Goal: Task Accomplishment & Management: Manage account settings

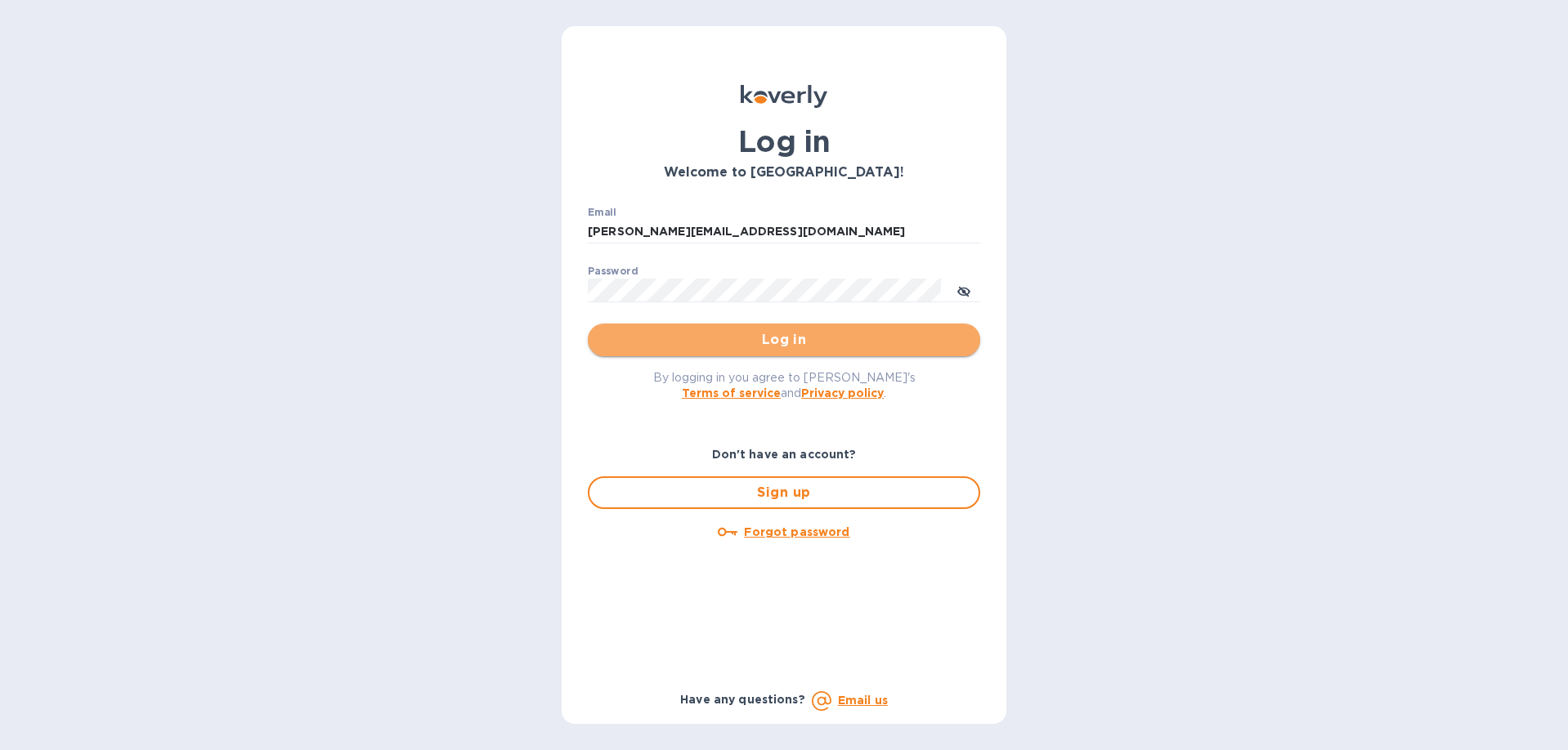
click at [663, 340] on span "Log in" at bounding box center [784, 340] width 366 height 20
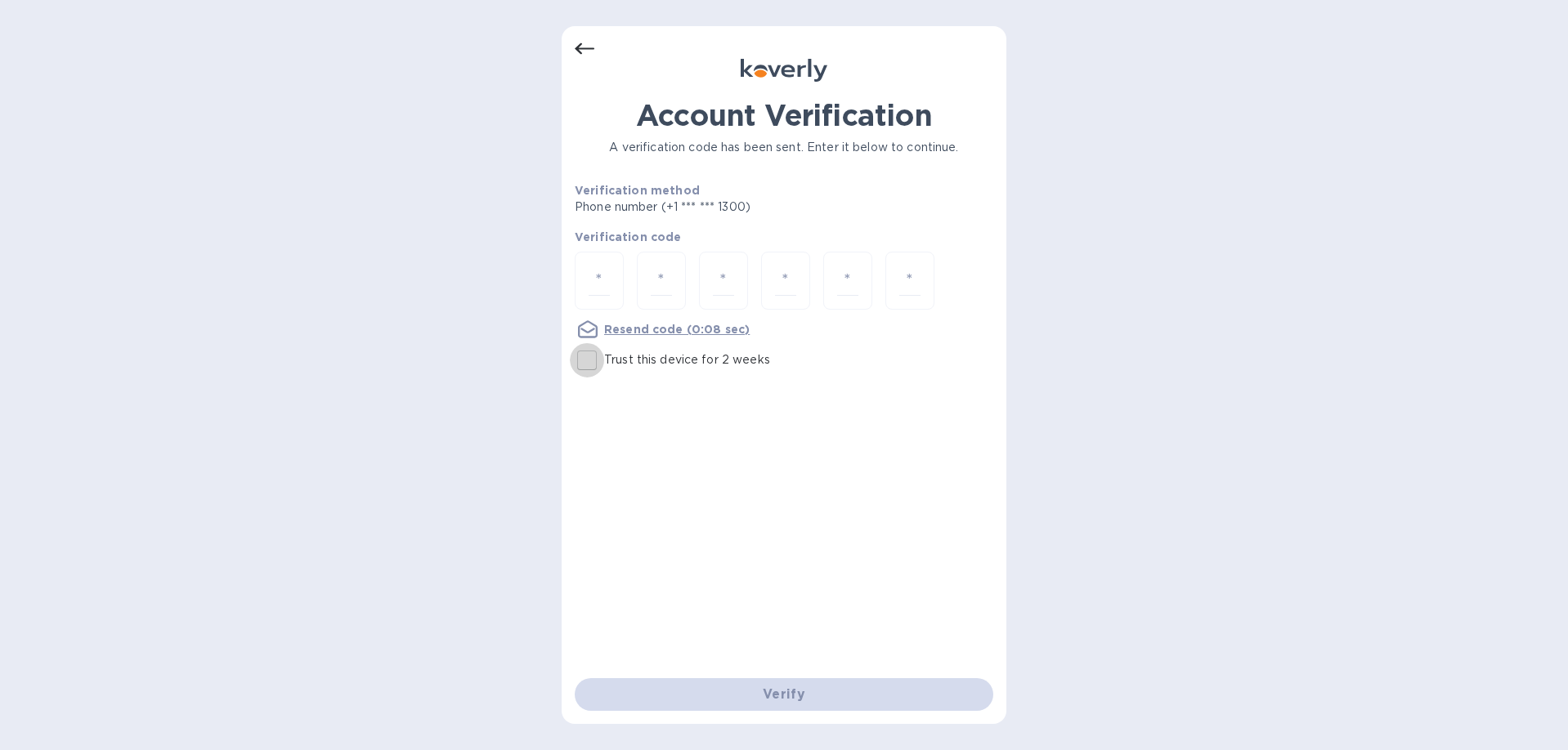
click at [583, 366] on input "Trust this device for 2 weeks" at bounding box center [586, 360] width 34 height 34
checkbox input "true"
click at [592, 286] on input "number" at bounding box center [598, 280] width 21 height 30
type input "8"
type input "6"
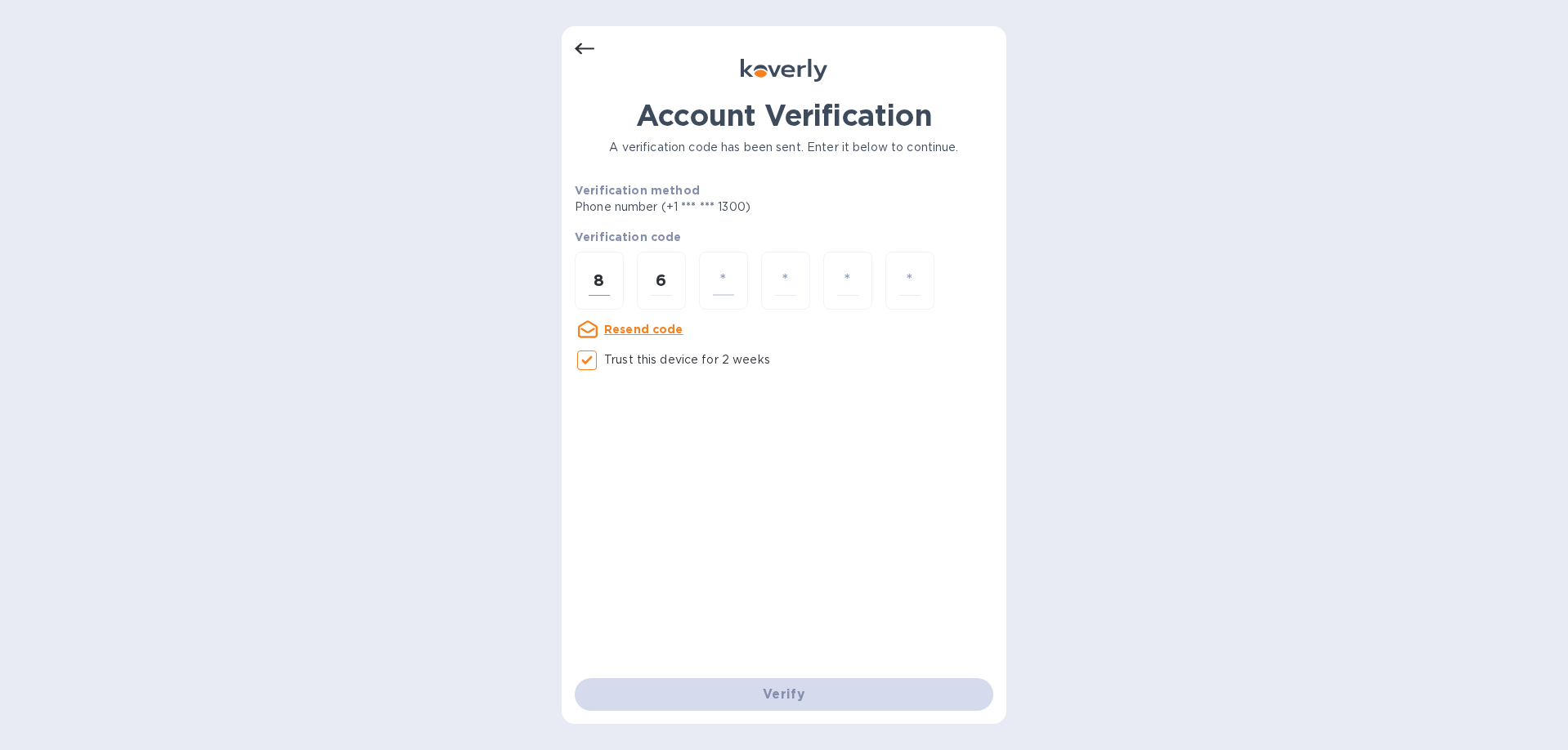
type input "3"
type input "9"
type input "4"
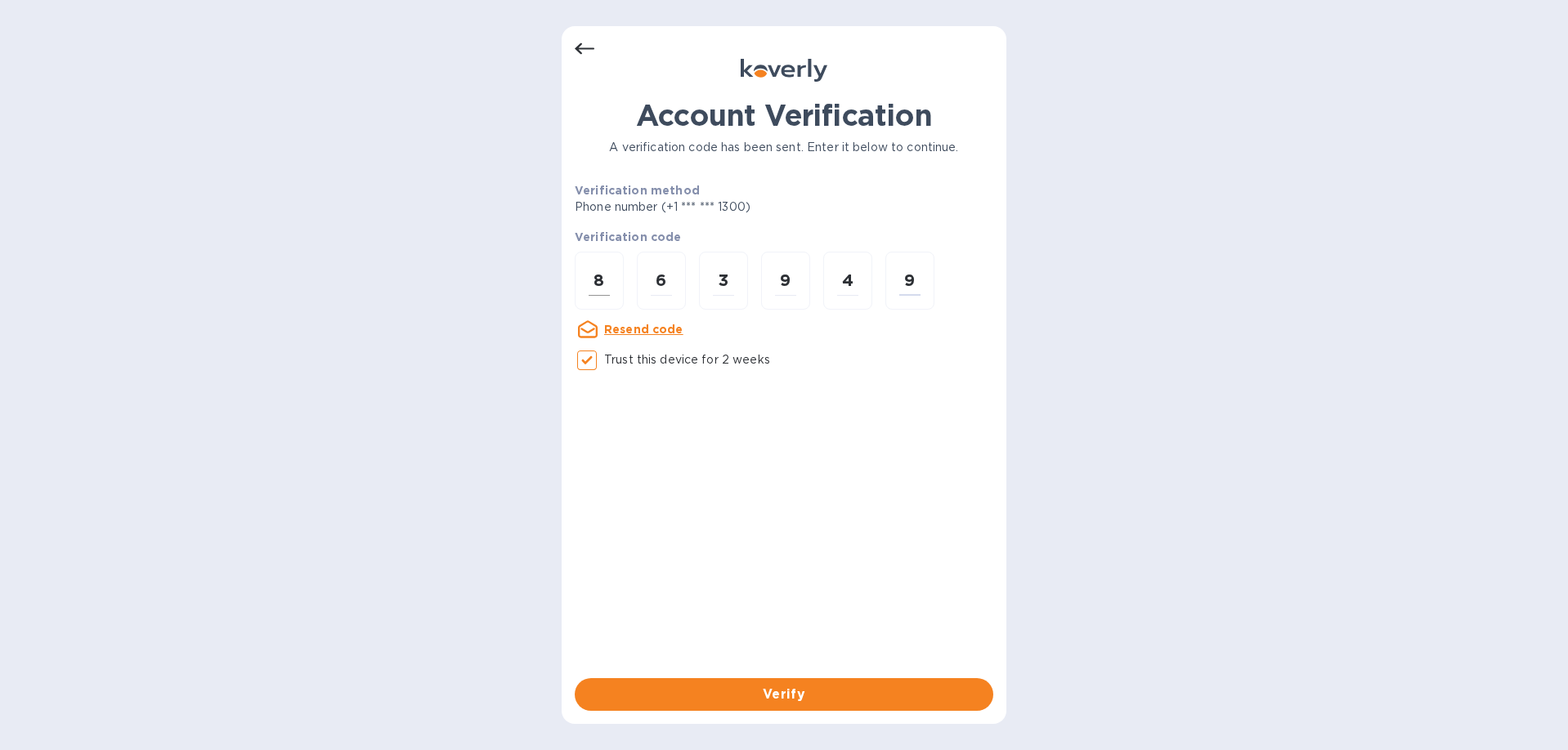
type input "9"
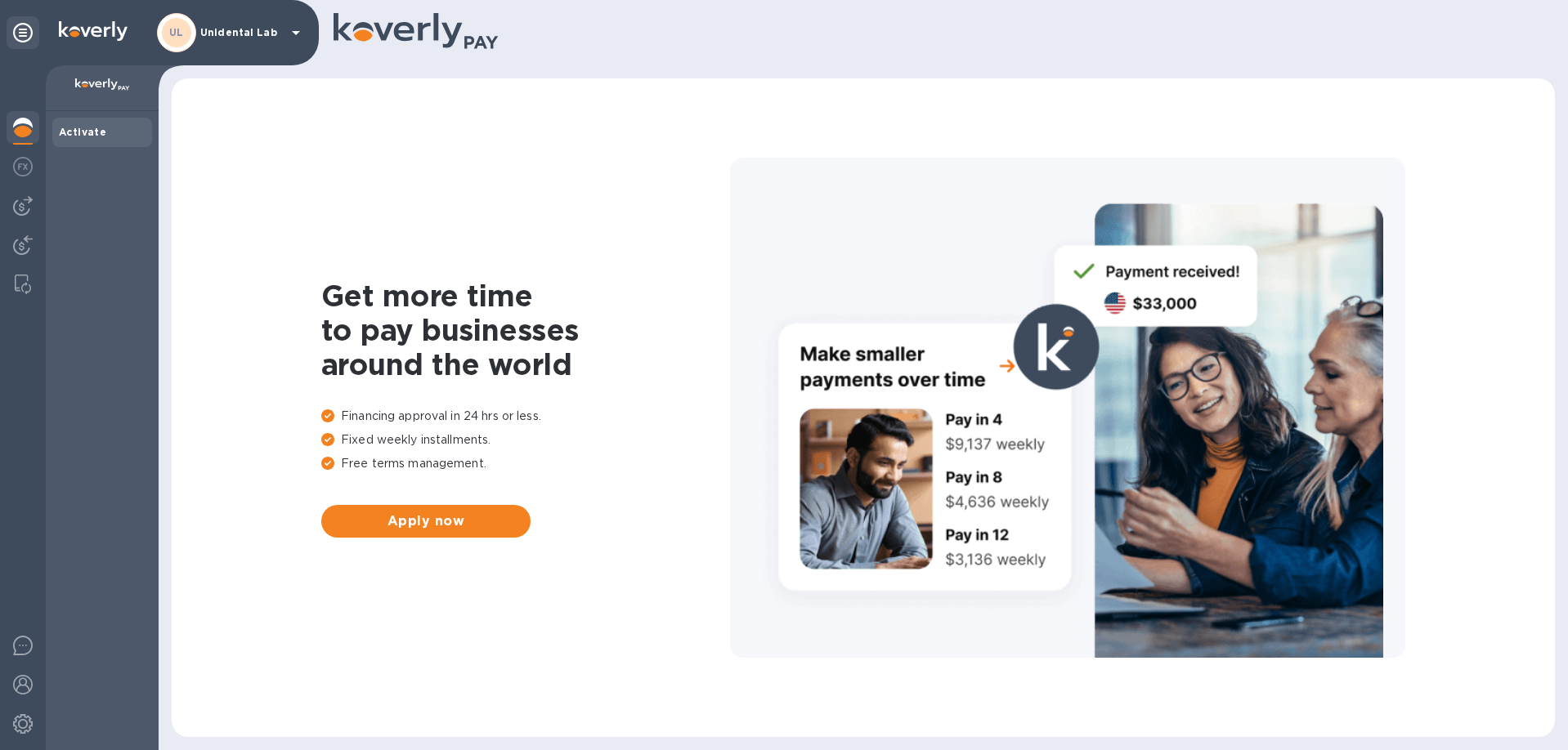
click at [272, 41] on div "UL Unidental Lab" at bounding box center [232, 33] width 149 height 39
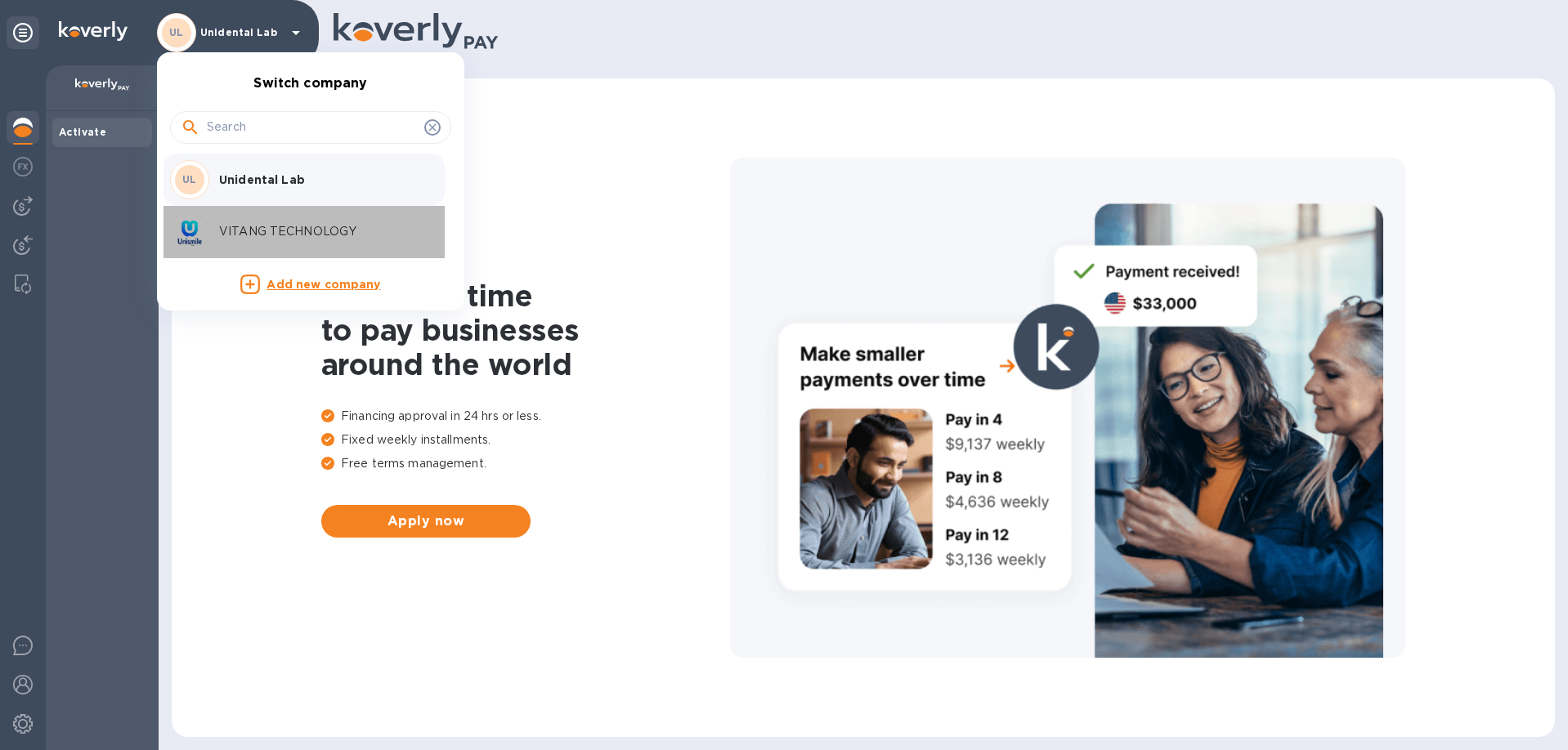
click at [264, 226] on p "VITANG TECHNOLOGY" at bounding box center [321, 232] width 206 height 17
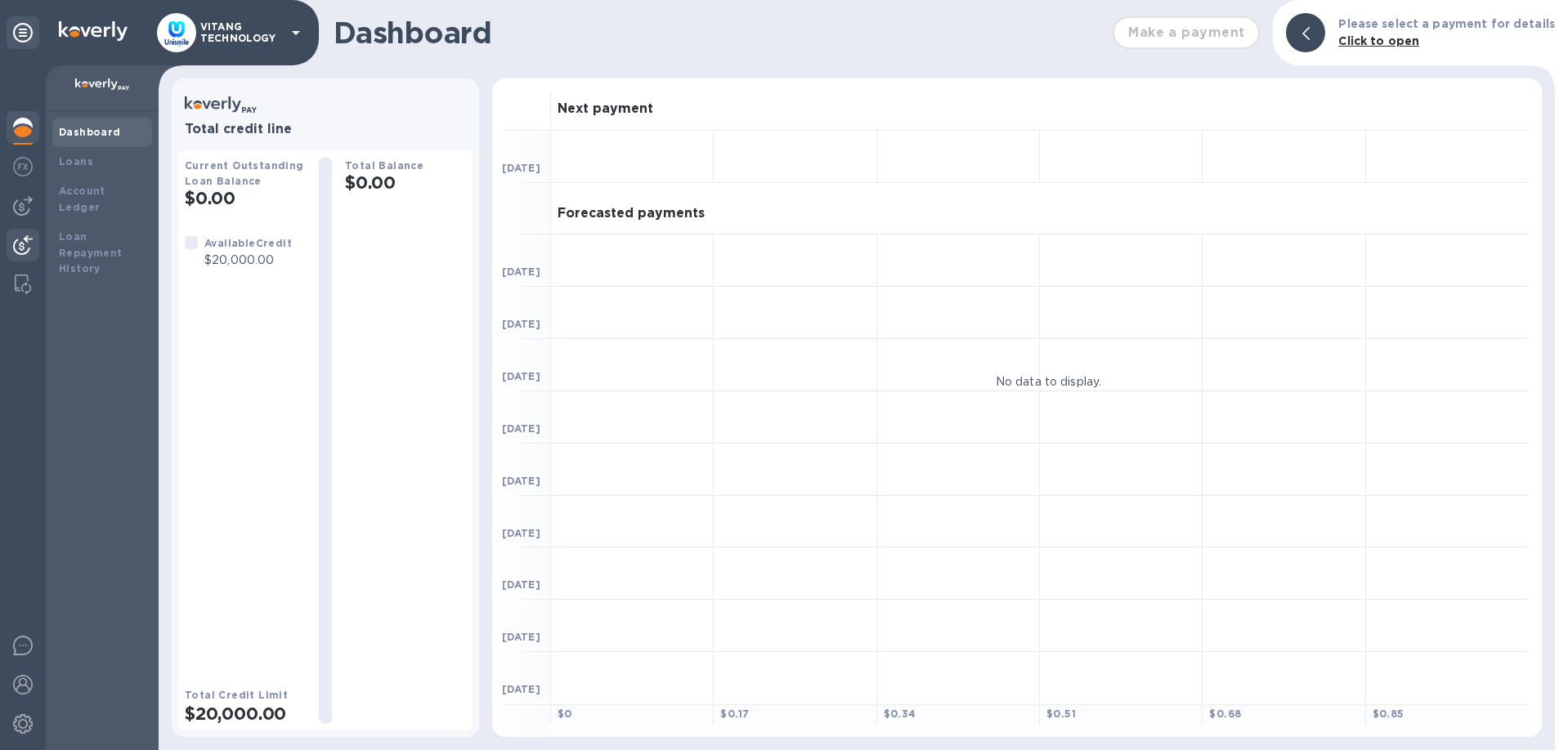
click at [36, 252] on div at bounding box center [22, 247] width 33 height 36
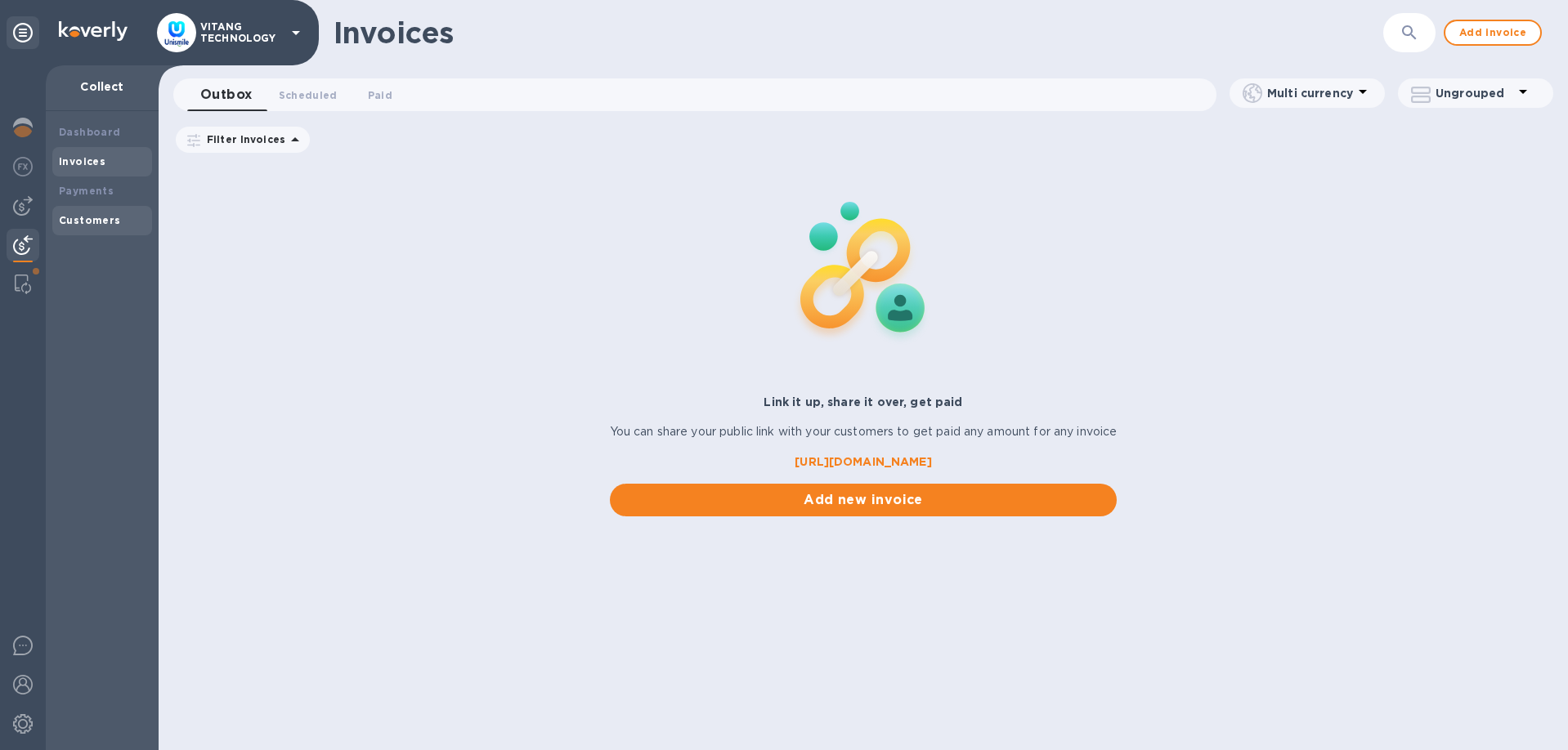
click at [99, 220] on b "Customers" at bounding box center [89, 220] width 62 height 12
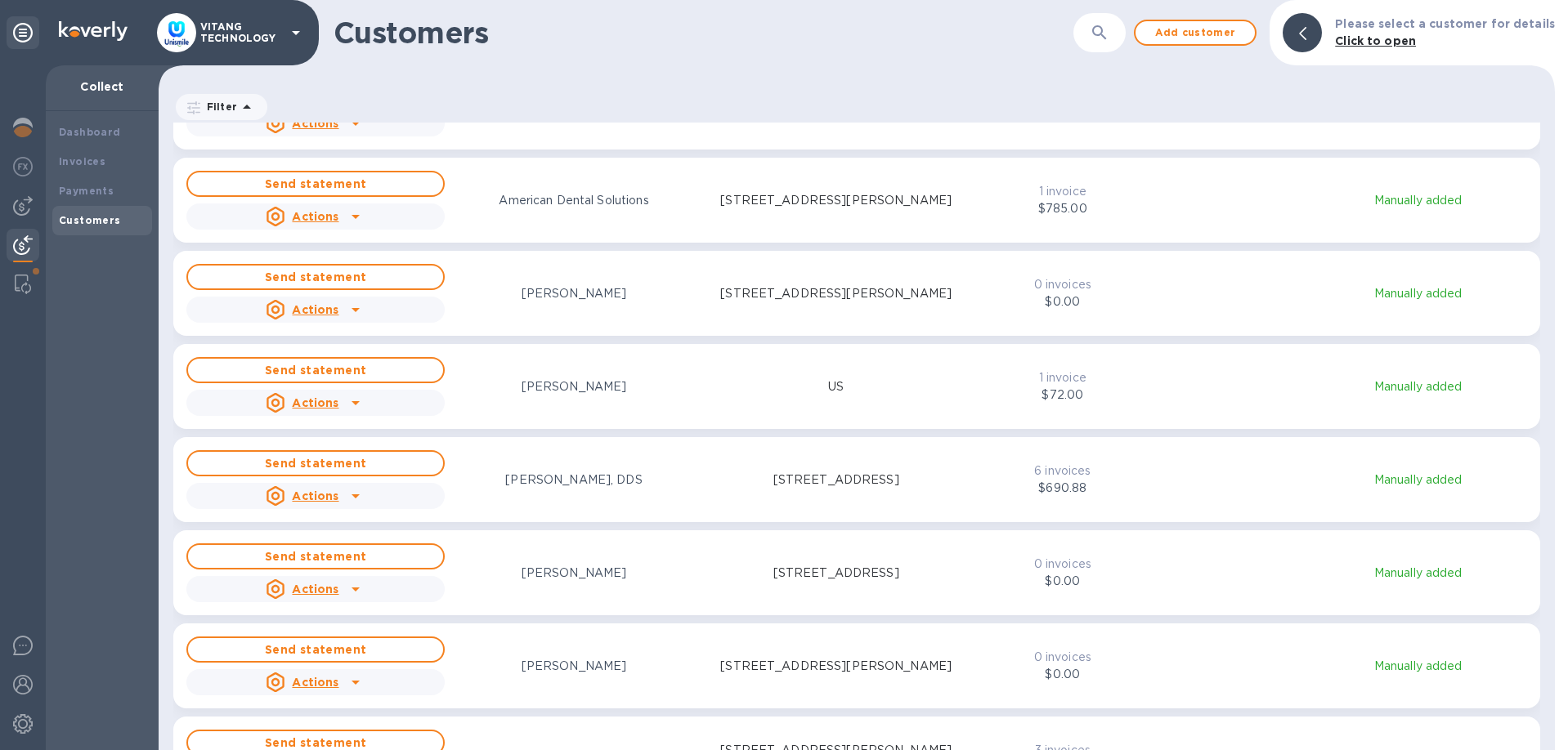
scroll to position [1491, 0]
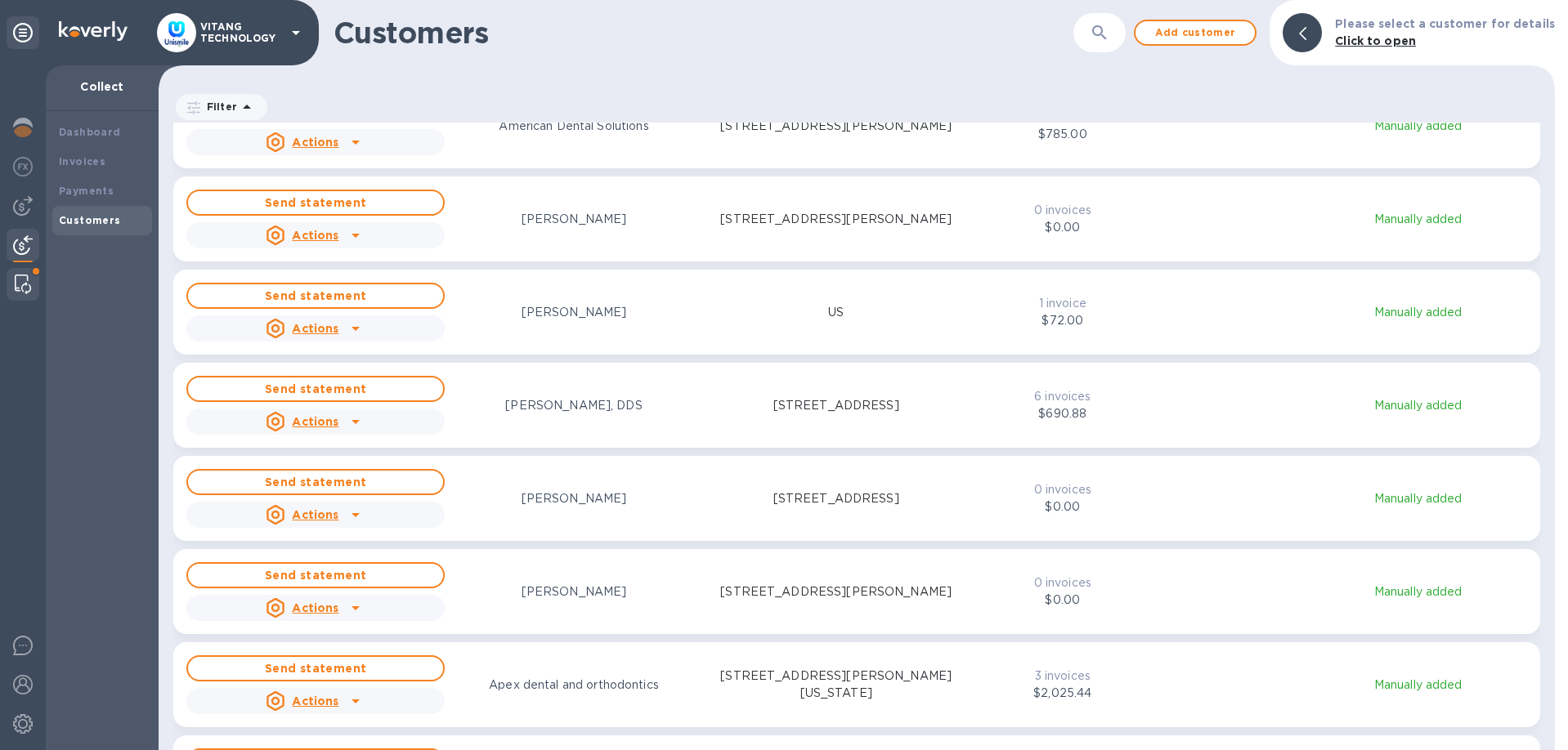
click at [18, 282] on img at bounding box center [23, 284] width 17 height 20
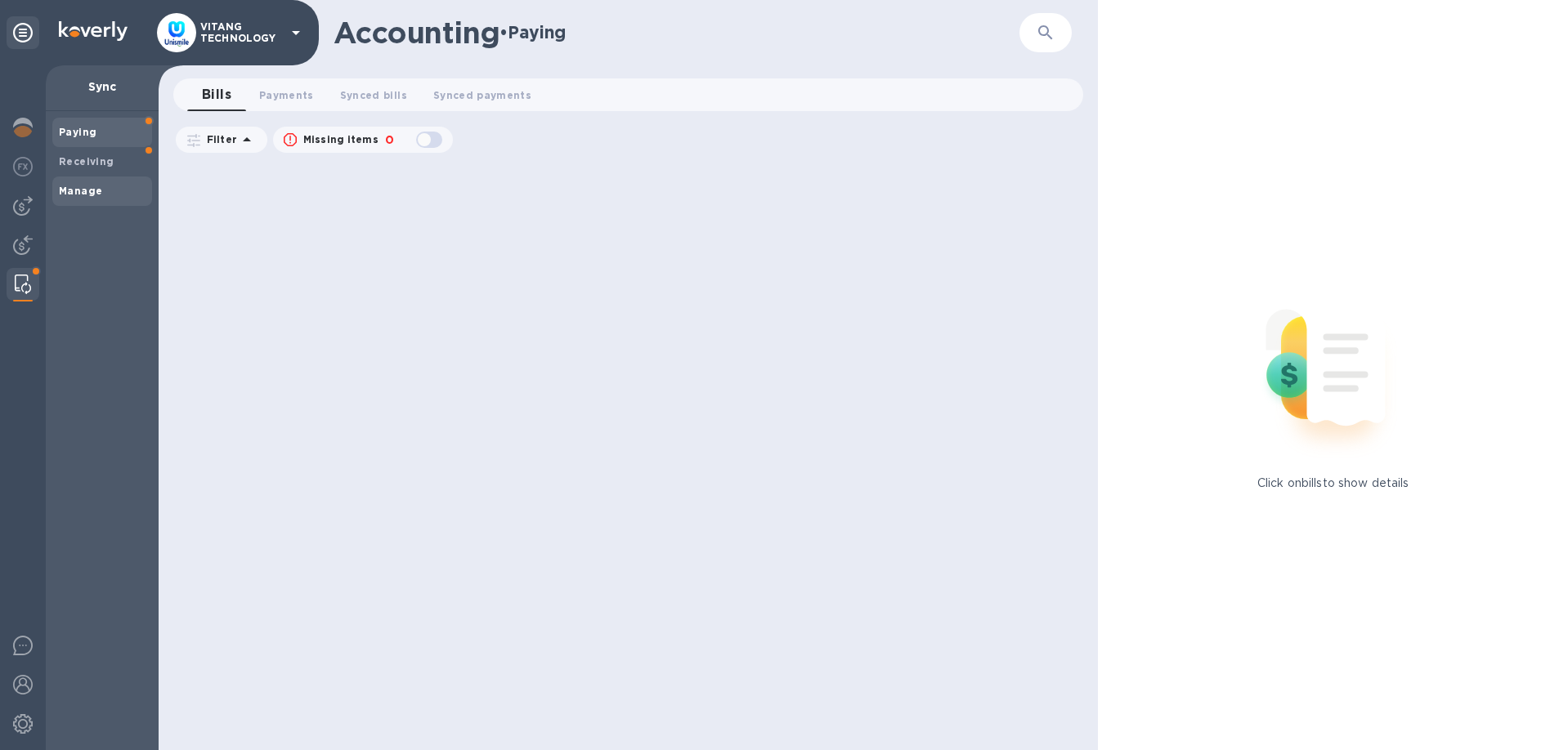
click at [101, 197] on span "Manage" at bounding box center [101, 192] width 87 height 17
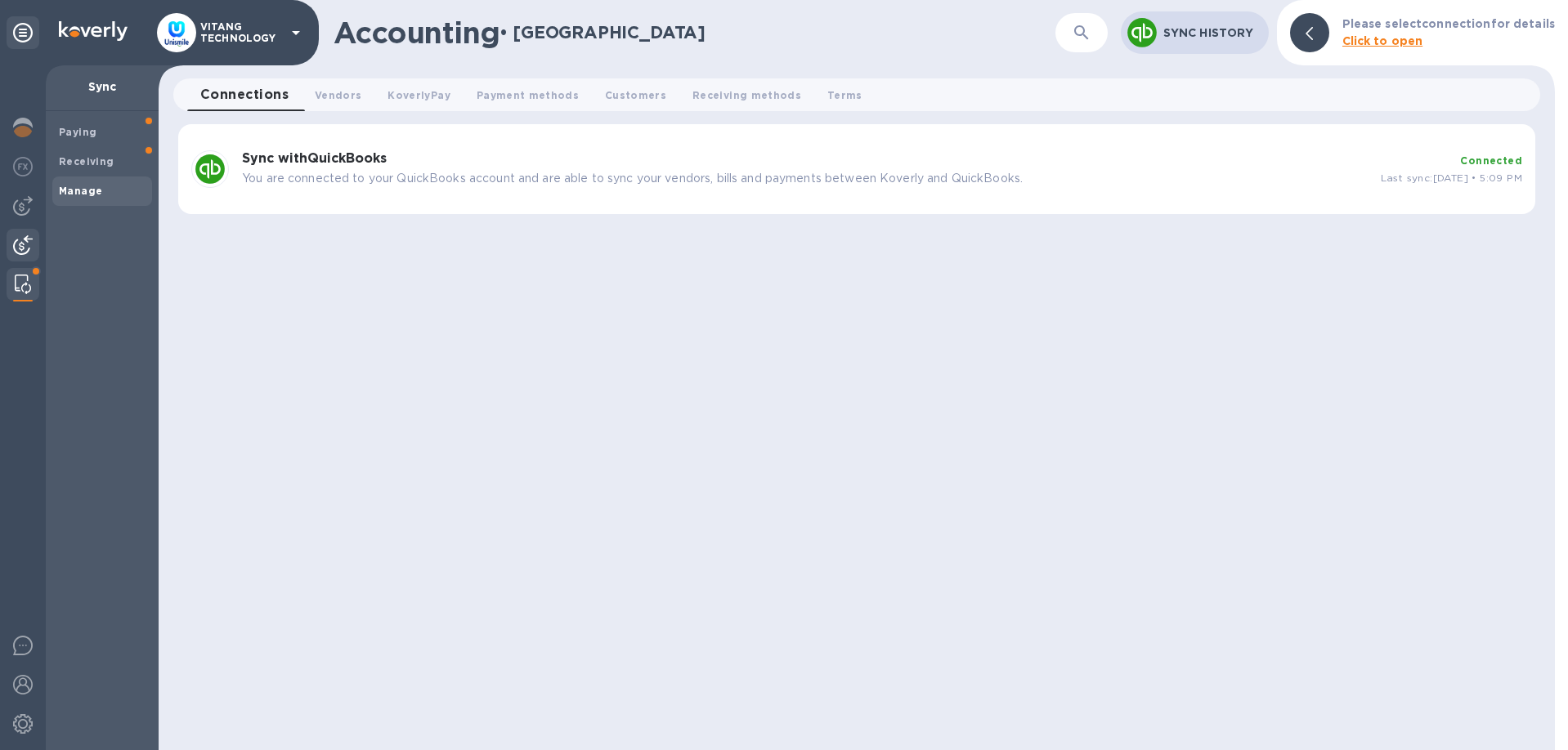
click at [20, 236] on img at bounding box center [22, 245] width 20 height 20
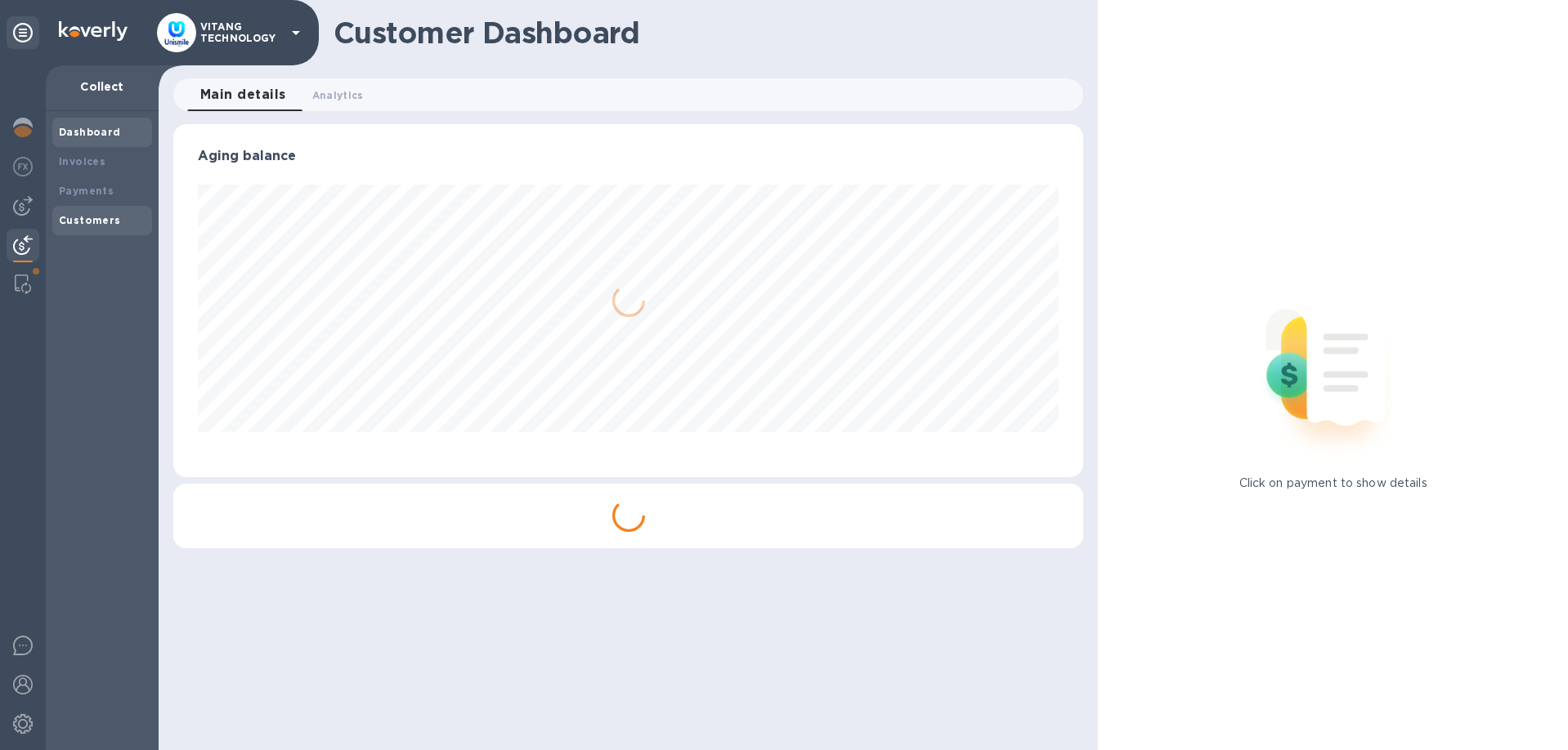
scroll to position [353, 910]
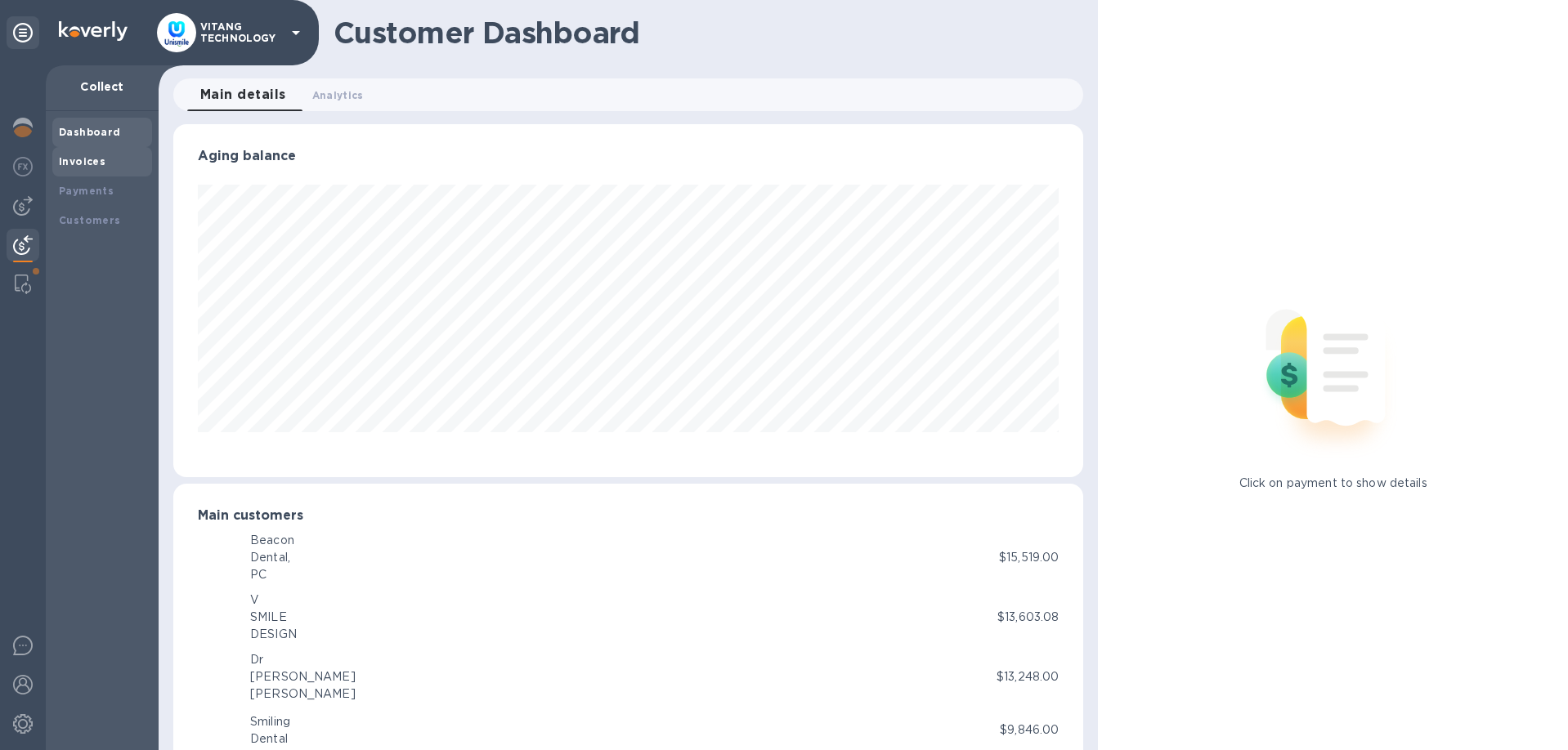
click at [85, 167] on b "Invoices" at bounding box center [82, 161] width 47 height 12
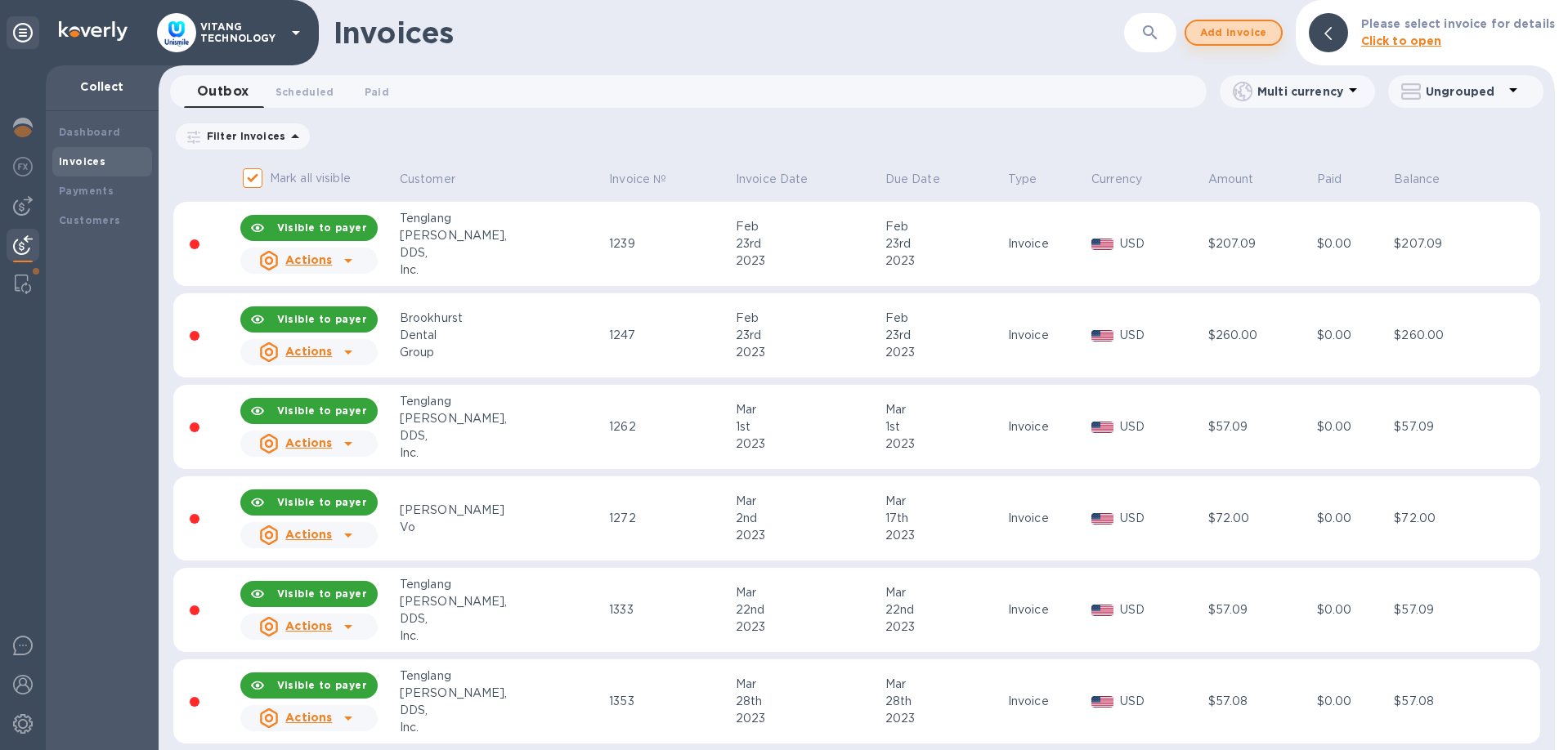
click at [1240, 32] on span "Add invoice" at bounding box center [1233, 33] width 69 height 20
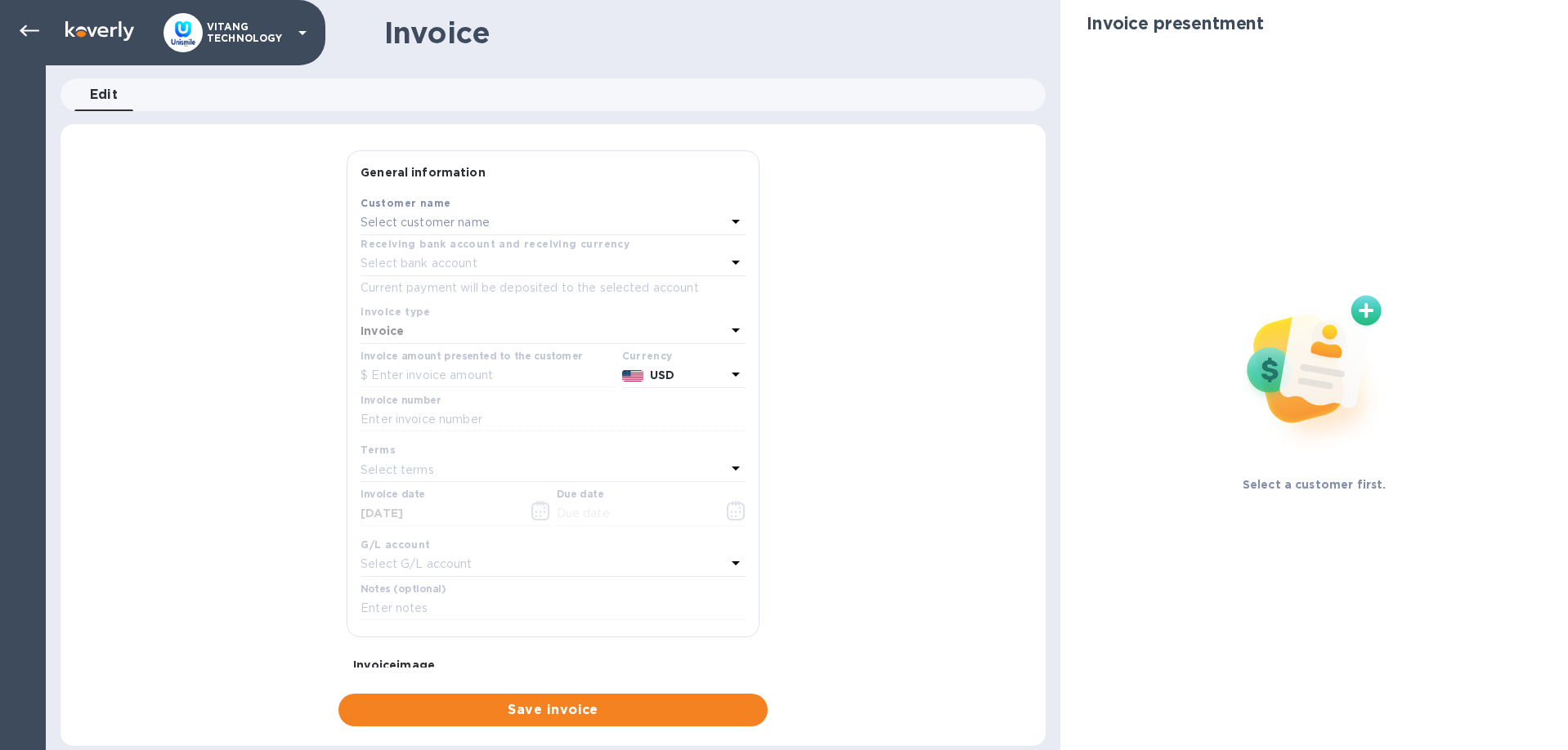
click at [489, 218] on p "Select customer name" at bounding box center [424, 222] width 129 height 17
click at [245, 286] on div "General information Save Customer name Select customer name Receiving bank acco…" at bounding box center [553, 438] width 985 height 576
click at [466, 216] on p "Select customer name" at bounding box center [424, 222] width 129 height 17
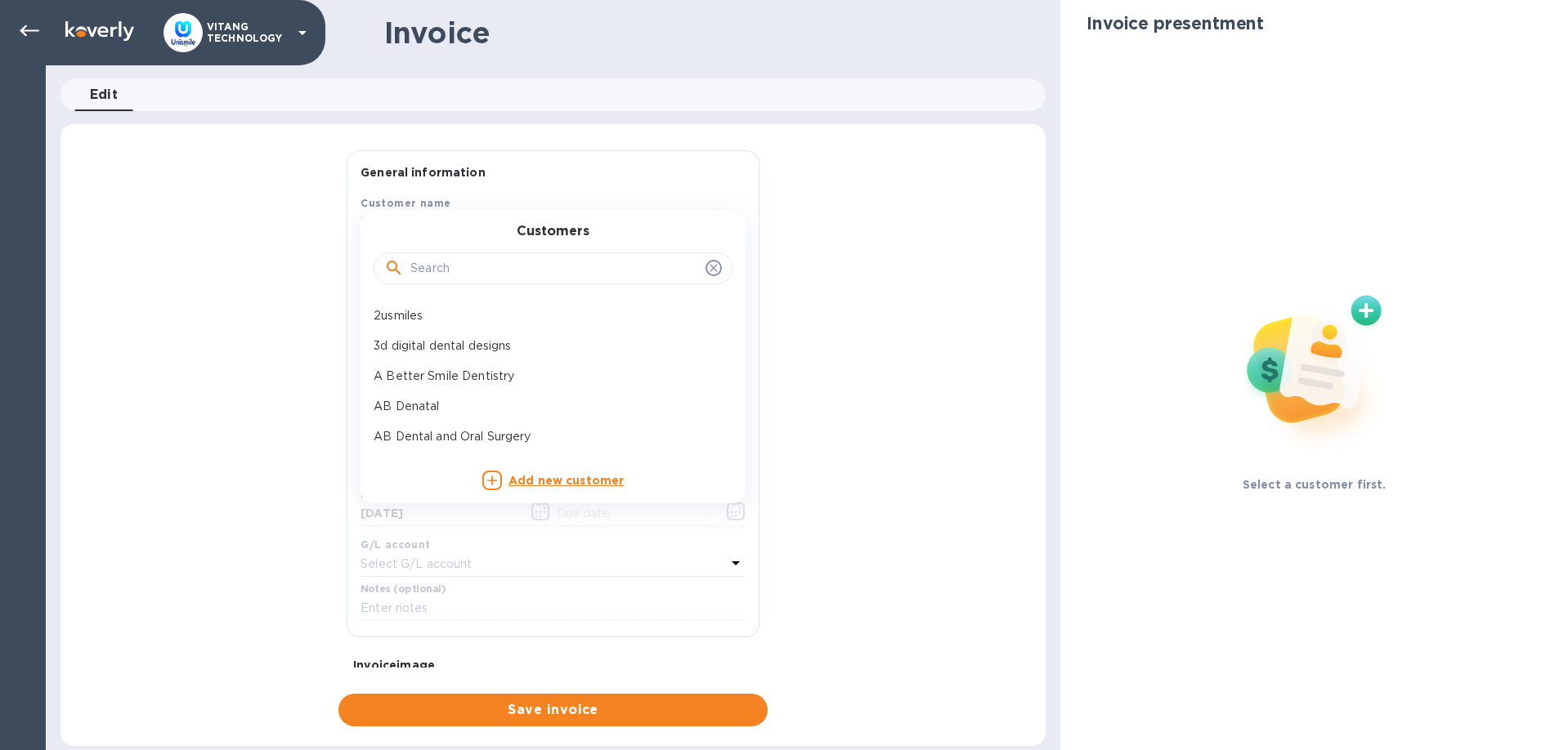
click at [530, 477] on b "Add new customer" at bounding box center [566, 480] width 115 height 13
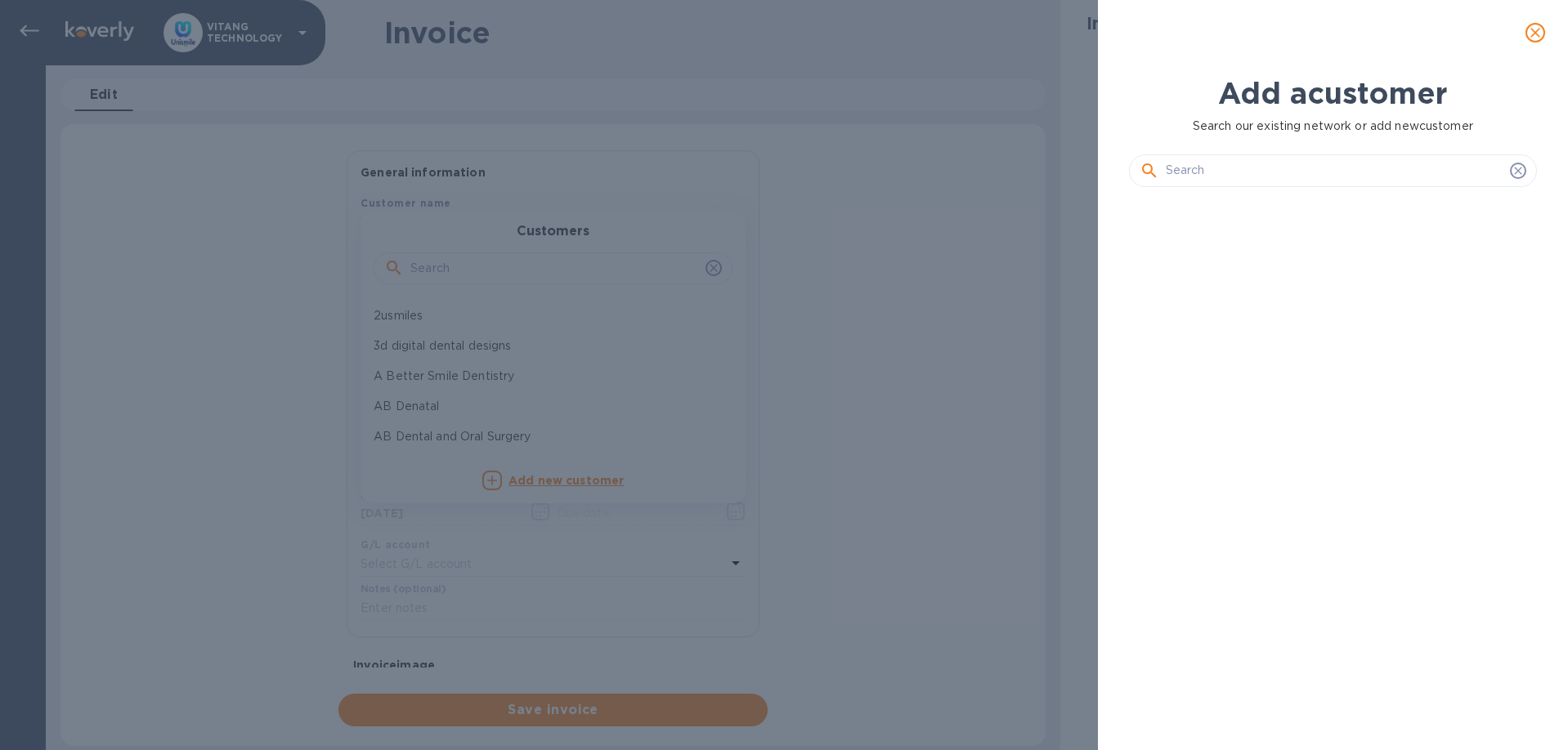
scroll to position [506, 421]
click at [1331, 180] on input "text" at bounding box center [1333, 170] width 338 height 24
paste input "SAMIR TADHA DENTAL CORP"
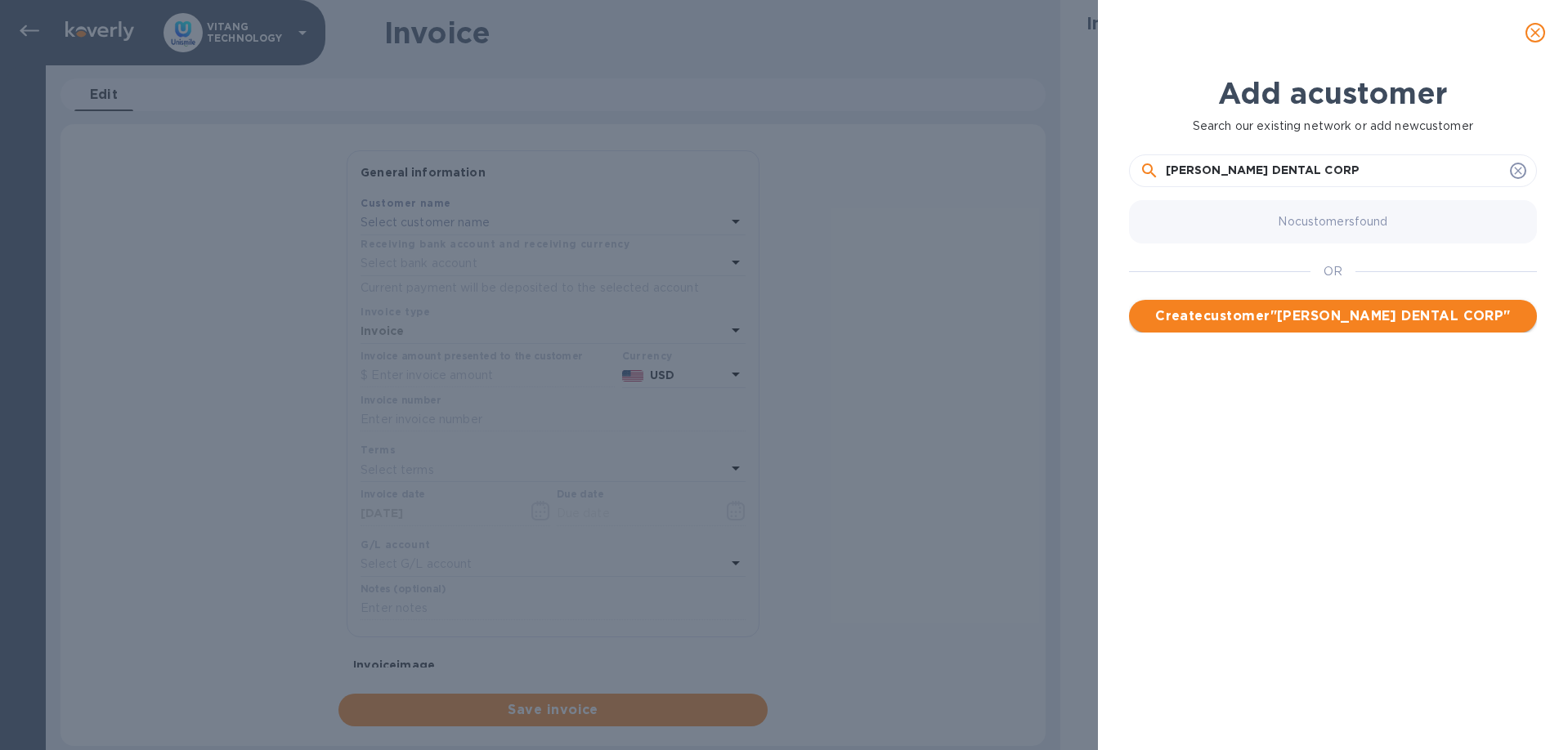
type input "SAMIR TADHA DENTAL CORP"
click at [1293, 312] on span "Create customer " SAMIR TADHA DENTAL CORP "" at bounding box center [1333, 315] width 382 height 20
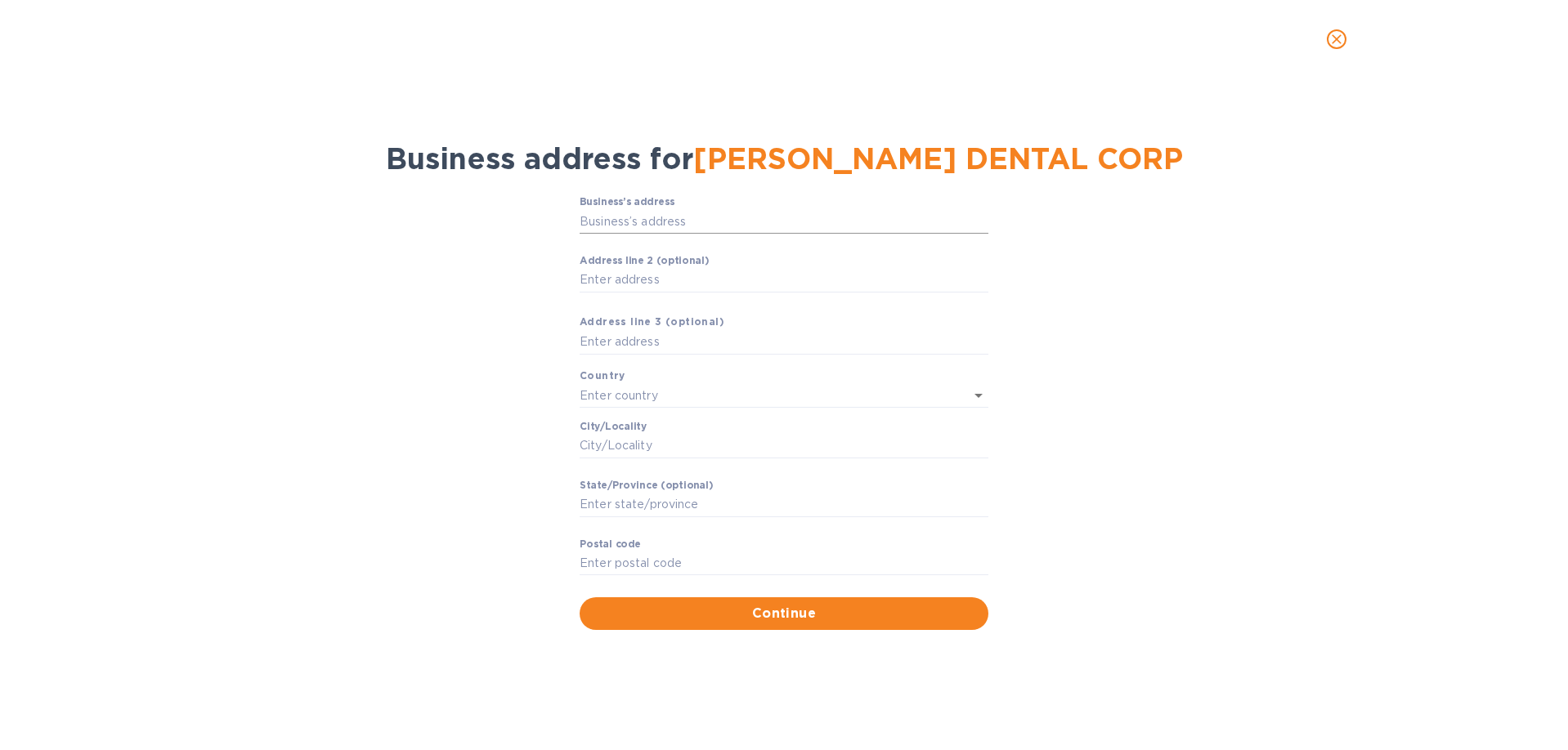
click at [762, 216] on input "Business’s аddress" at bounding box center [784, 221] width 409 height 24
click at [642, 337] on input "text" at bounding box center [784, 342] width 409 height 24
click at [673, 395] on input "text" at bounding box center [761, 395] width 363 height 23
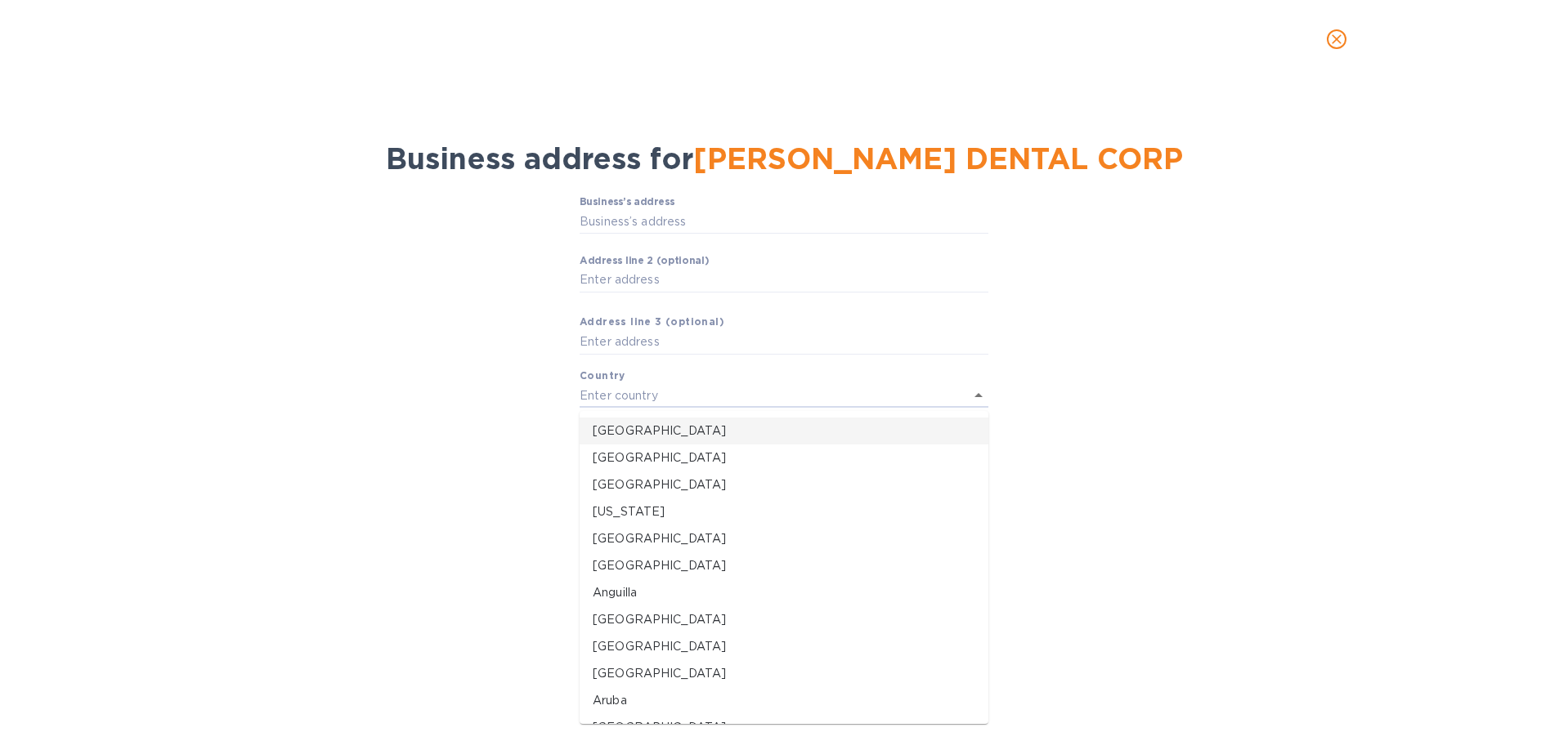
click at [691, 437] on p "United States" at bounding box center [784, 431] width 382 height 17
type input "United States"
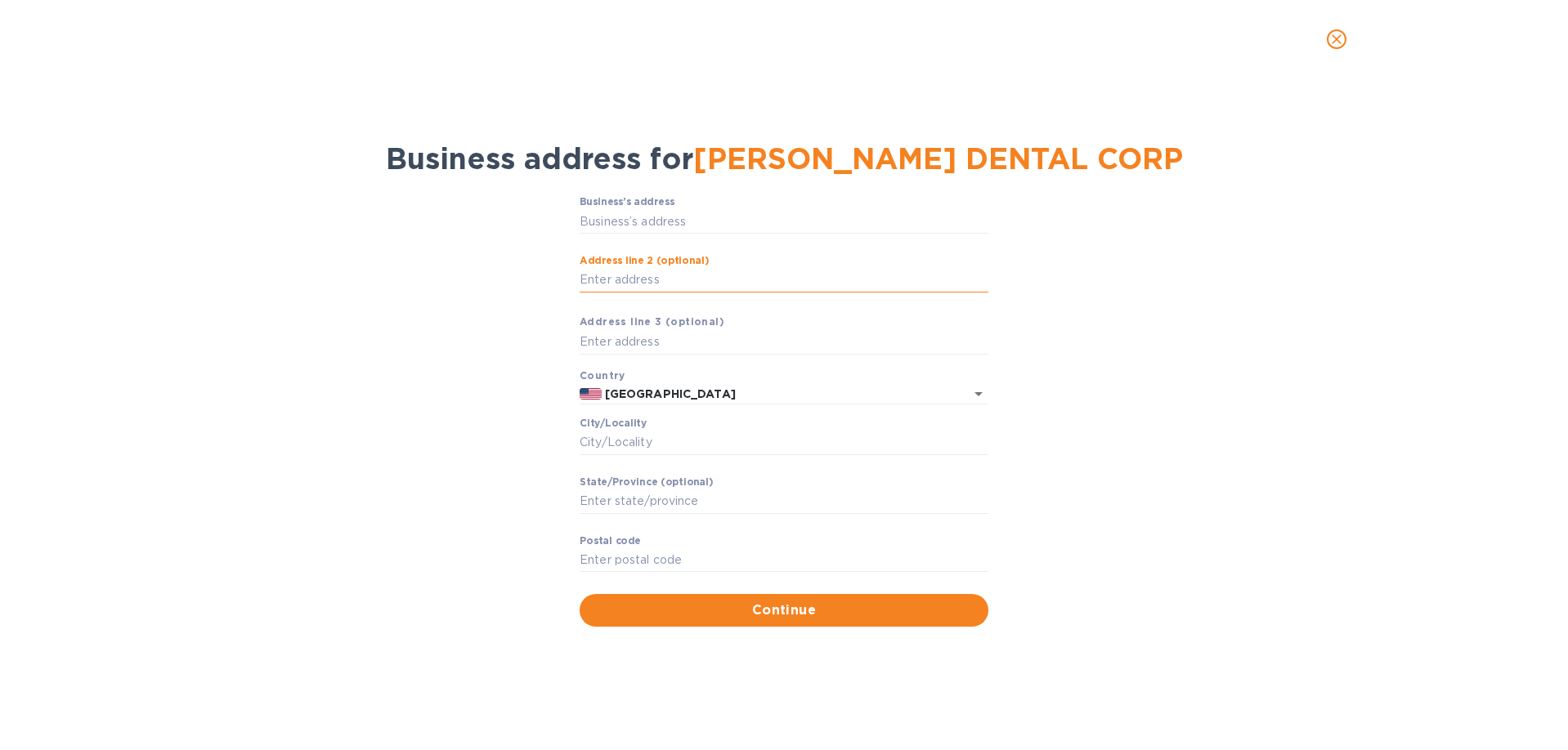
click at [627, 273] on input "Аddress line 2 (optional)" at bounding box center [784, 280] width 409 height 24
paste input "1461 Ford Street"
type input "1461 Ford Street"
click at [737, 228] on input "Business’s аddress" at bounding box center [784, 221] width 409 height 24
paste input "1461 Ford Street"
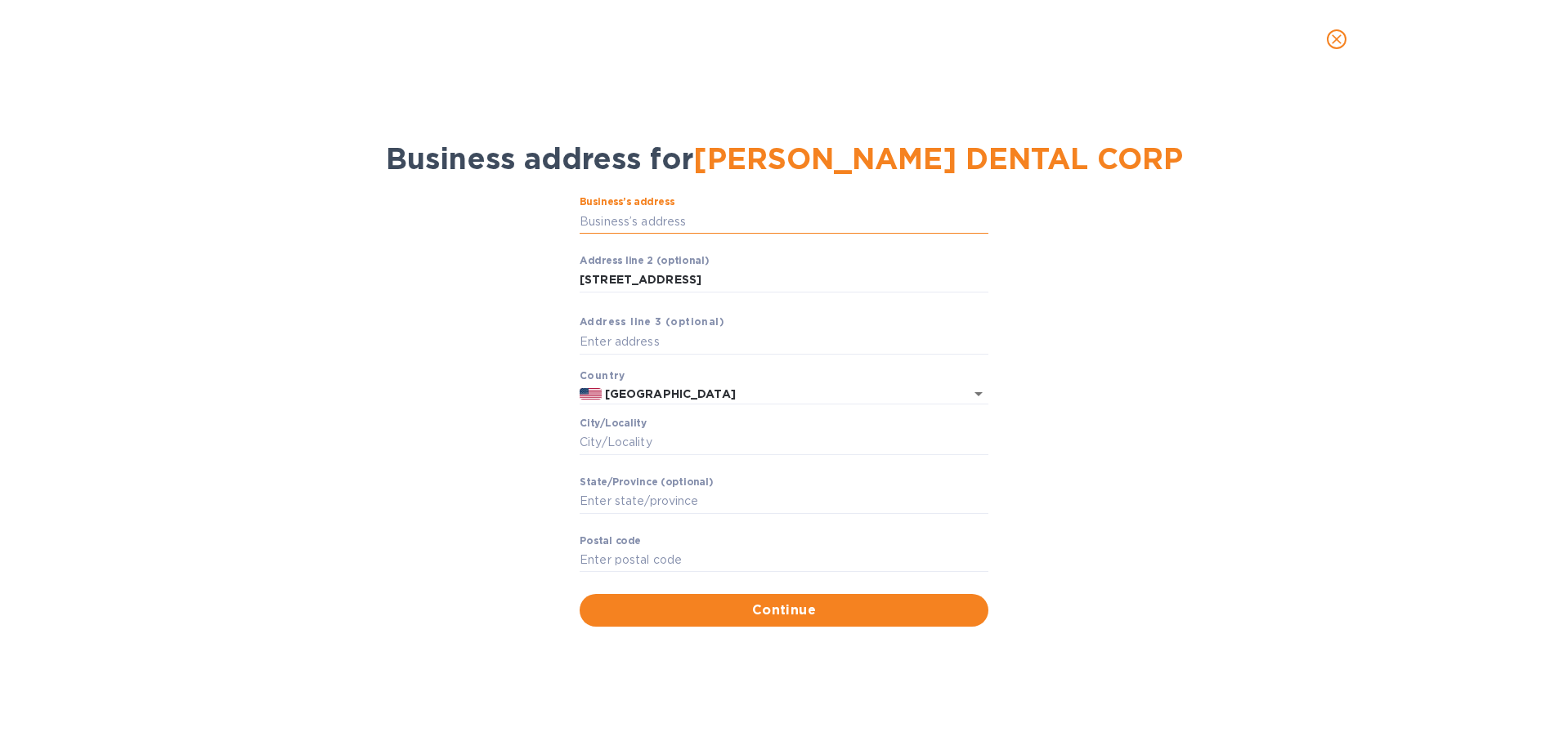
type input "1461 Ford Street"
drag, startPoint x: 691, startPoint y: 282, endPoint x: 446, endPoint y: 245, distance: 247.8
click at [580, 268] on input "1461 Ford Street" at bounding box center [784, 280] width 409 height 24
click at [666, 444] on input "Сity/Locаlity" at bounding box center [784, 443] width 409 height 24
paste input "Redlands"
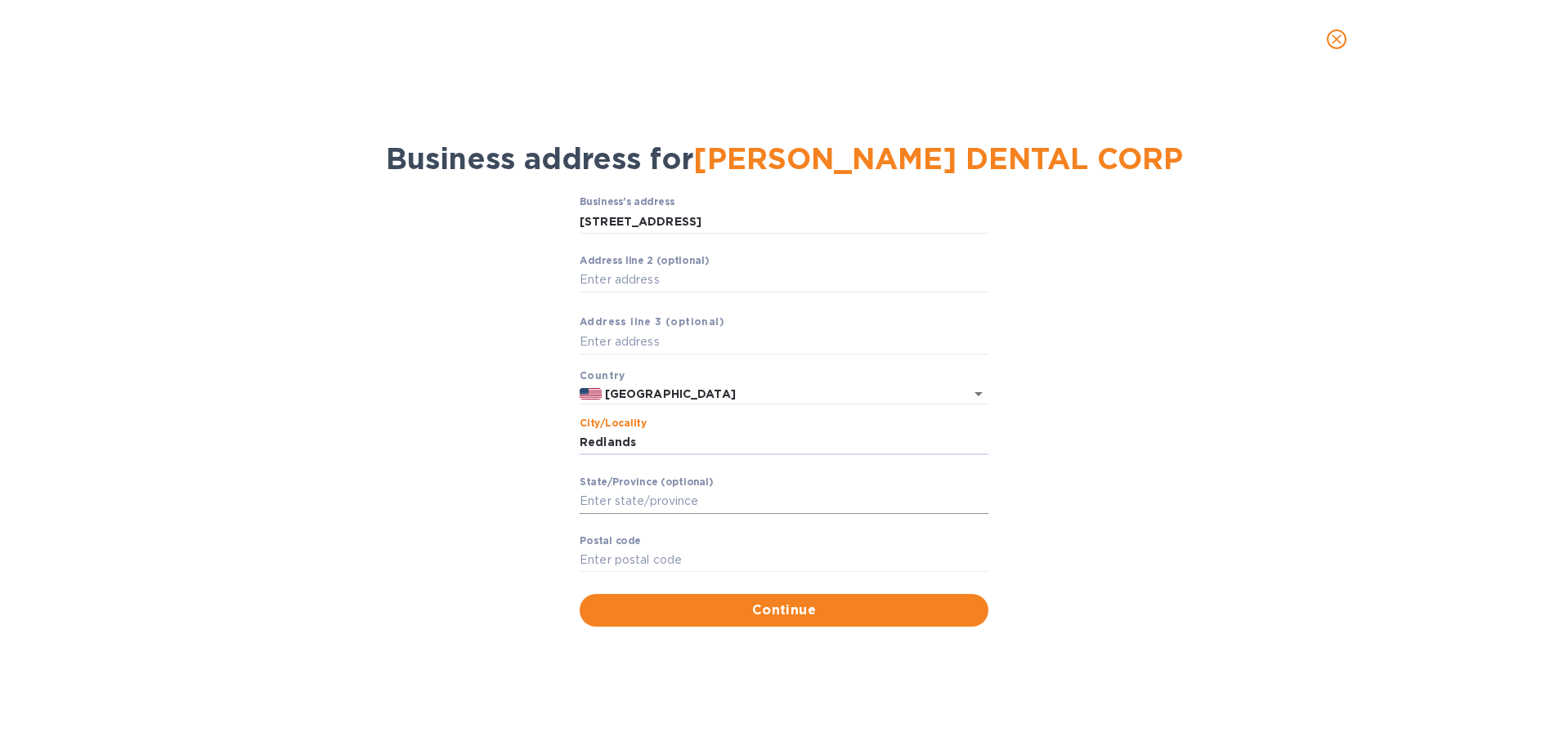
type input "Redlands"
click at [664, 492] on input "Stаte/Province (optional)" at bounding box center [784, 502] width 409 height 24
type input "CA"
click at [662, 561] on input "Pоstal cоde" at bounding box center [784, 560] width 409 height 24
paste input "92373"
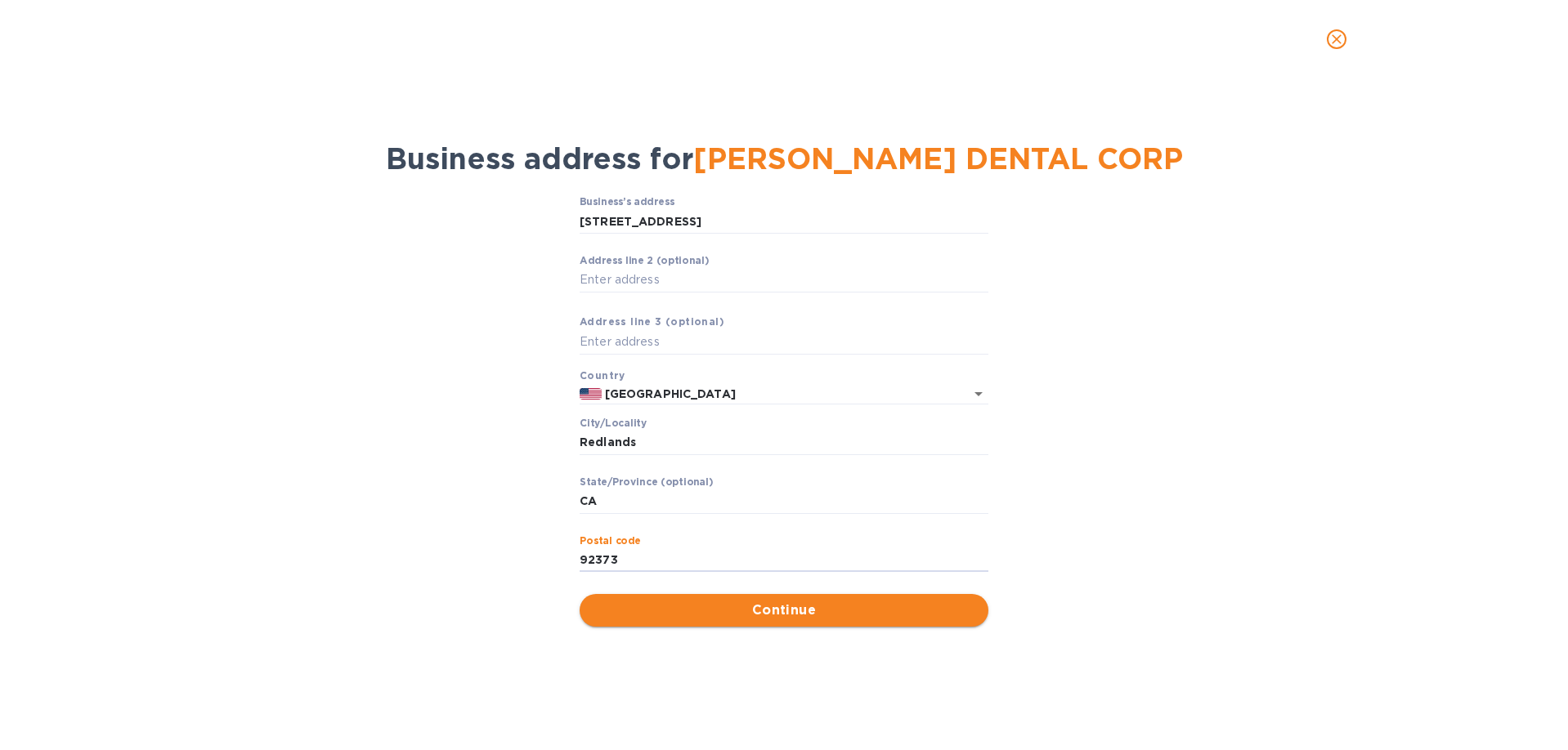
type input "92373"
click at [689, 621] on button "Continue" at bounding box center [784, 610] width 409 height 33
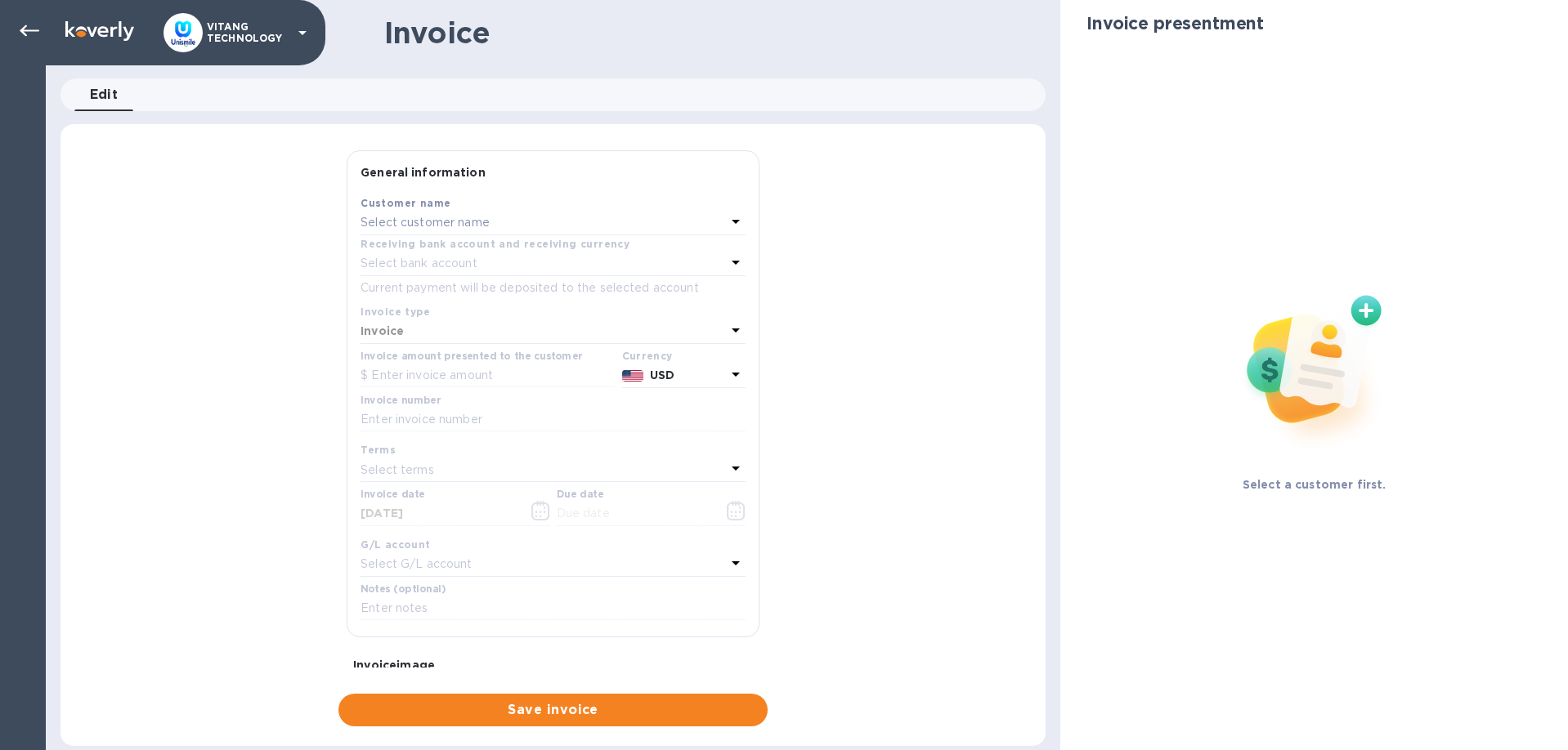
click at [695, 222] on div "Select customer name" at bounding box center [543, 222] width 366 height 23
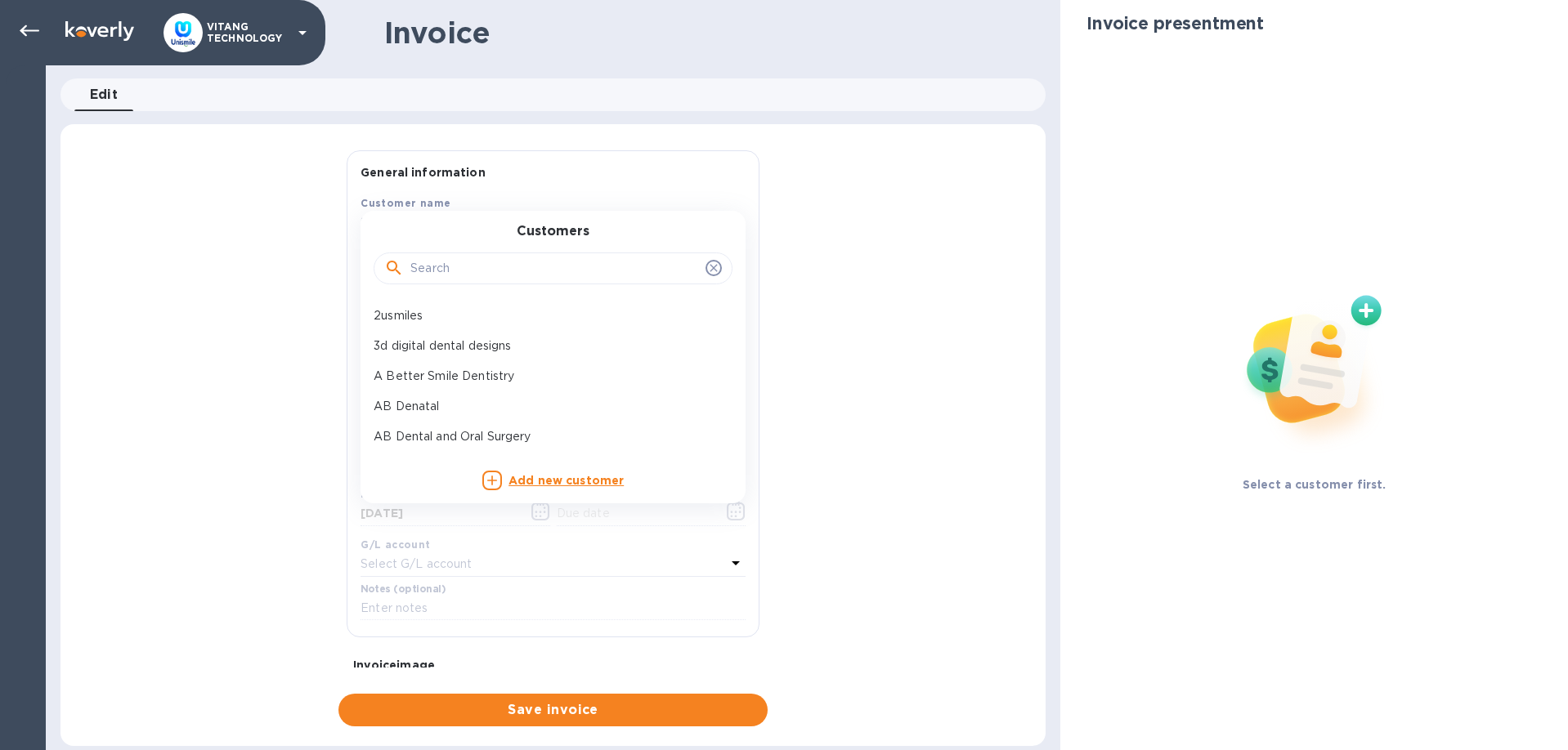
click at [580, 273] on input "text" at bounding box center [555, 269] width 288 height 24
paste input "92373"
type input "92373"
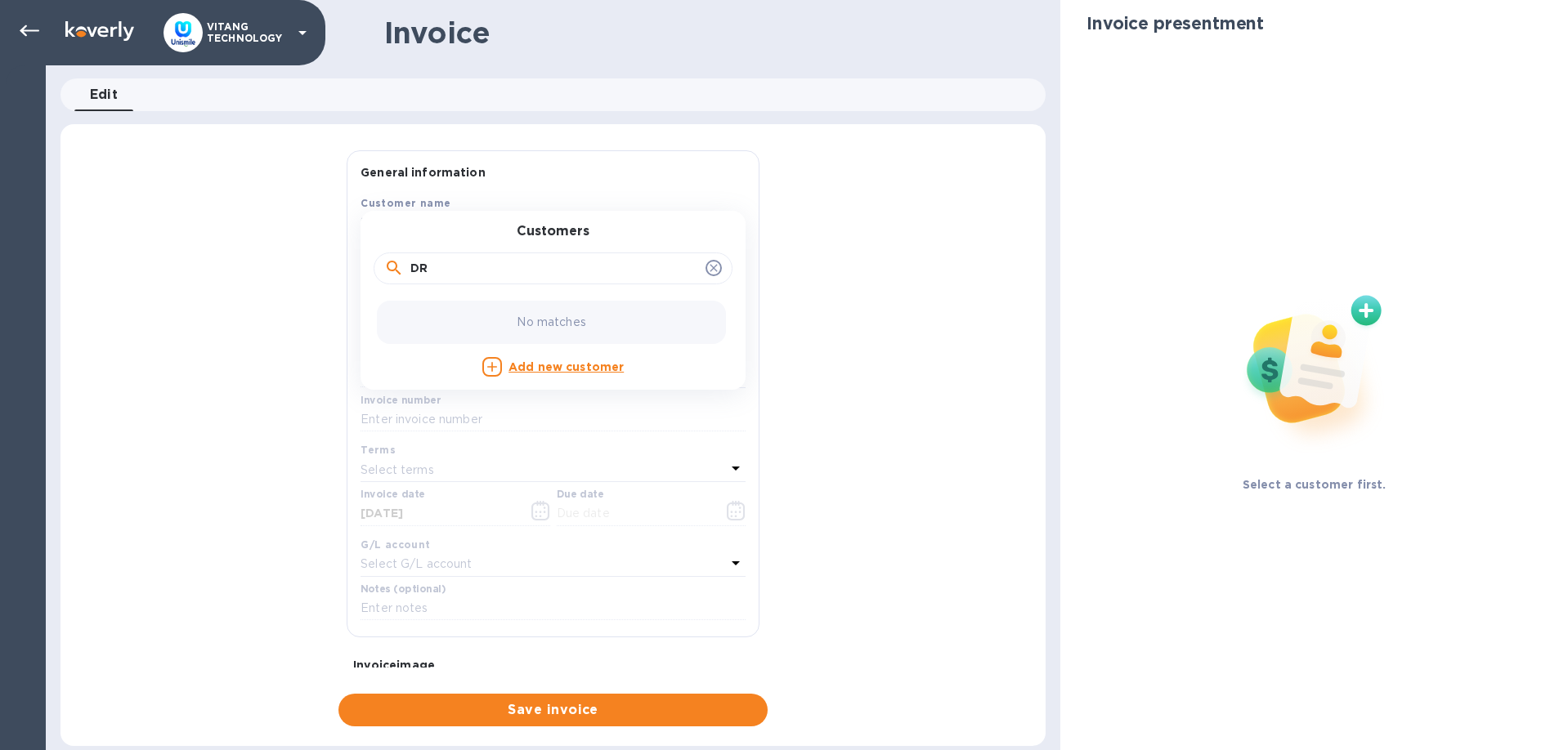
type input "D"
type input "SAM"
click at [503, 306] on div "SAMIR TADHA DENTAL CORP" at bounding box center [546, 315] width 359 height 30
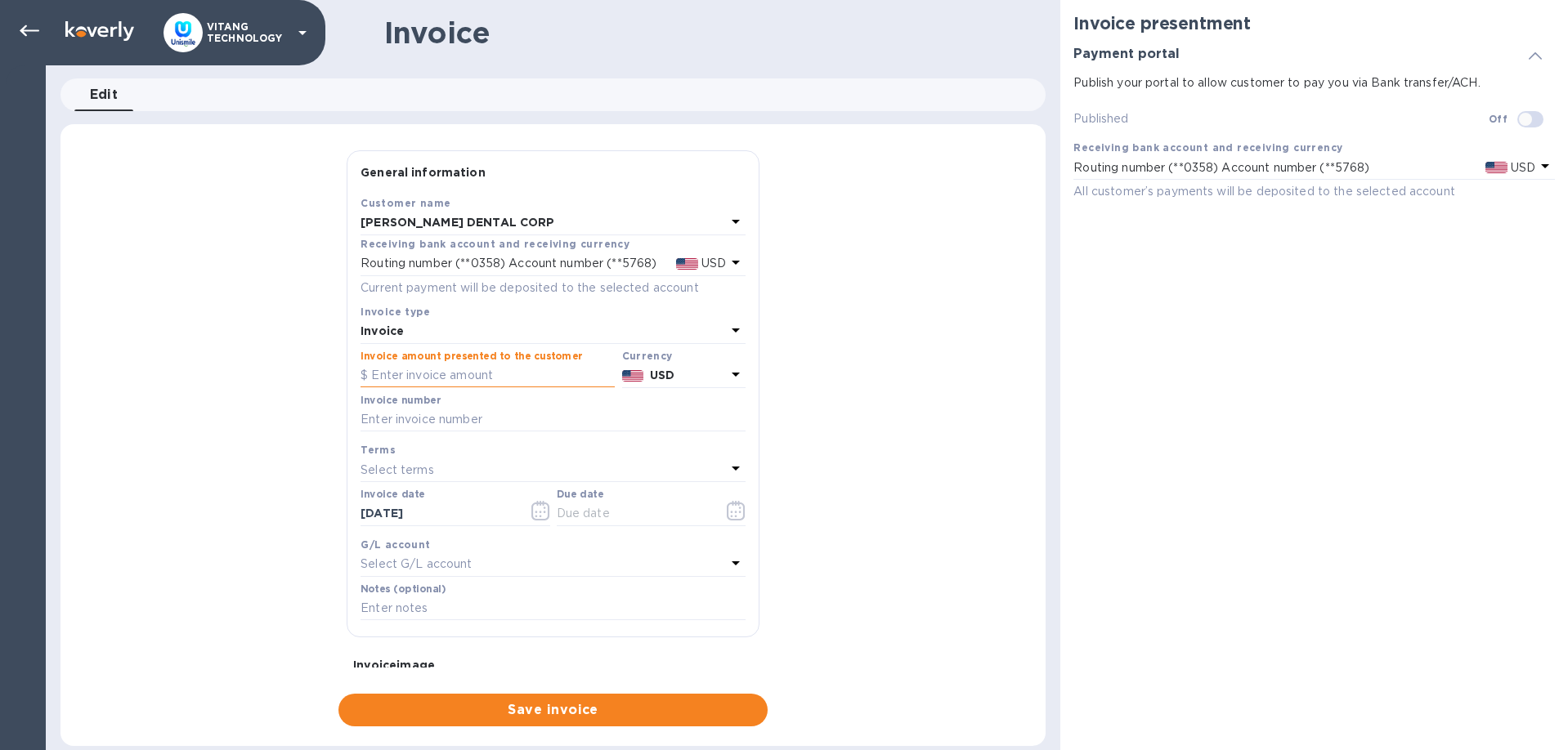
click at [464, 372] on input "text" at bounding box center [487, 376] width 254 height 24
click at [416, 374] on input "text" at bounding box center [487, 376] width 254 height 24
paste input "1,972,500"
drag, startPoint x: 444, startPoint y: 377, endPoint x: 411, endPoint y: 381, distance: 33.2
click at [411, 381] on input "1,972,500" at bounding box center [493, 376] width 244 height 24
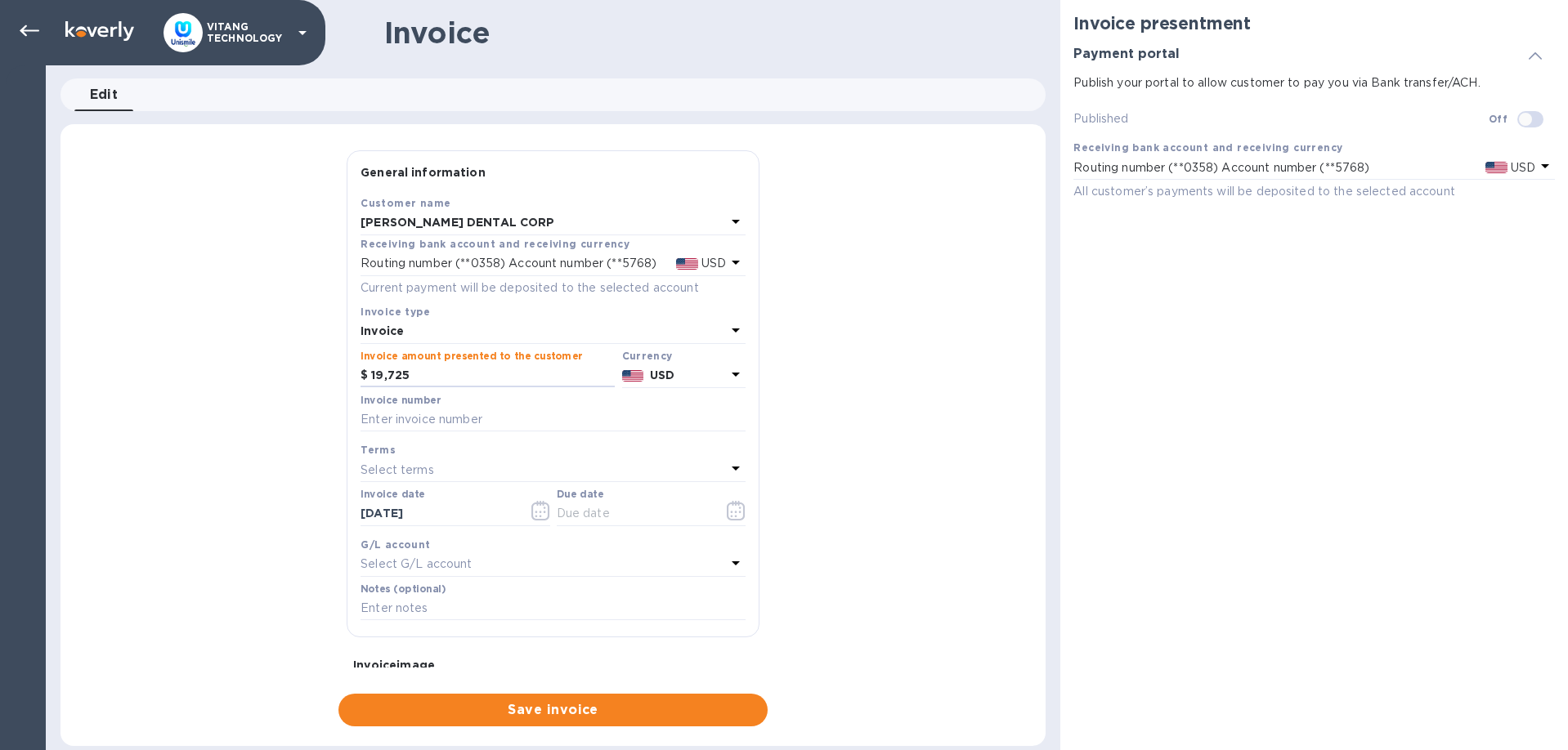
type input "19,725"
click at [445, 421] on input "text" at bounding box center [553, 420] width 385 height 24
type input "12760"
click at [432, 472] on p "Select terms" at bounding box center [396, 470] width 74 height 17
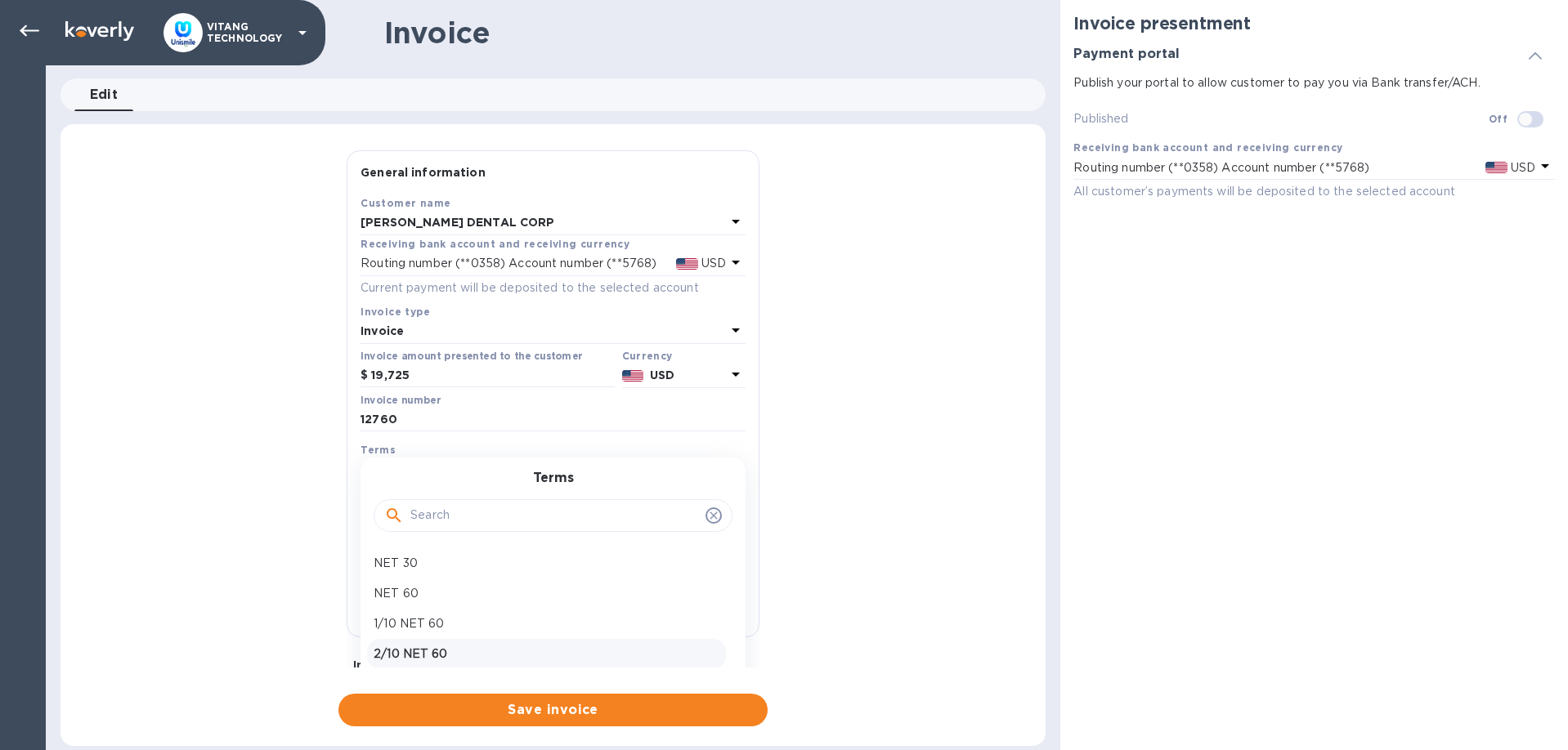
scroll to position [93, 0]
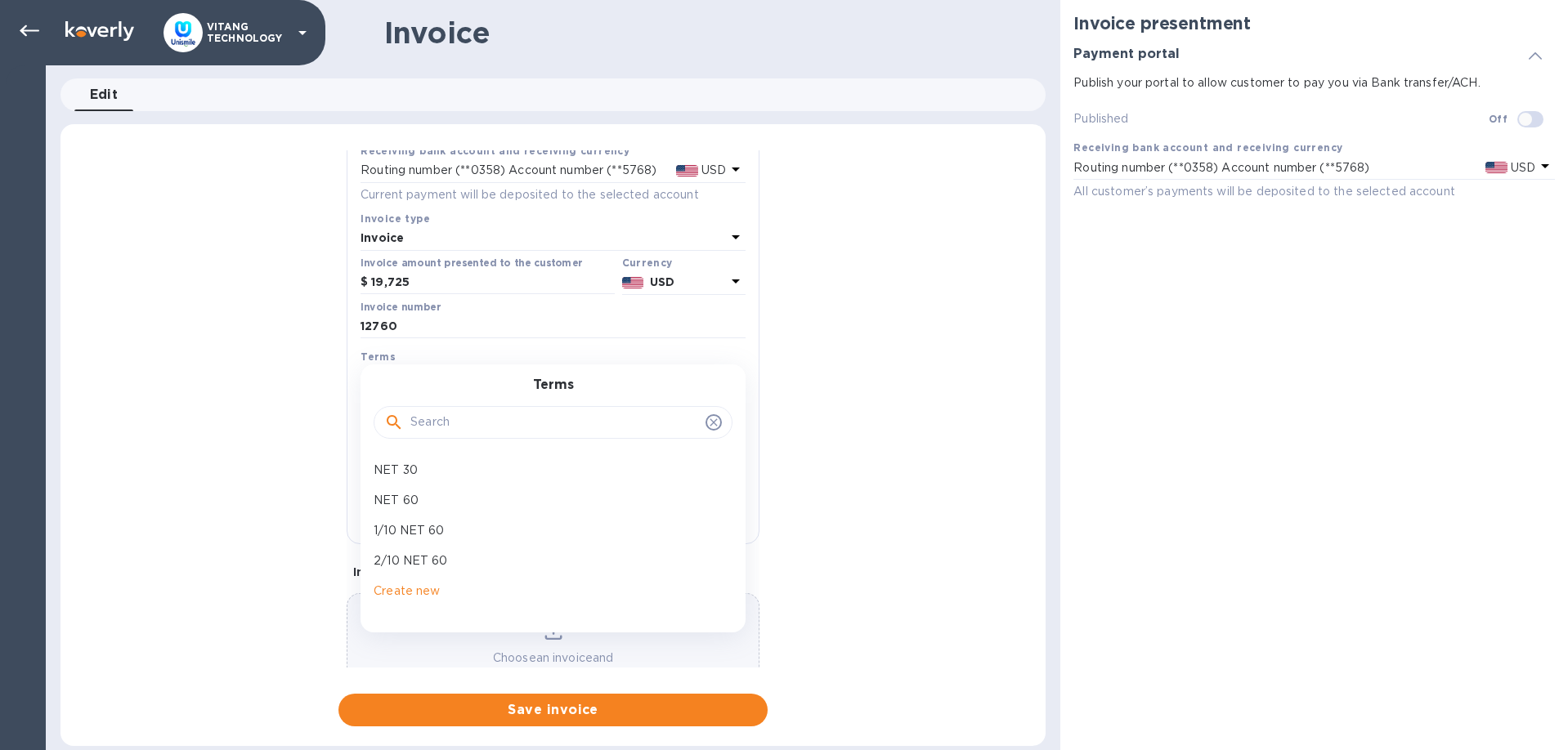
click at [222, 428] on div "General information Save Customer name SAMIR TADHA DENTAL CORP Receiving bank a…" at bounding box center [553, 438] width 985 height 576
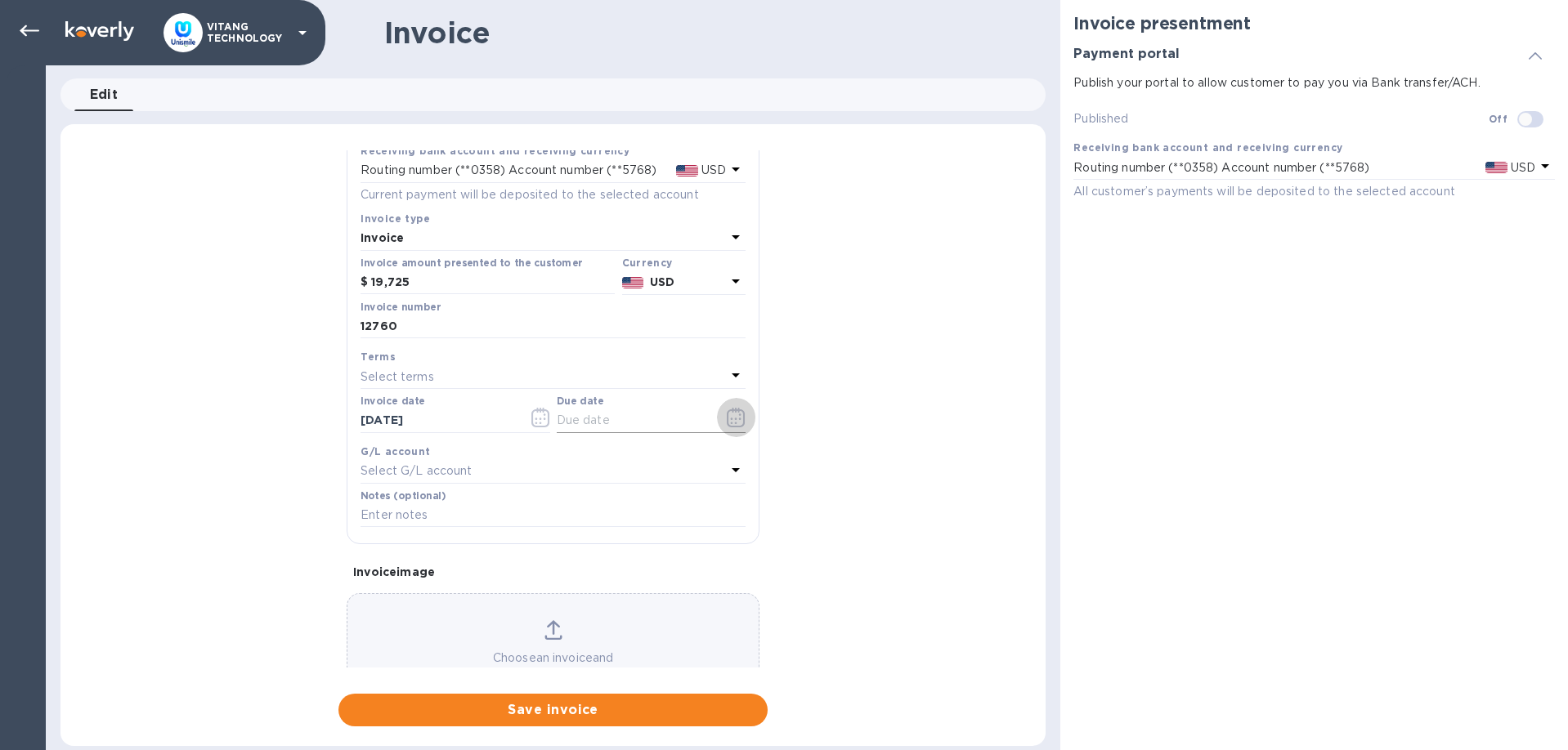
click at [734, 424] on icon "button" at bounding box center [735, 417] width 18 height 20
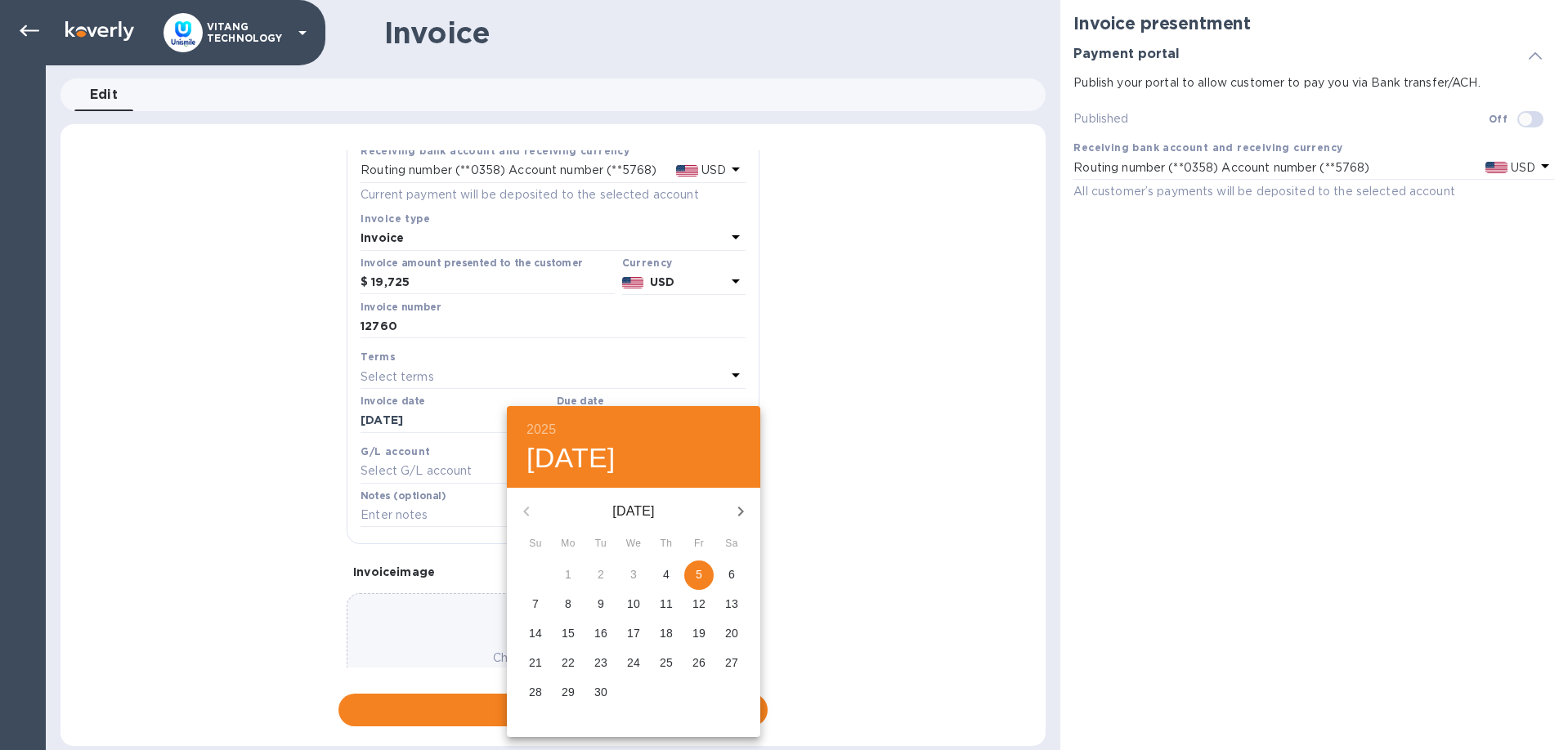
click at [706, 575] on span "5" at bounding box center [699, 575] width 30 height 17
type input "09/05/2025"
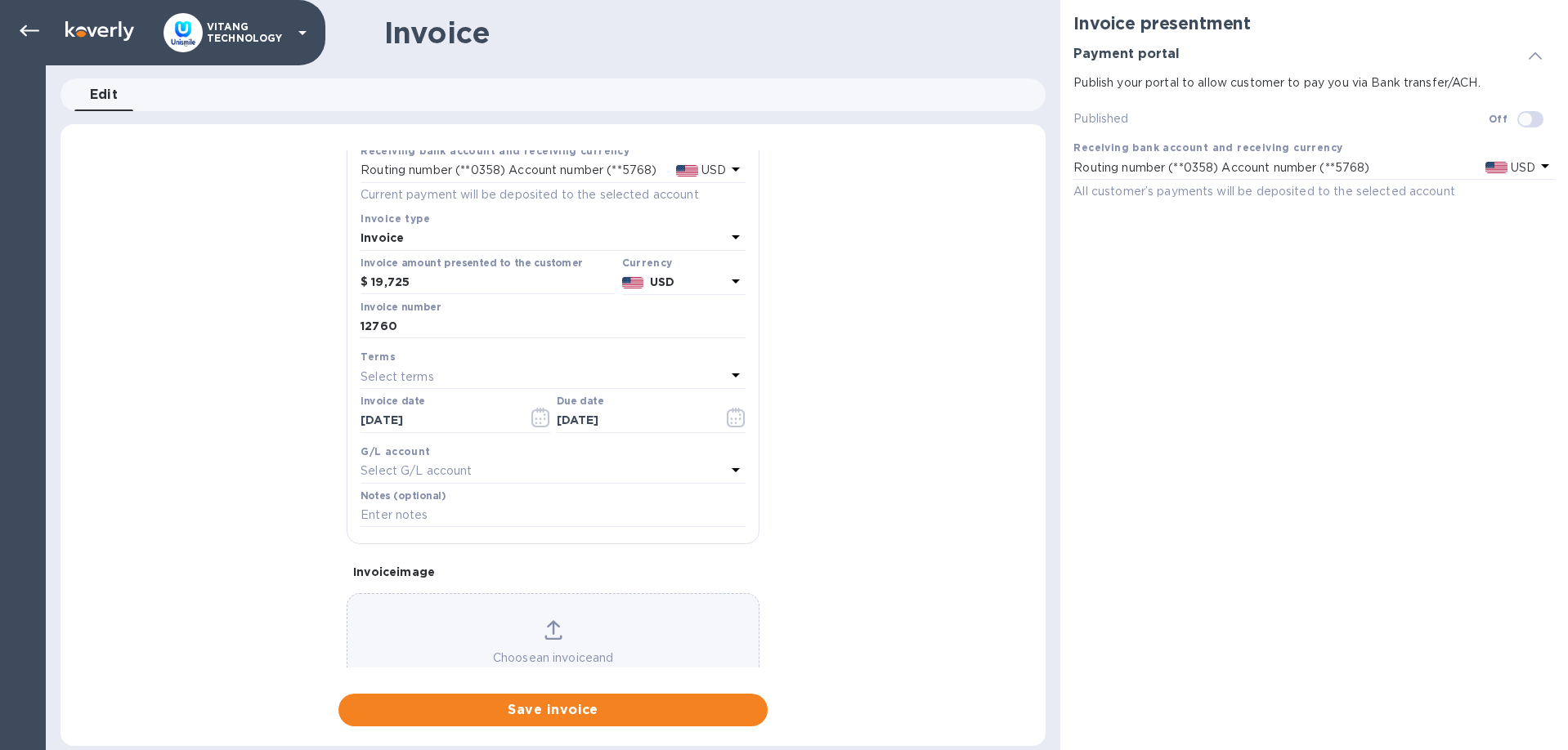
click at [440, 468] on p "Select G/L account" at bounding box center [415, 471] width 111 height 17
click at [502, 614] on p "Accounts Receivable (A/R)" at bounding box center [546, 611] width 346 height 17
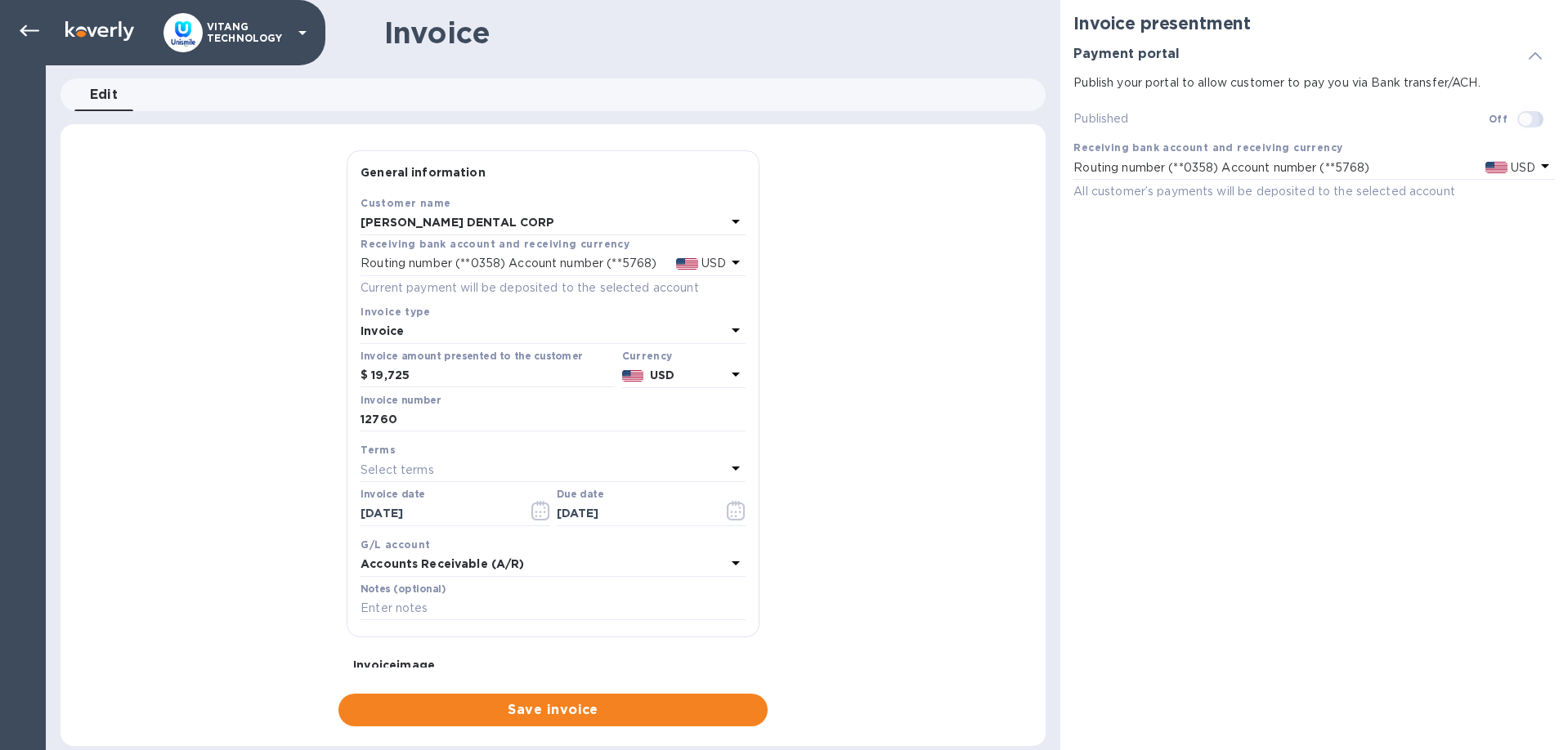
click at [1527, 124] on input "checkbox" at bounding box center [1525, 119] width 84 height 28
checkbox input "true"
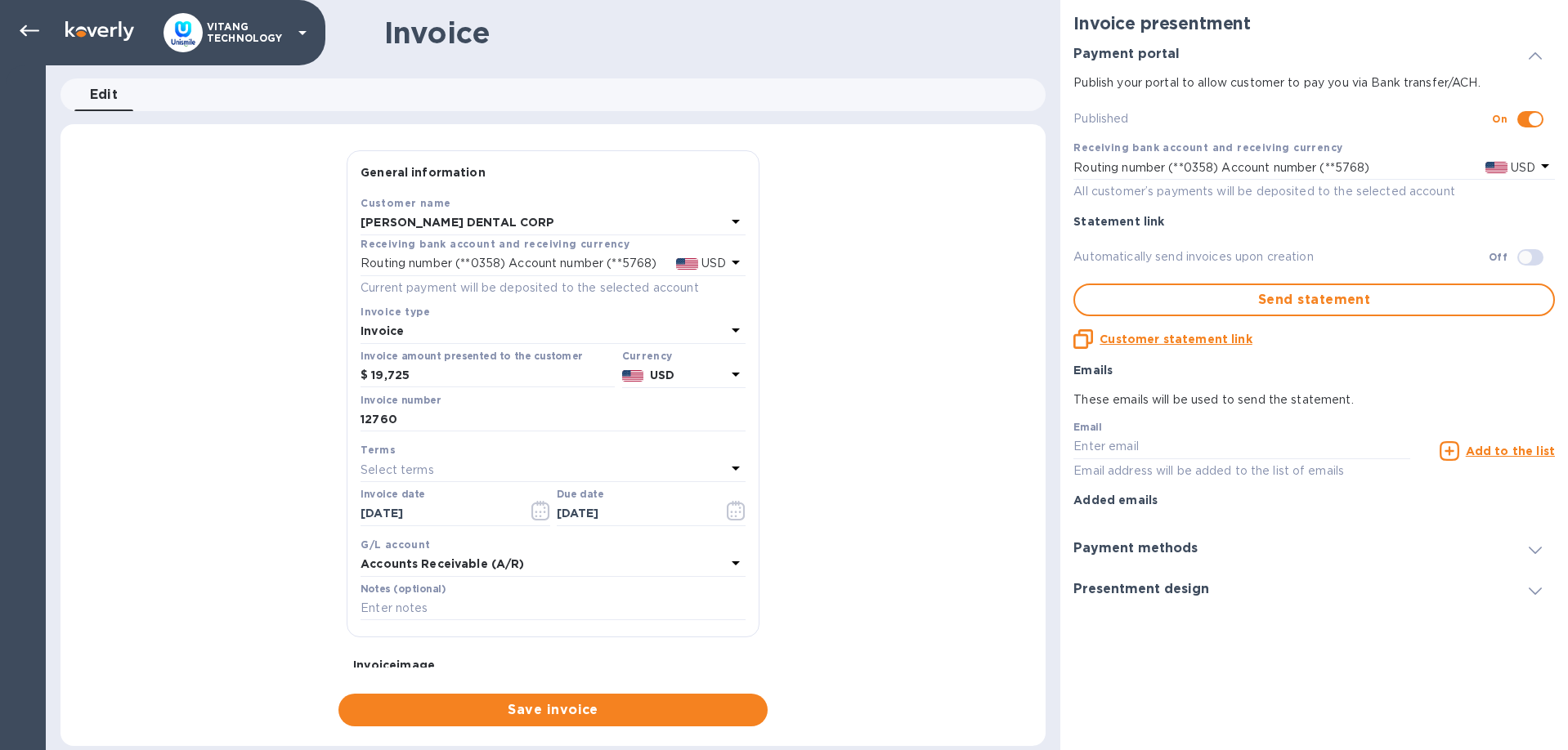
click at [1227, 547] on div "Payment methods" at bounding box center [1313, 548] width 481 height 41
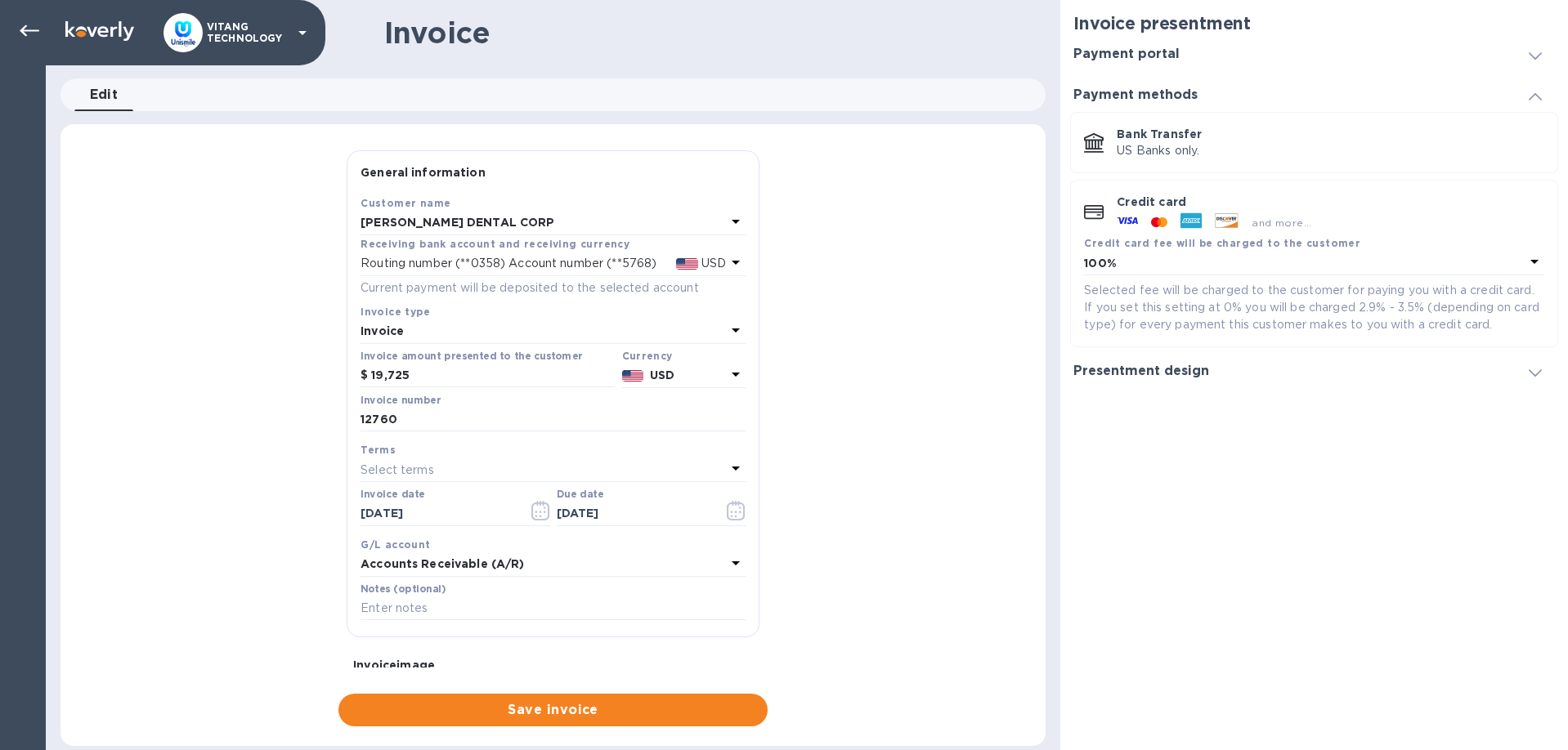
click at [1522, 266] on p "100%" at bounding box center [1304, 263] width 440 height 17
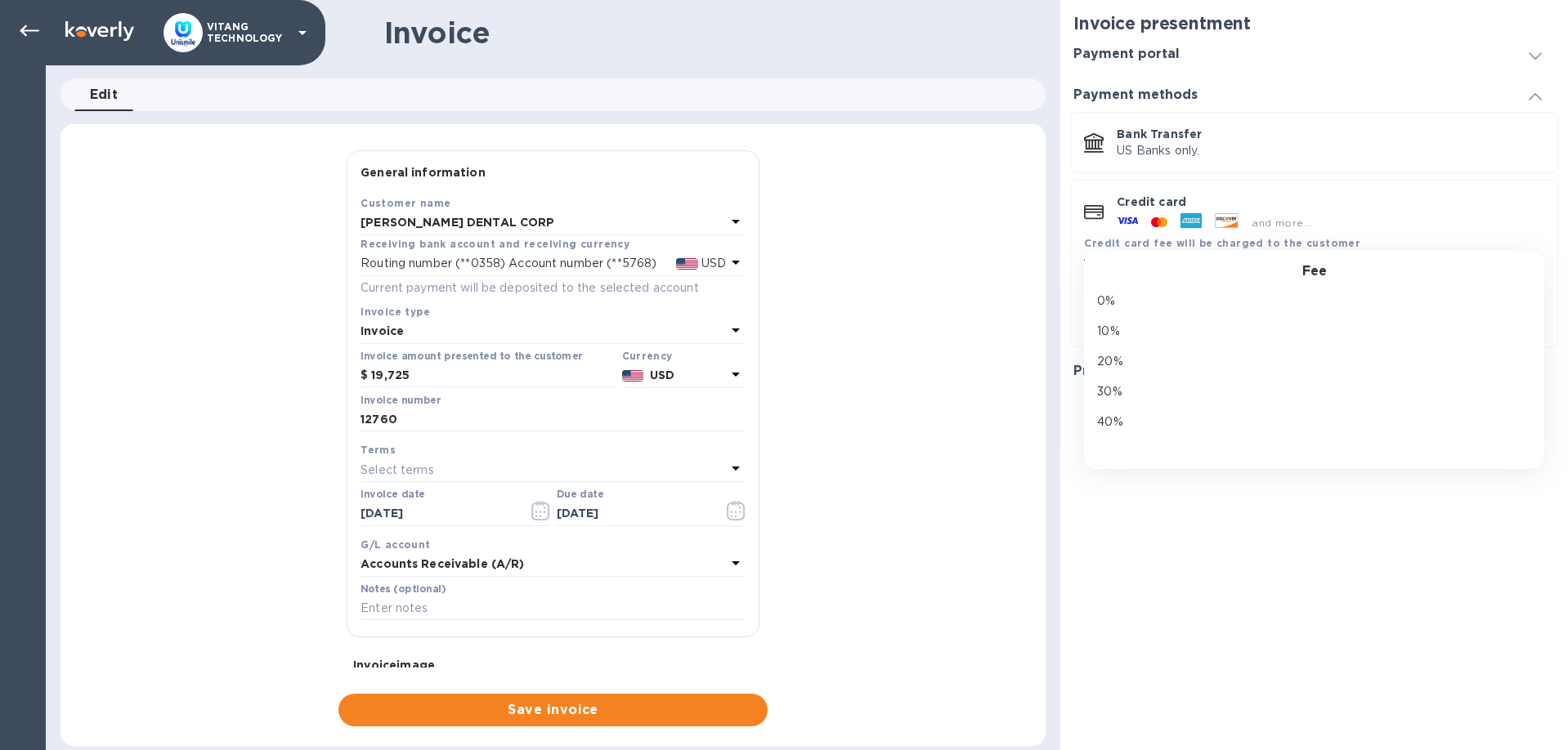
click at [1522, 266] on div "Fee" at bounding box center [1314, 272] width 421 height 16
click at [1446, 221] on div "and more..." at bounding box center [1330, 219] width 427 height 18
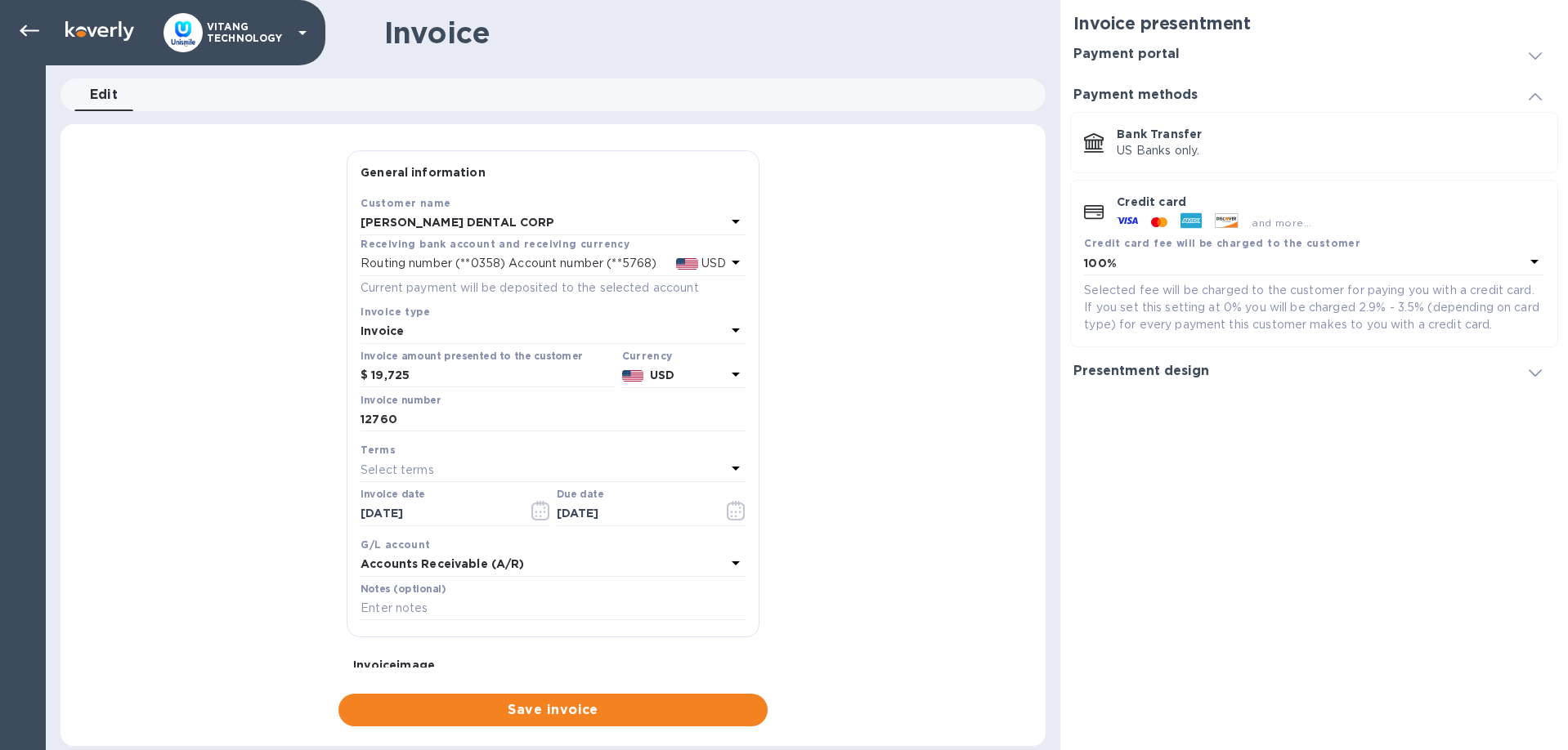
click at [1420, 368] on div "Presentment design" at bounding box center [1313, 371] width 481 height 41
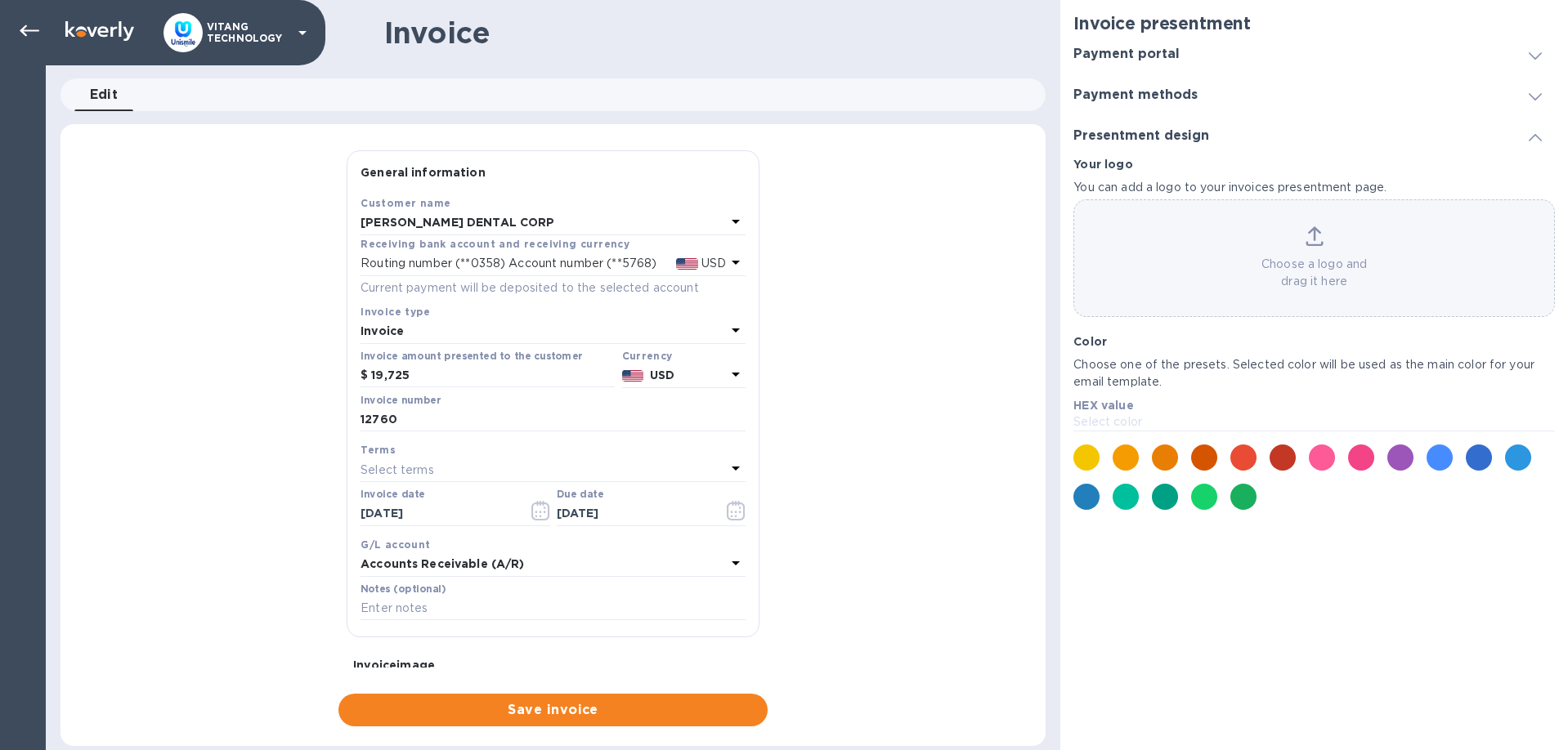
click at [1313, 251] on div "Choose a logo and drag it here" at bounding box center [1314, 258] width 480 height 64
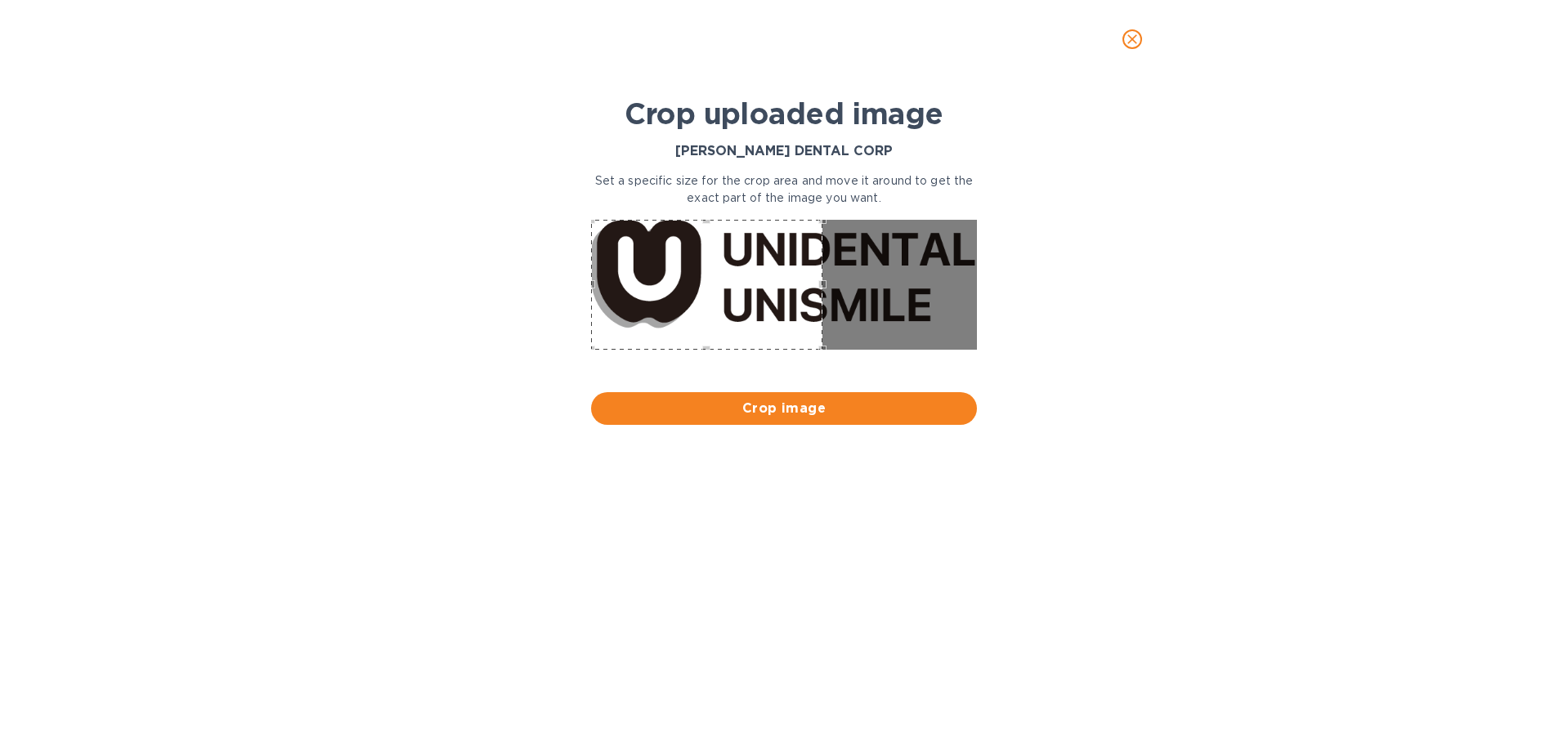
click at [607, 277] on div "Use the arrow keys to move the crop selection area" at bounding box center [706, 285] width 232 height 130
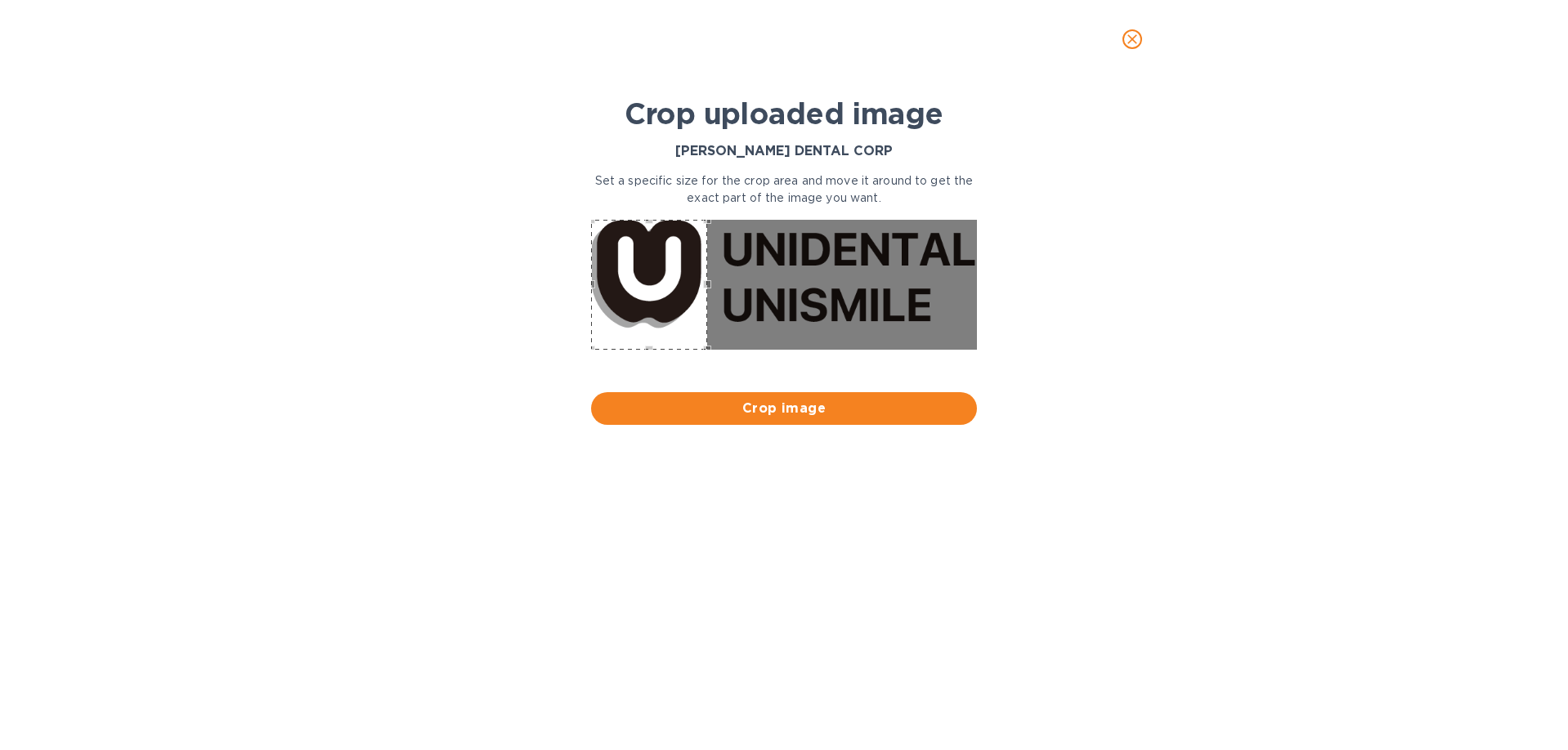
click at [704, 272] on div "Use the arrow keys to move the crop selection area" at bounding box center [706, 281] width 5 height 130
click at [658, 331] on div "Use the arrow keys to move the crop selection area" at bounding box center [645, 332] width 116 height 5
click at [840, 419] on button "Crop image" at bounding box center [784, 408] width 386 height 33
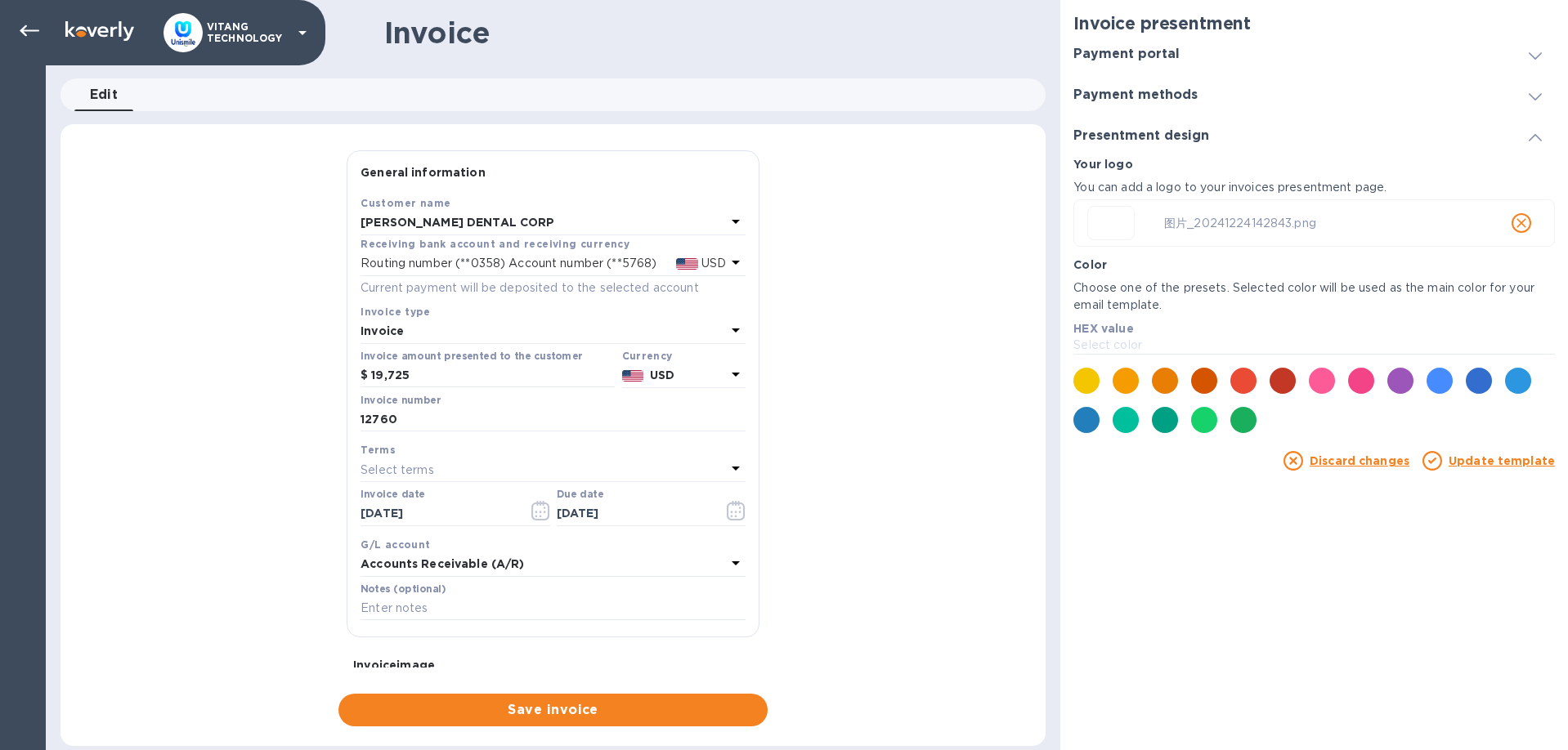
click at [1478, 467] on p "Update template" at bounding box center [1501, 462] width 106 height 17
click at [849, 325] on div "General information Save Customer name SAMIR TADHA DENTAL CORP Receiving bank a…" at bounding box center [553, 438] width 985 height 576
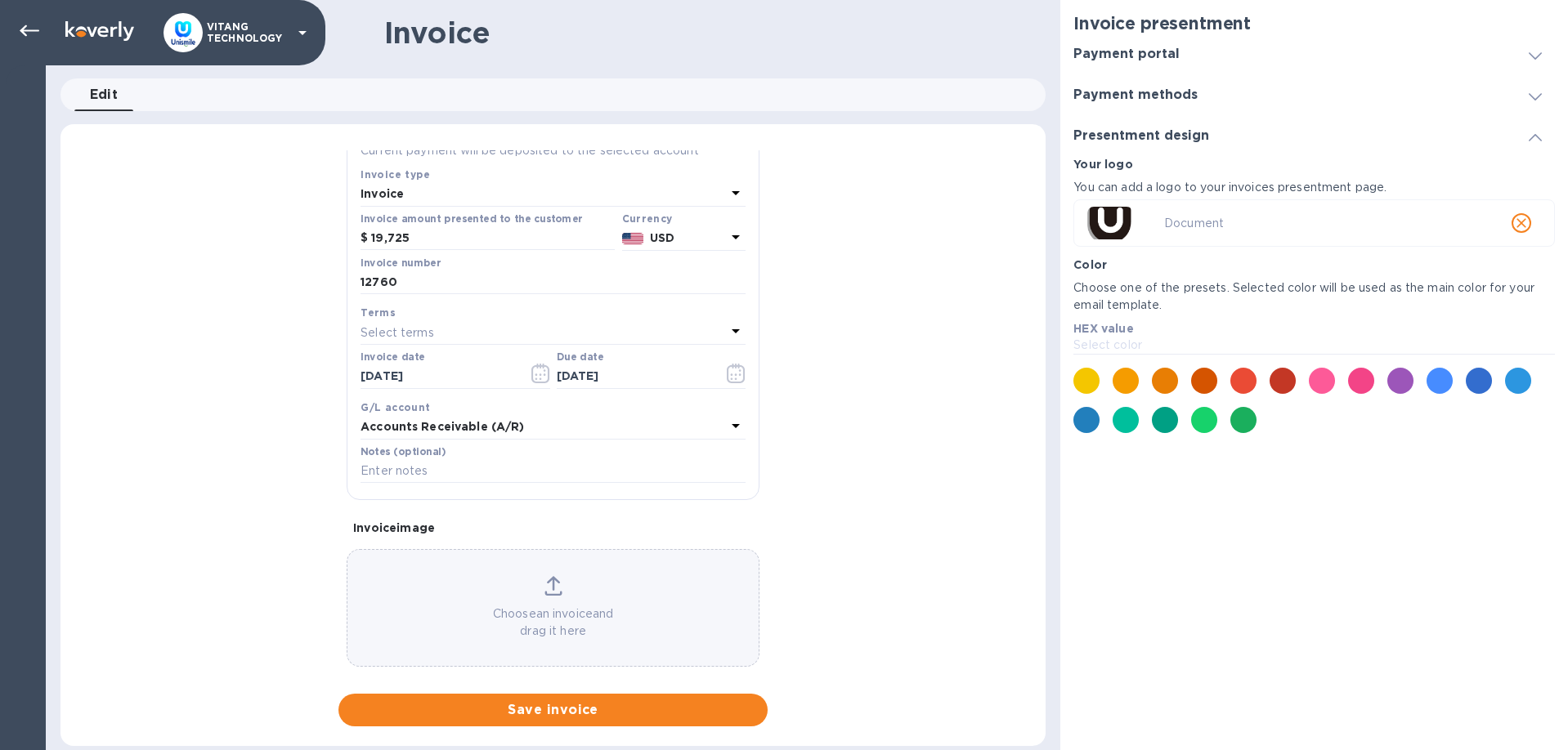
scroll to position [154, 0]
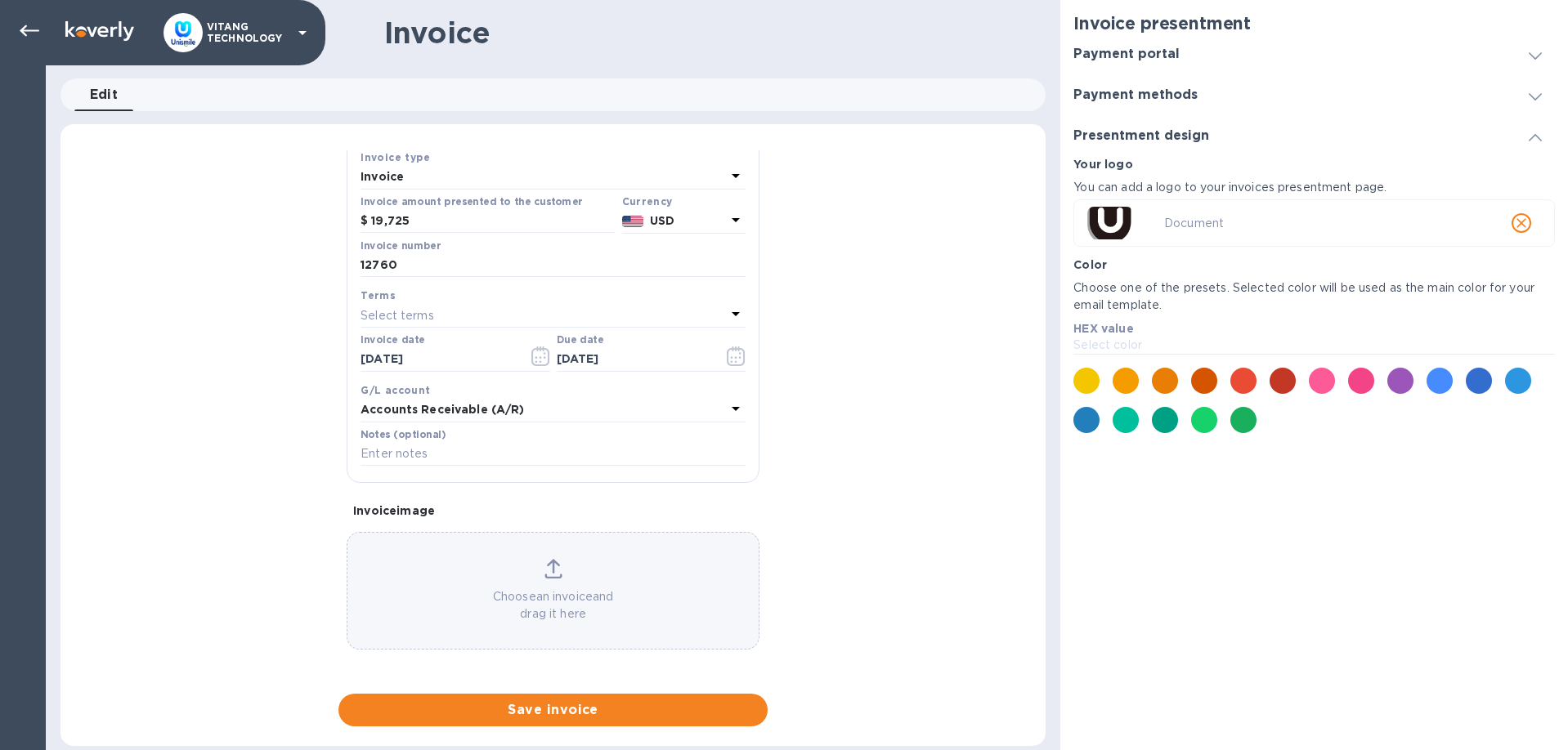
click at [541, 615] on p "Choose an invoice and drag it here" at bounding box center [553, 605] width 411 height 34
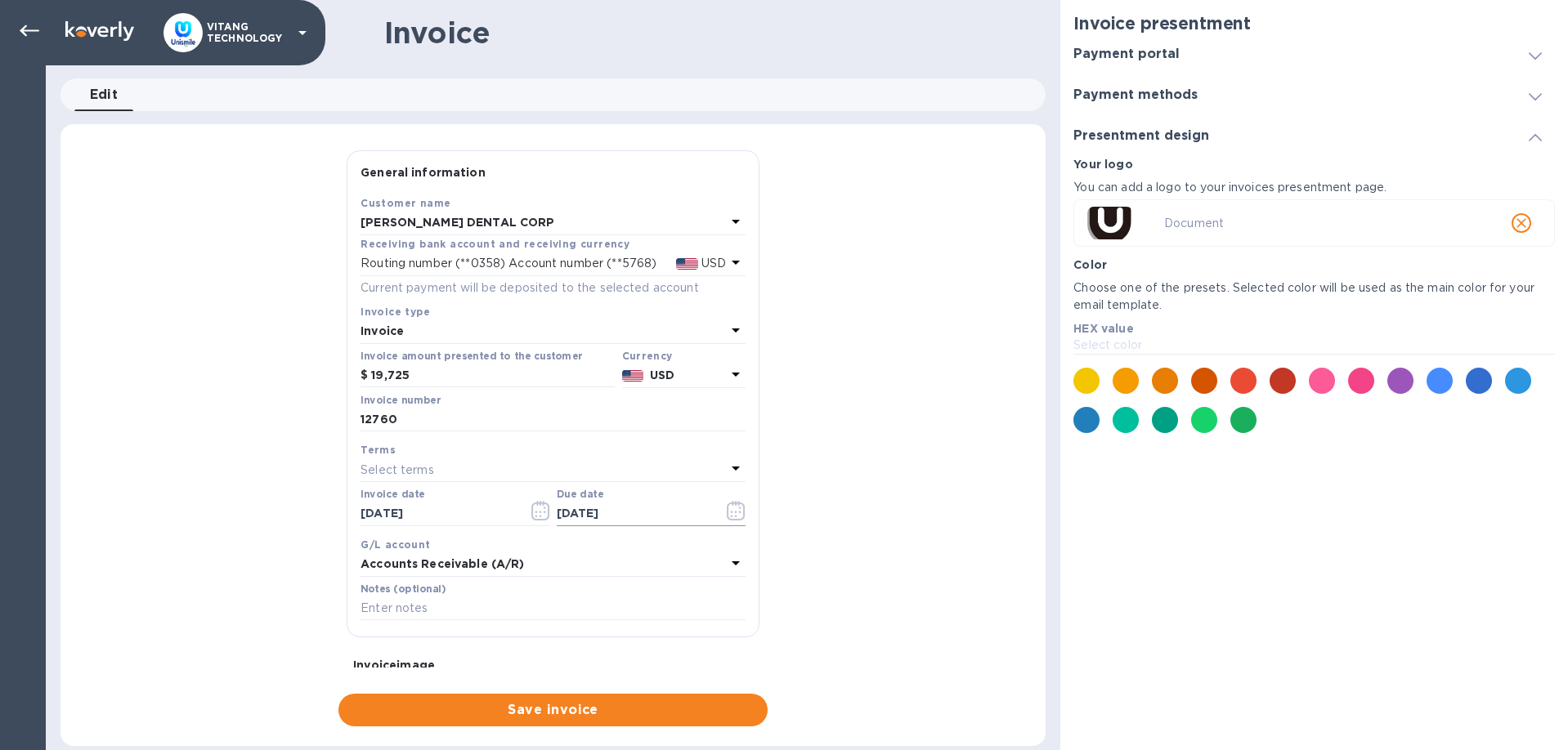
scroll to position [205, 0]
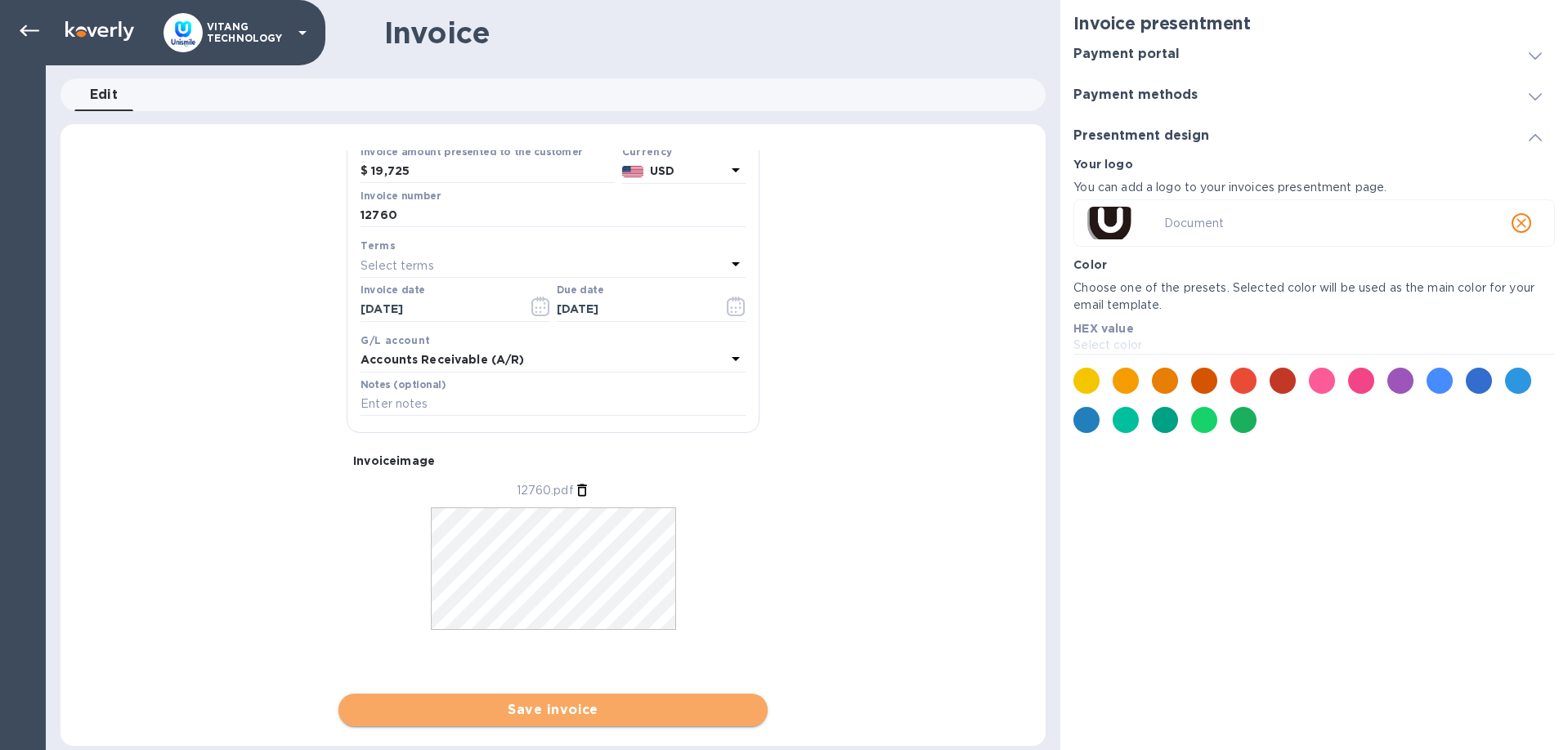
click at [552, 717] on span "Save invoice" at bounding box center [553, 710] width 403 height 20
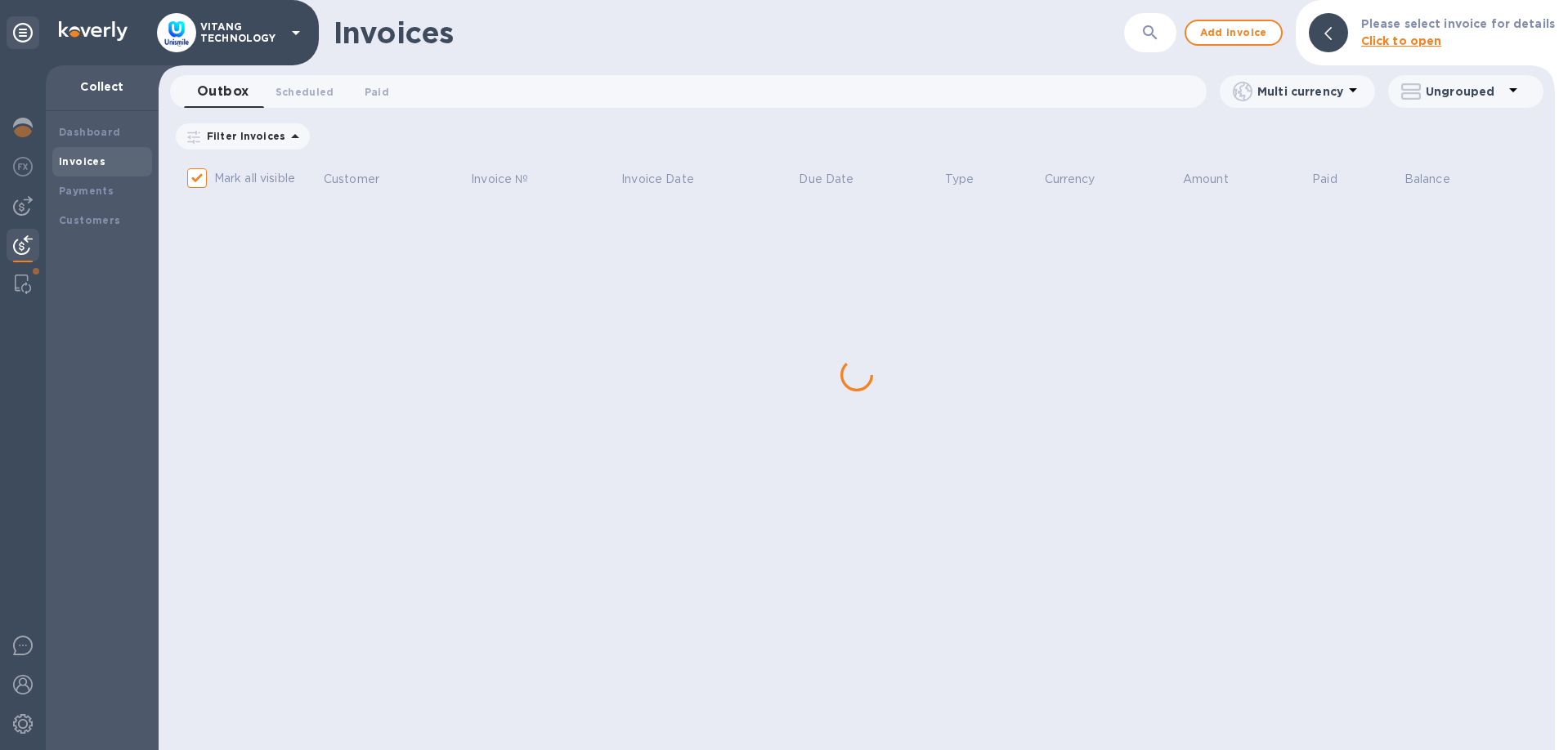
click at [742, 180] on th "Invoice Date" at bounding box center [707, 180] width 178 height 44
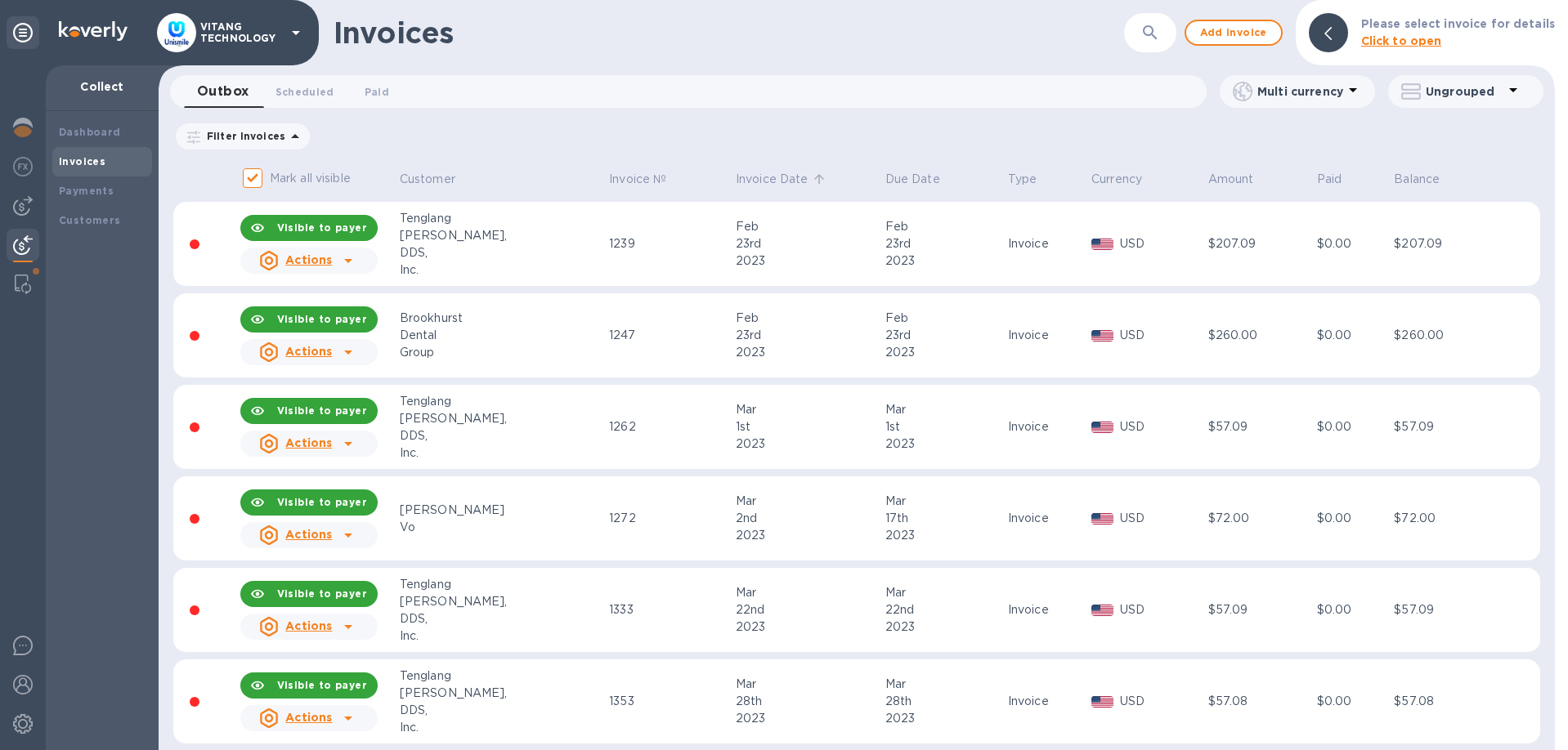
click at [735, 182] on p "Invoice Date" at bounding box center [771, 180] width 73 height 17
click at [745, 181] on p "Invoice Date" at bounding box center [771, 180] width 73 height 17
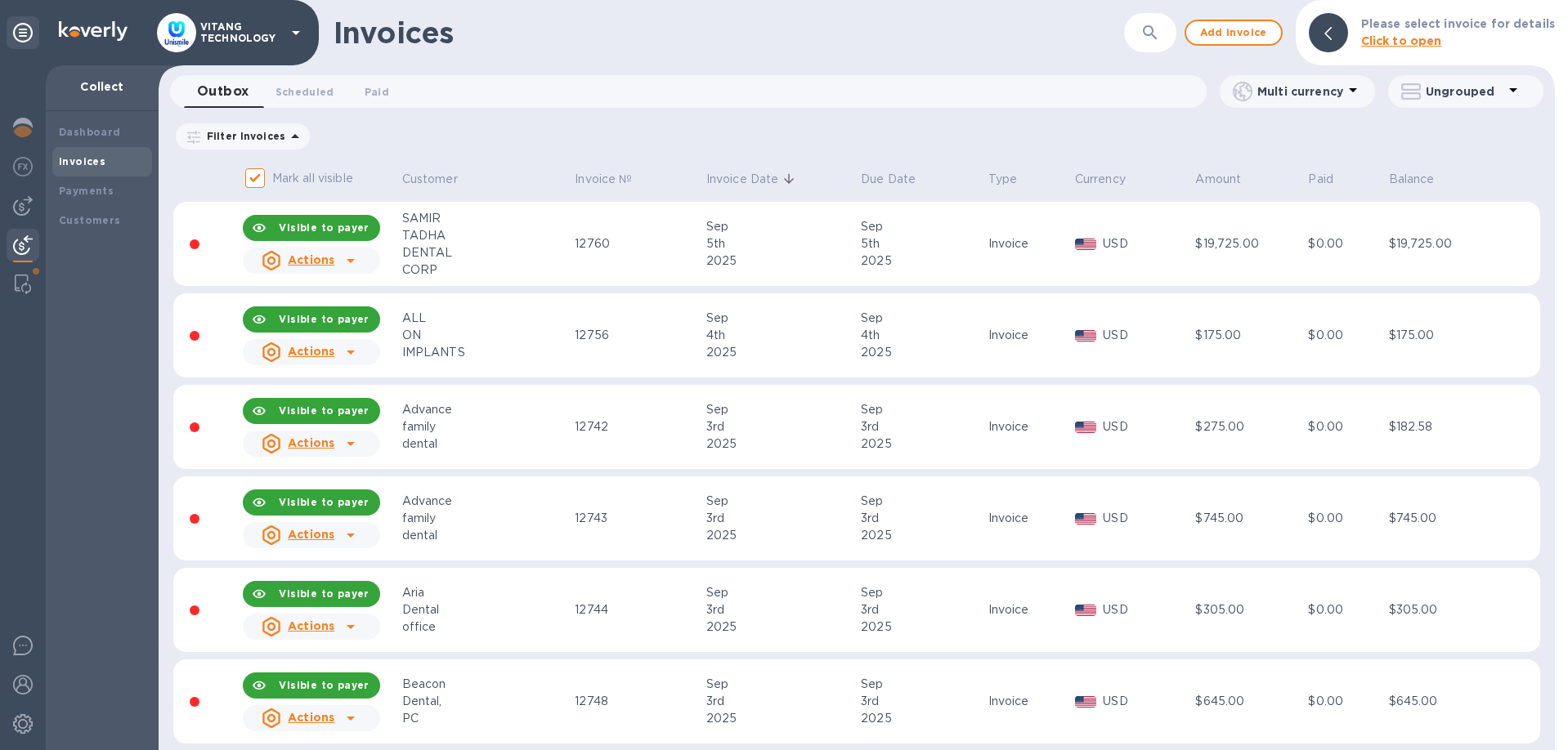
click at [429, 234] on div "TADHA" at bounding box center [486, 235] width 168 height 17
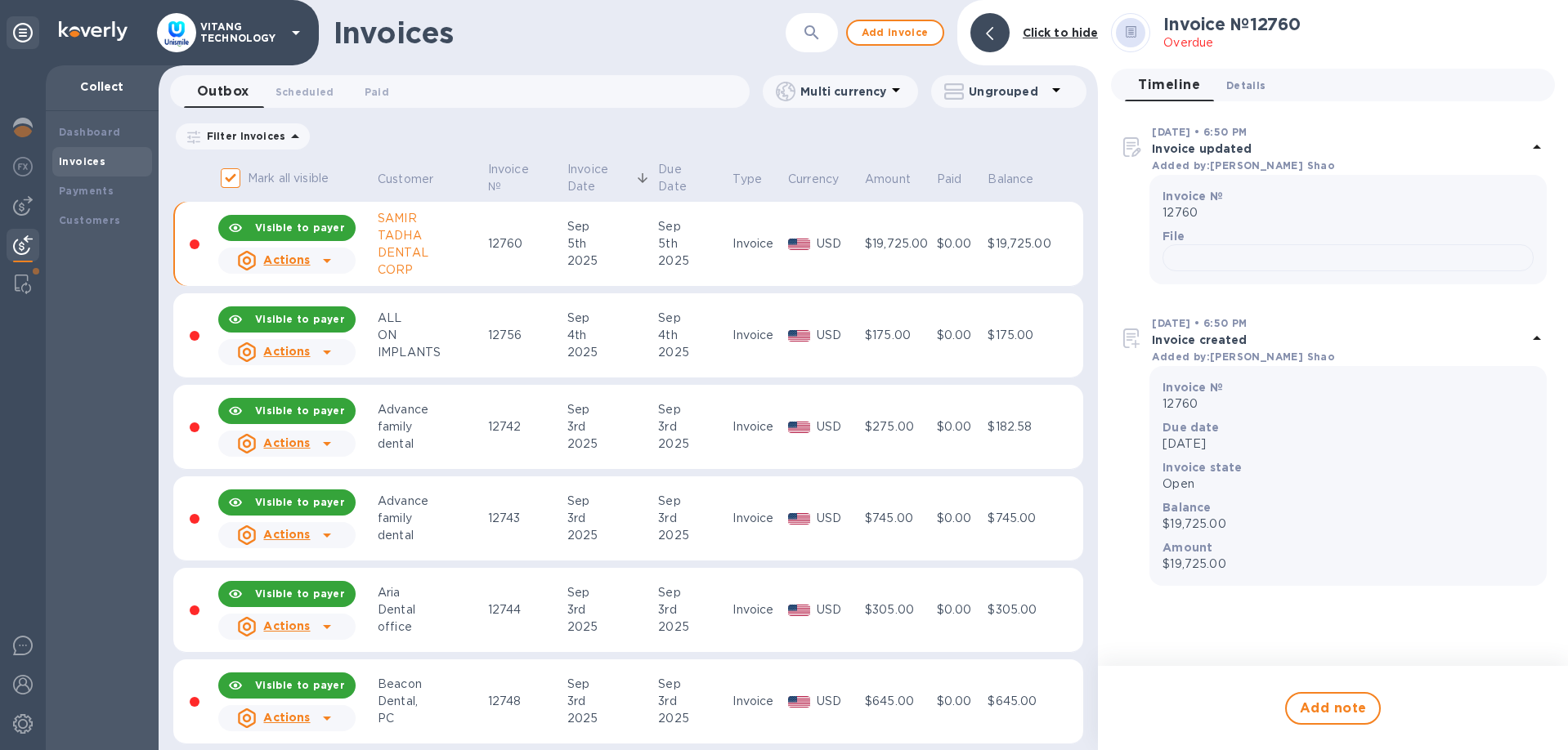
click at [1245, 91] on span "Details 0" at bounding box center [1245, 86] width 39 height 17
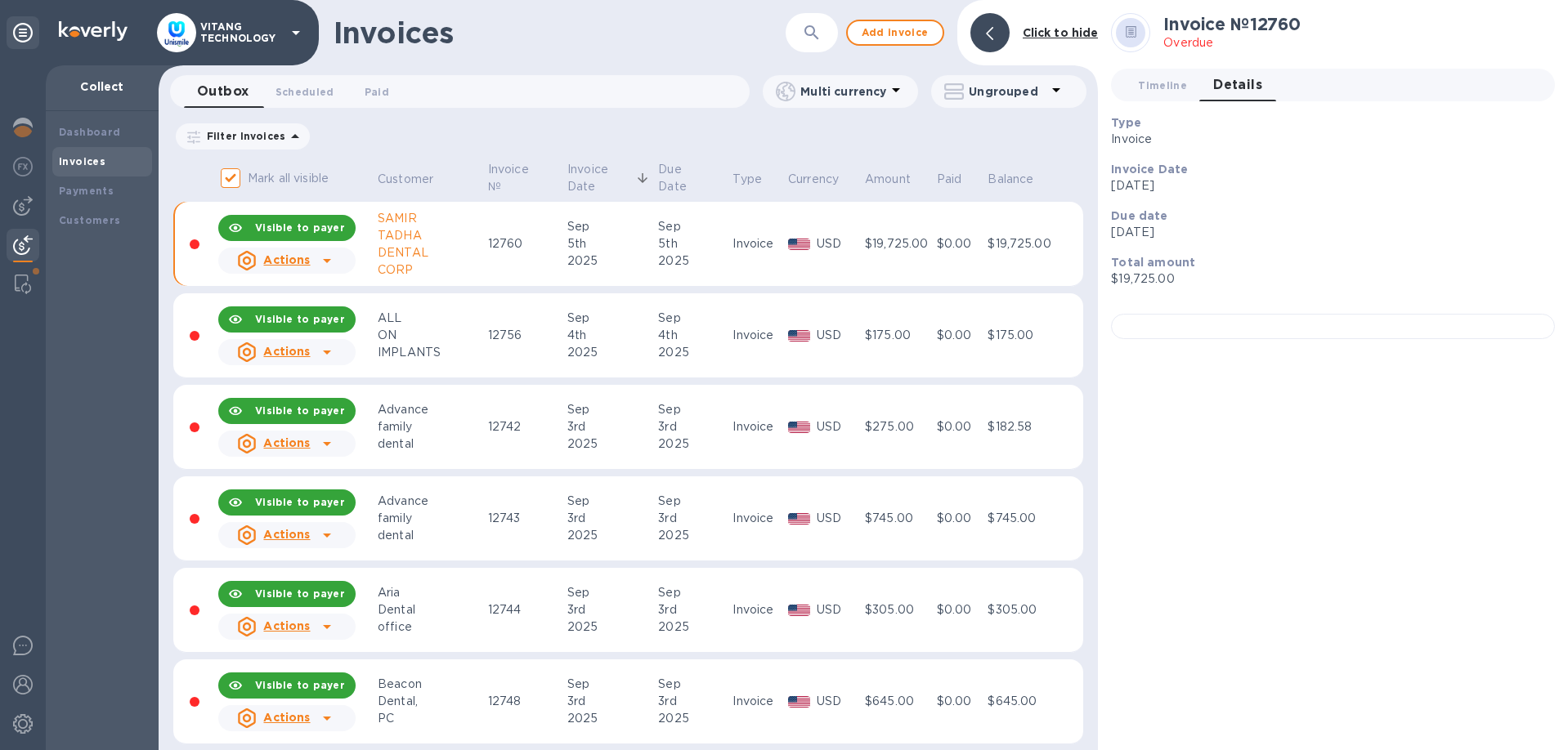
click at [459, 175] on th "Customer" at bounding box center [430, 180] width 111 height 44
click at [332, 263] on icon at bounding box center [327, 261] width 20 height 20
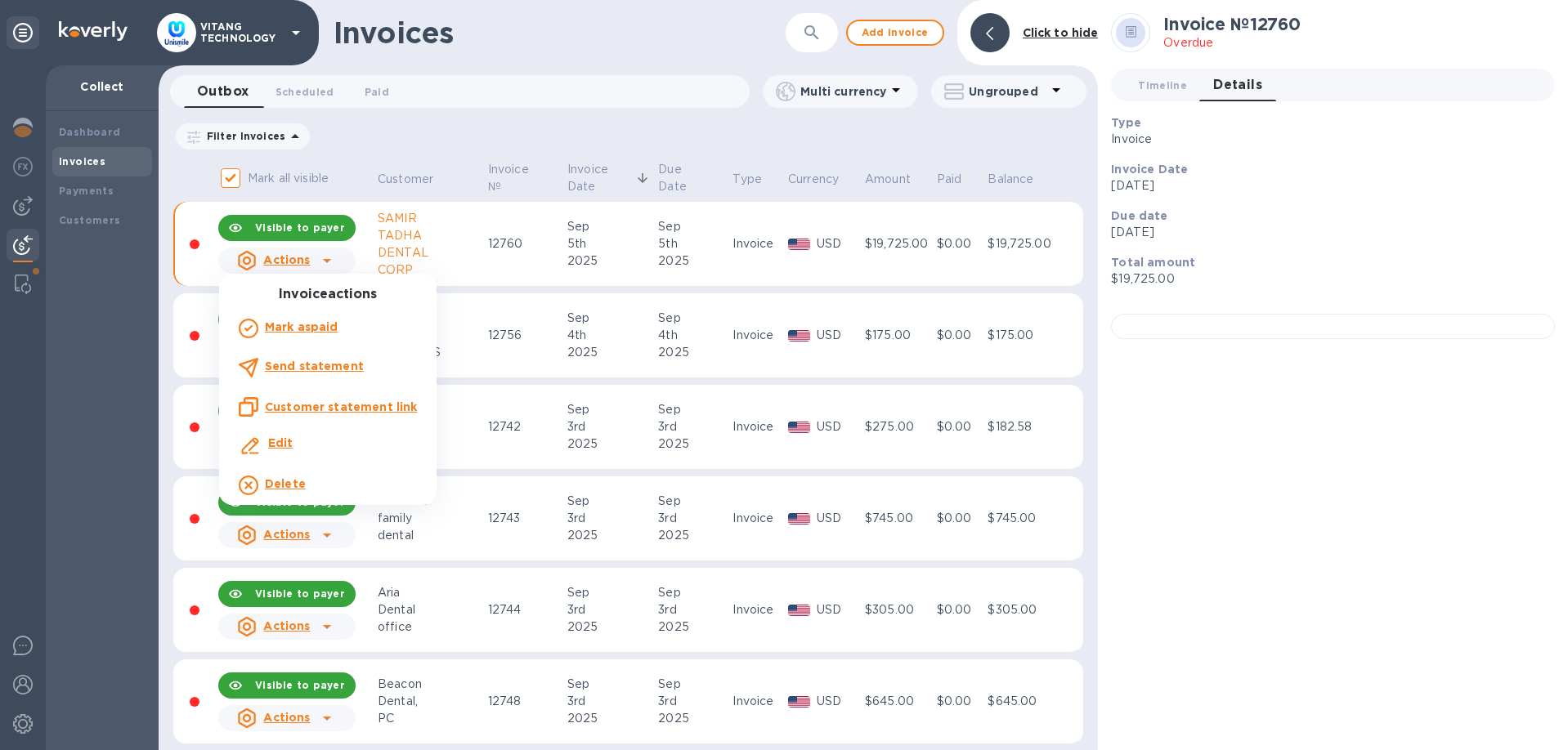
click at [314, 404] on u "Customer statement link" at bounding box center [341, 407] width 152 height 13
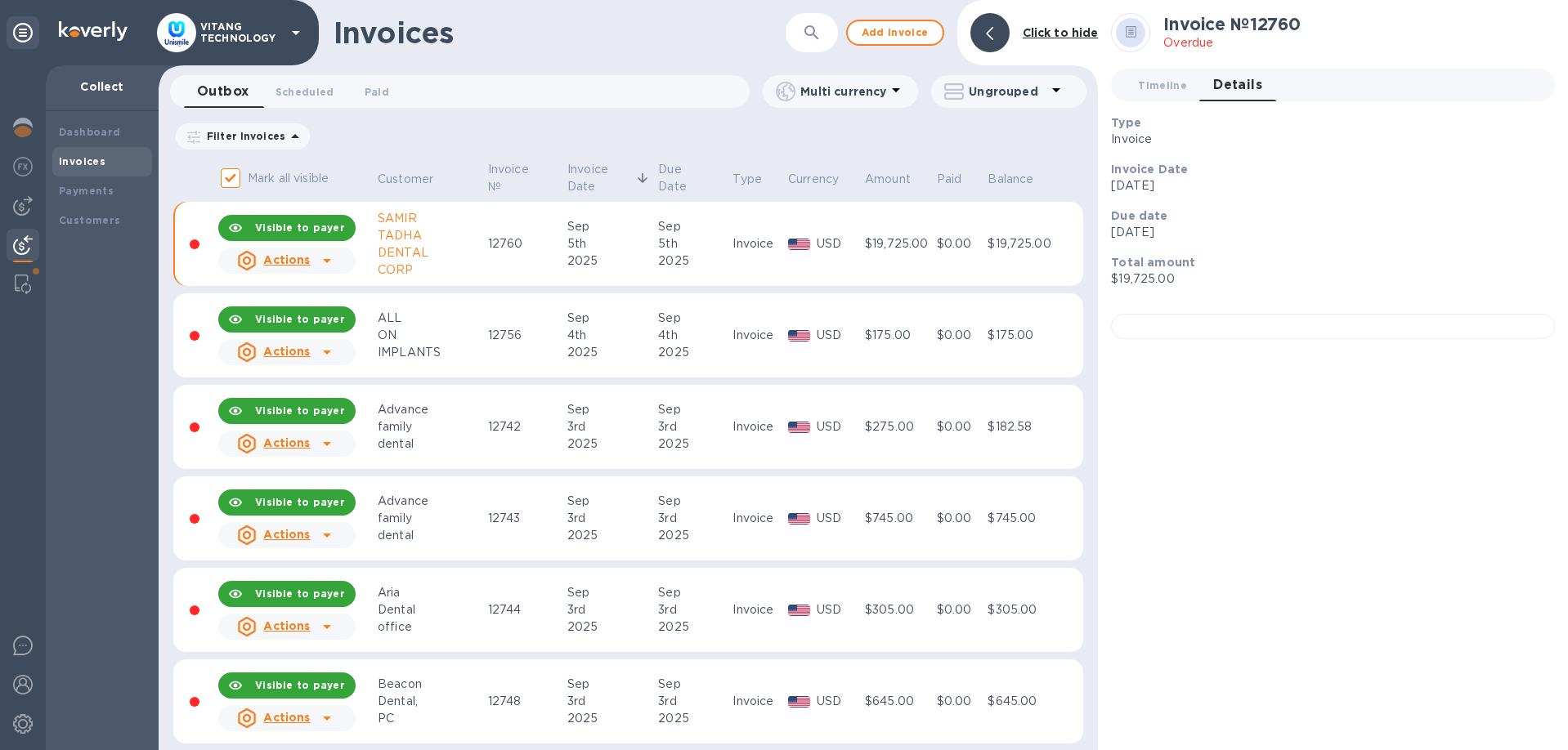
click at [1489, 246] on div "Due date Sep 5th 2025" at bounding box center [1326, 224] width 444 height 47
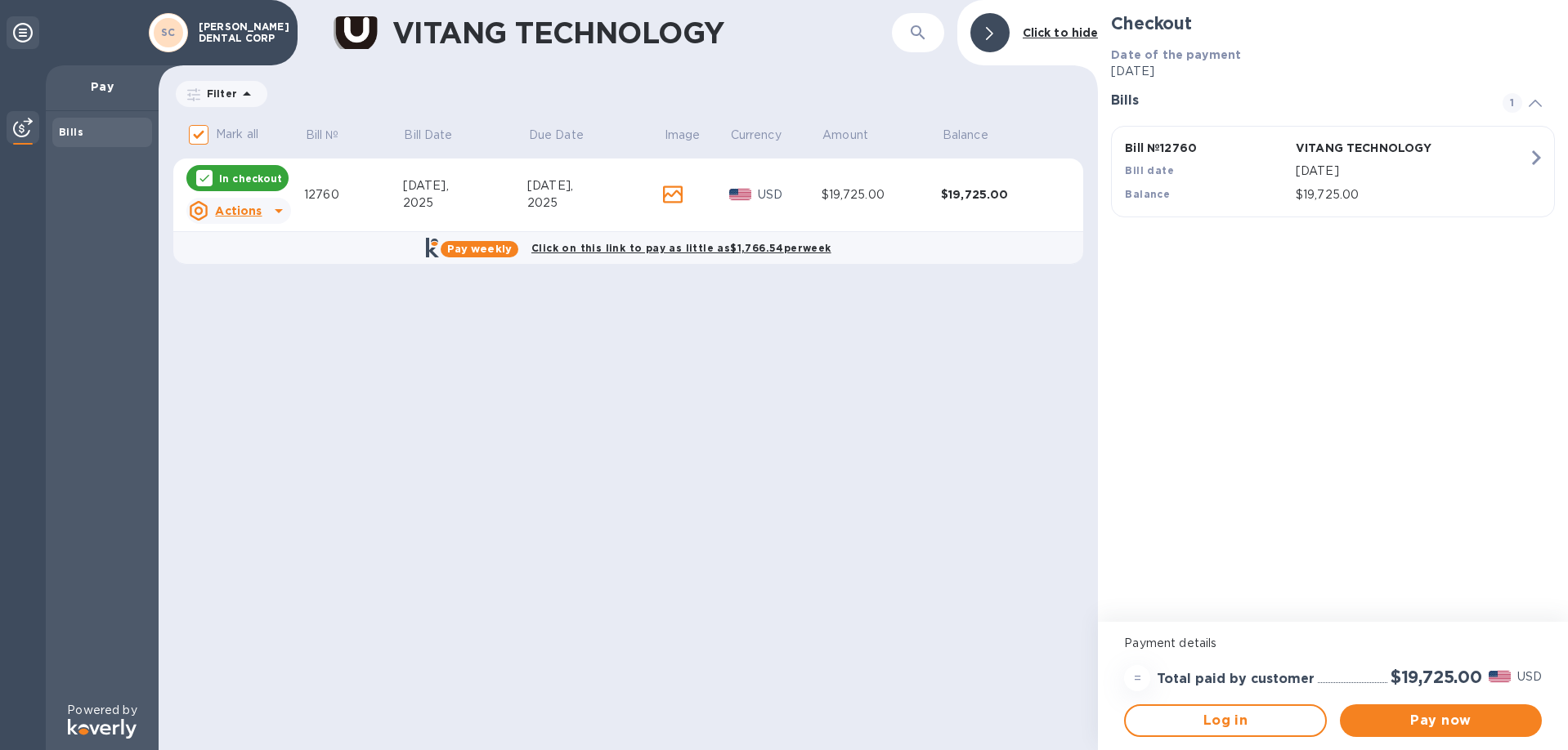
click at [370, 36] on img at bounding box center [355, 32] width 46 height 44
click at [1460, 725] on span "Pay now" at bounding box center [1441, 720] width 176 height 20
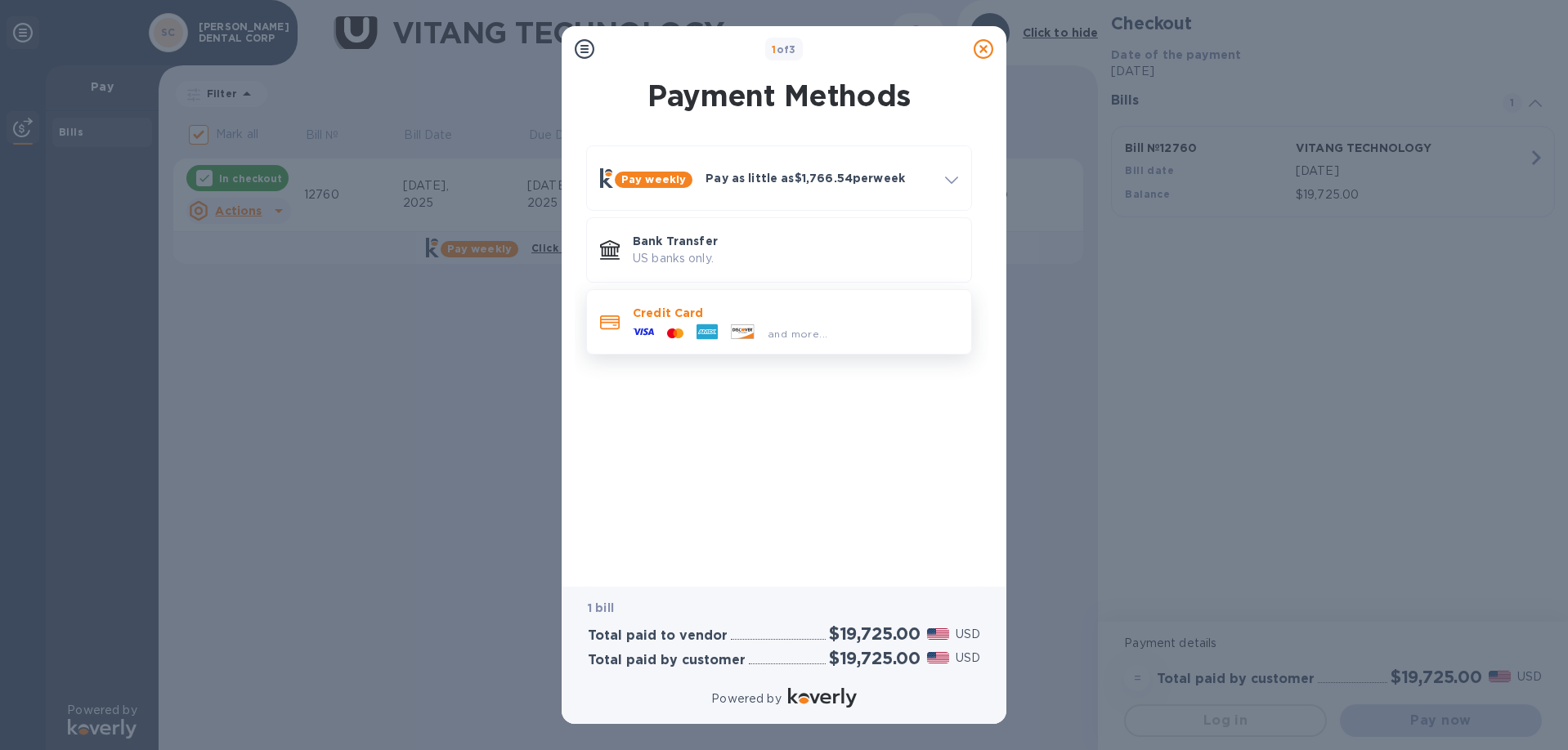
click at [745, 339] on icon at bounding box center [742, 332] width 23 height 15
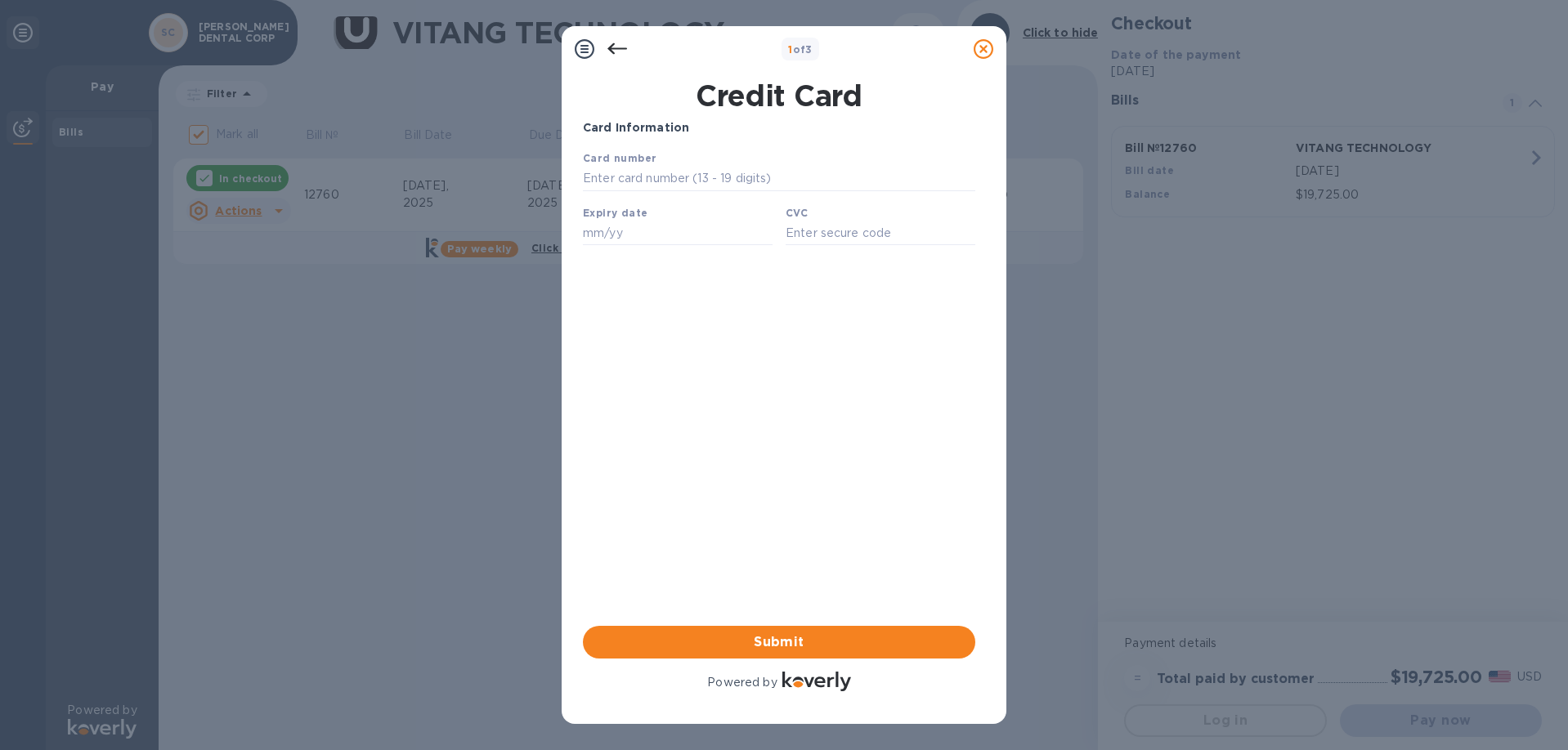
click at [610, 45] on icon at bounding box center [617, 49] width 20 height 11
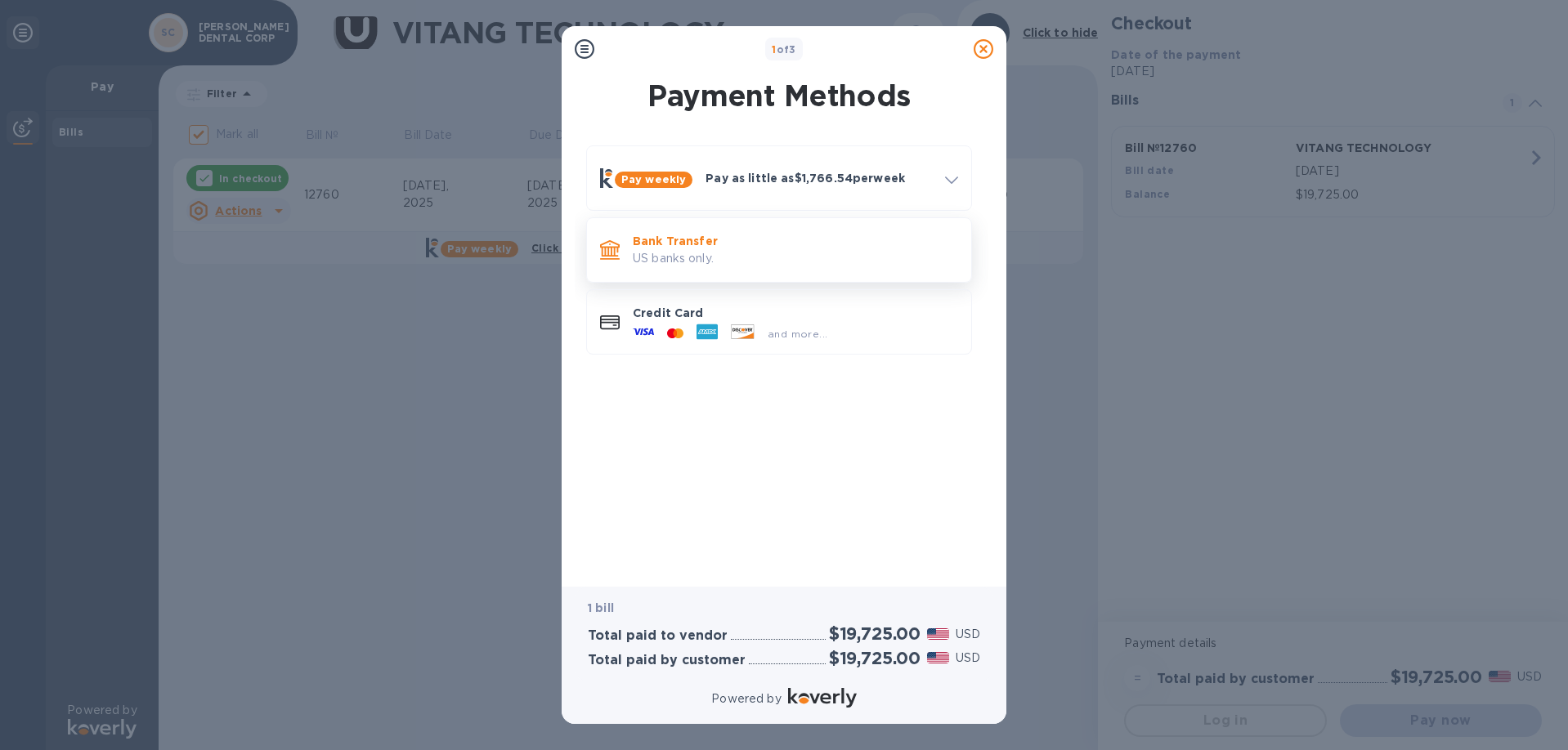
click at [660, 248] on p "Bank Transfer" at bounding box center [796, 241] width 326 height 17
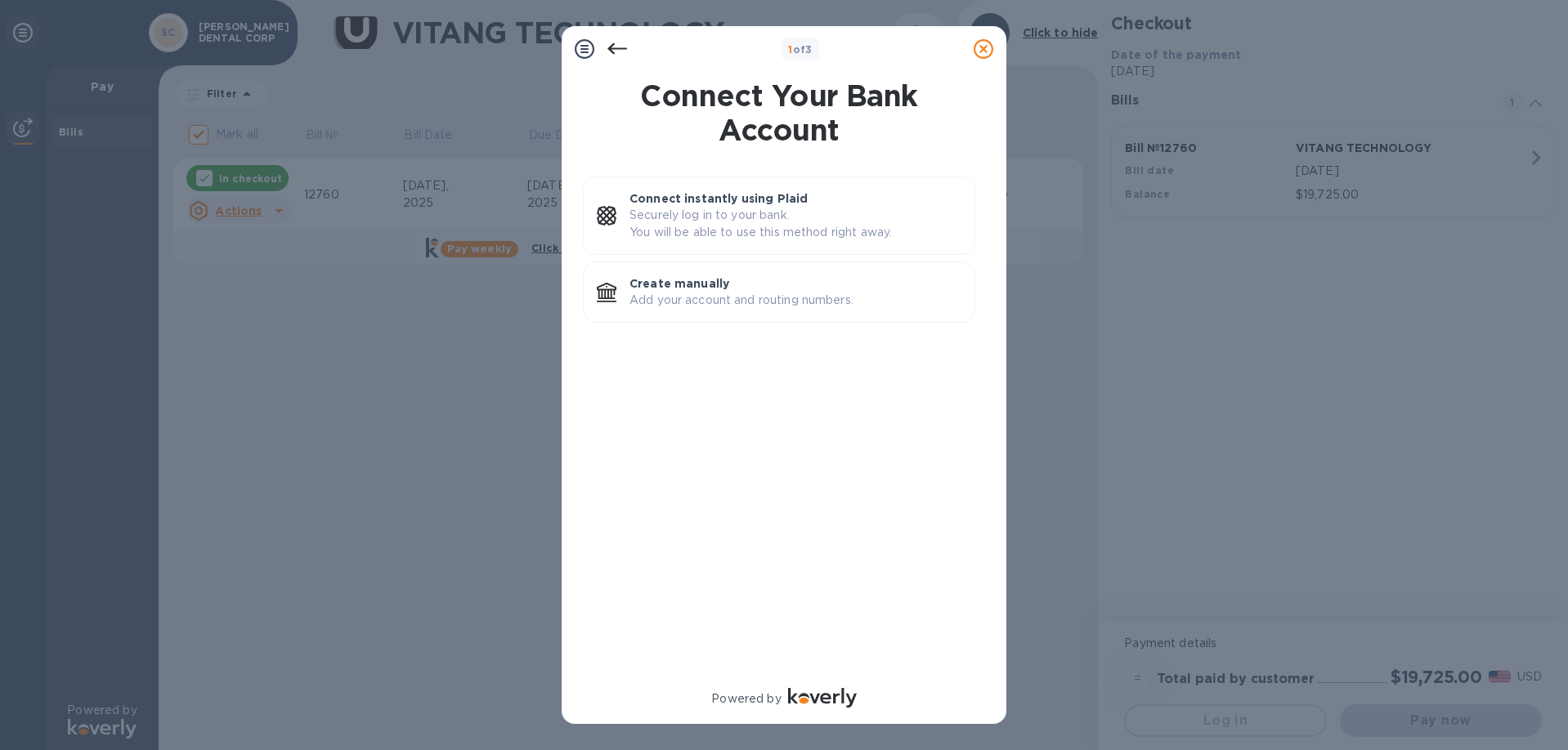
click at [976, 50] on icon at bounding box center [983, 48] width 20 height 20
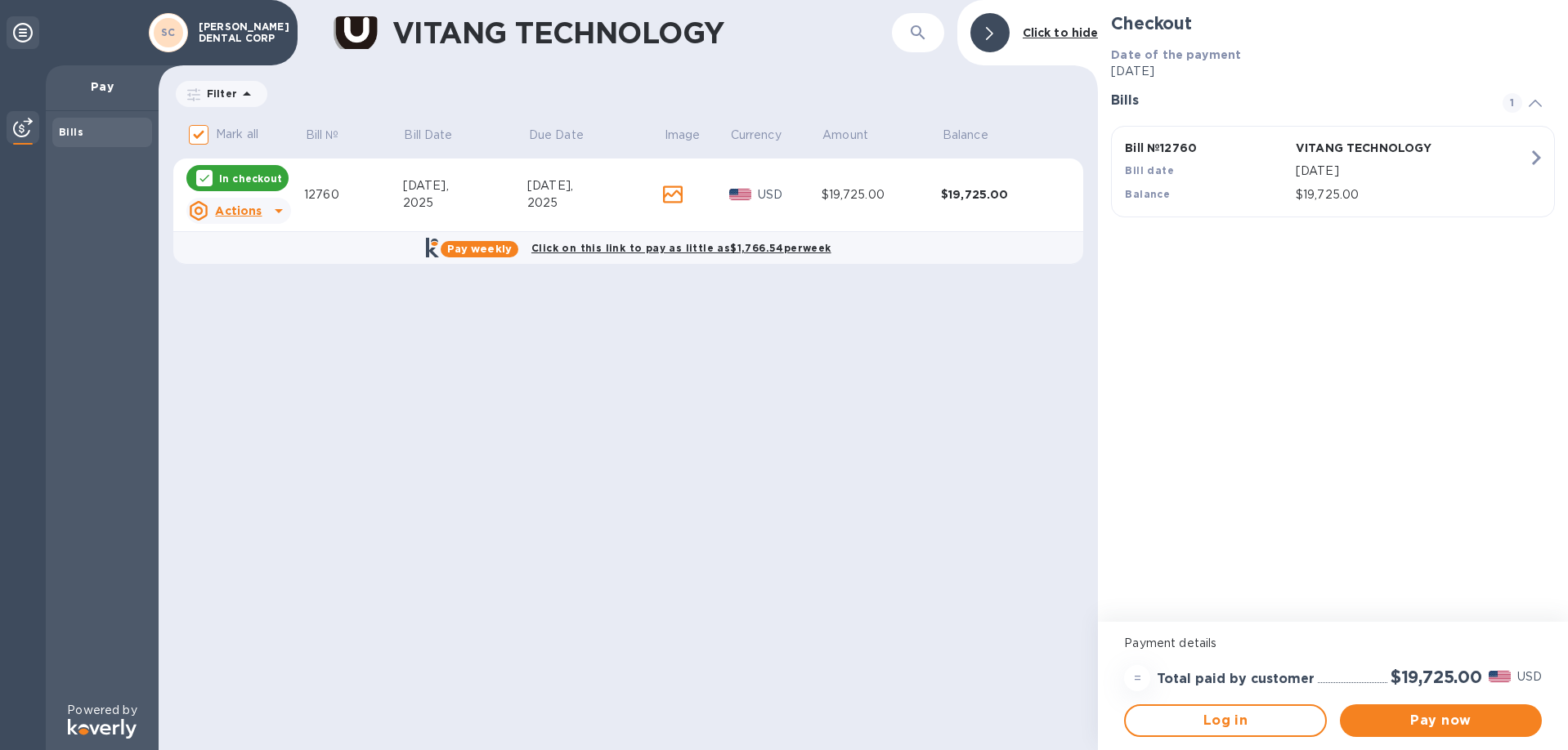
click at [948, 407] on div "VITANG TECHNOLOGY ​ Click to hide Filter Amount Mark all Bill № Bill Date Due D…" at bounding box center [627, 375] width 939 height 750
click at [668, 192] on icon at bounding box center [672, 194] width 20 height 18
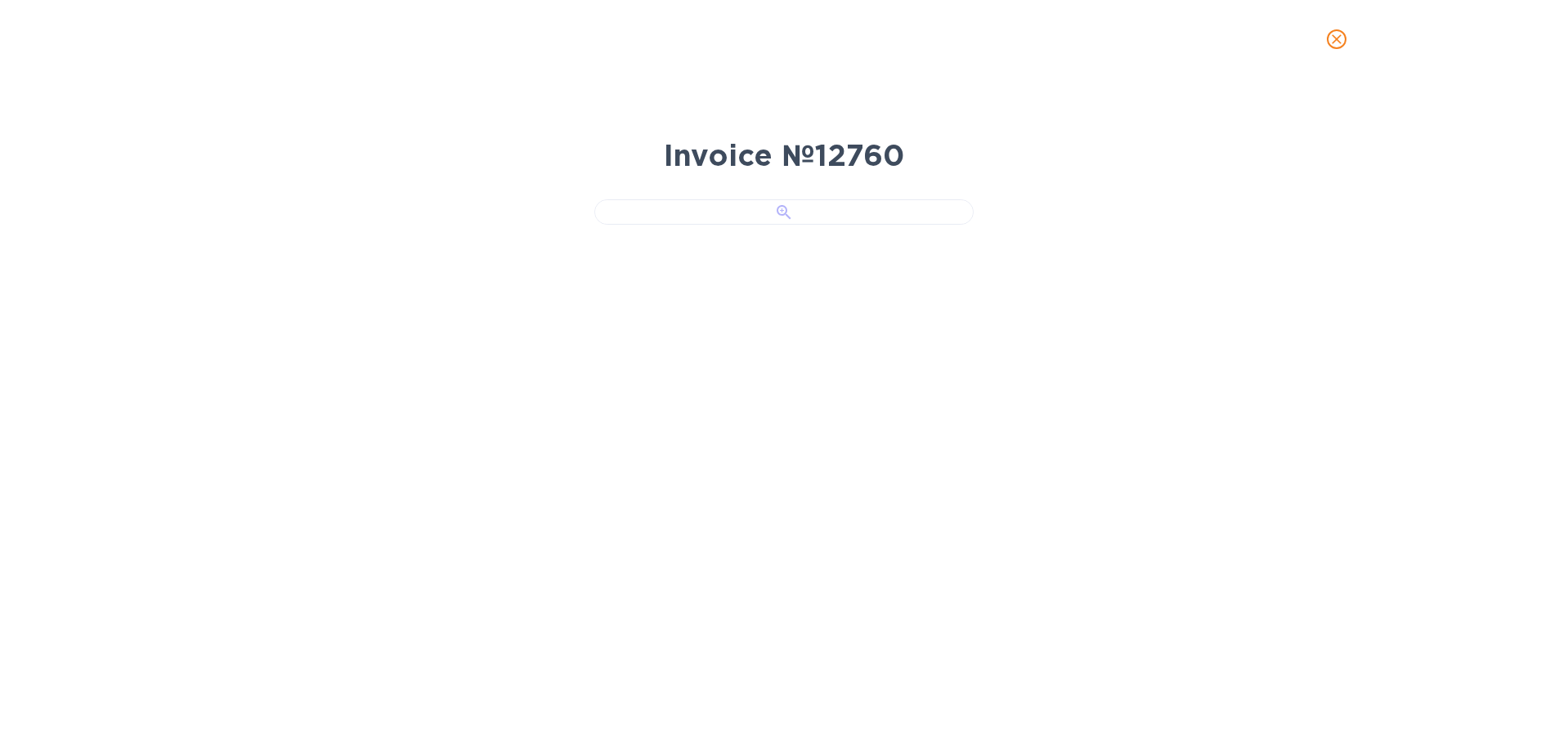
click at [754, 225] on div at bounding box center [784, 211] width 380 height 25
click at [1337, 51] on button "close" at bounding box center [1336, 39] width 39 height 39
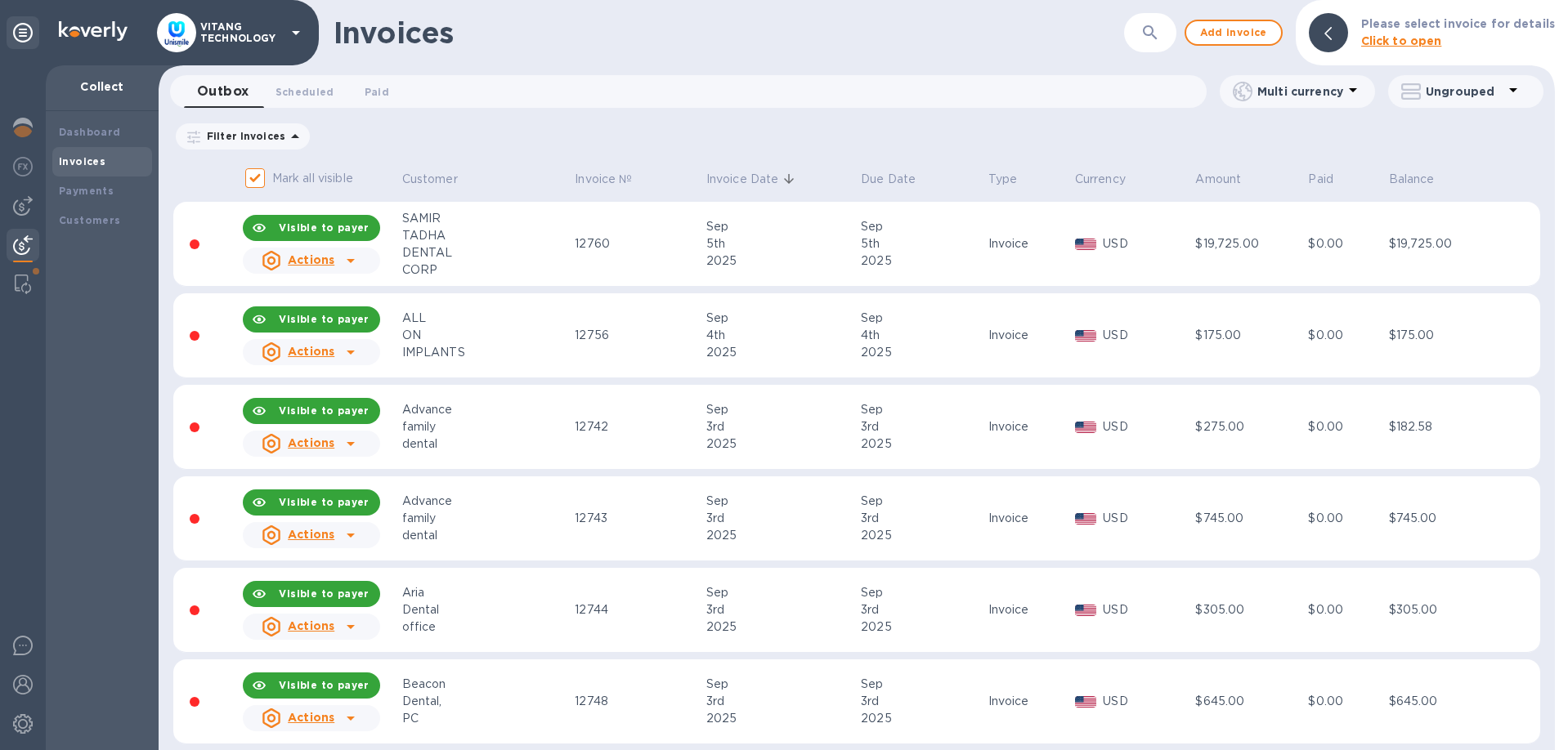
click at [99, 162] on b "Invoices" at bounding box center [82, 161] width 47 height 12
click at [350, 265] on icon at bounding box center [350, 261] width 20 height 20
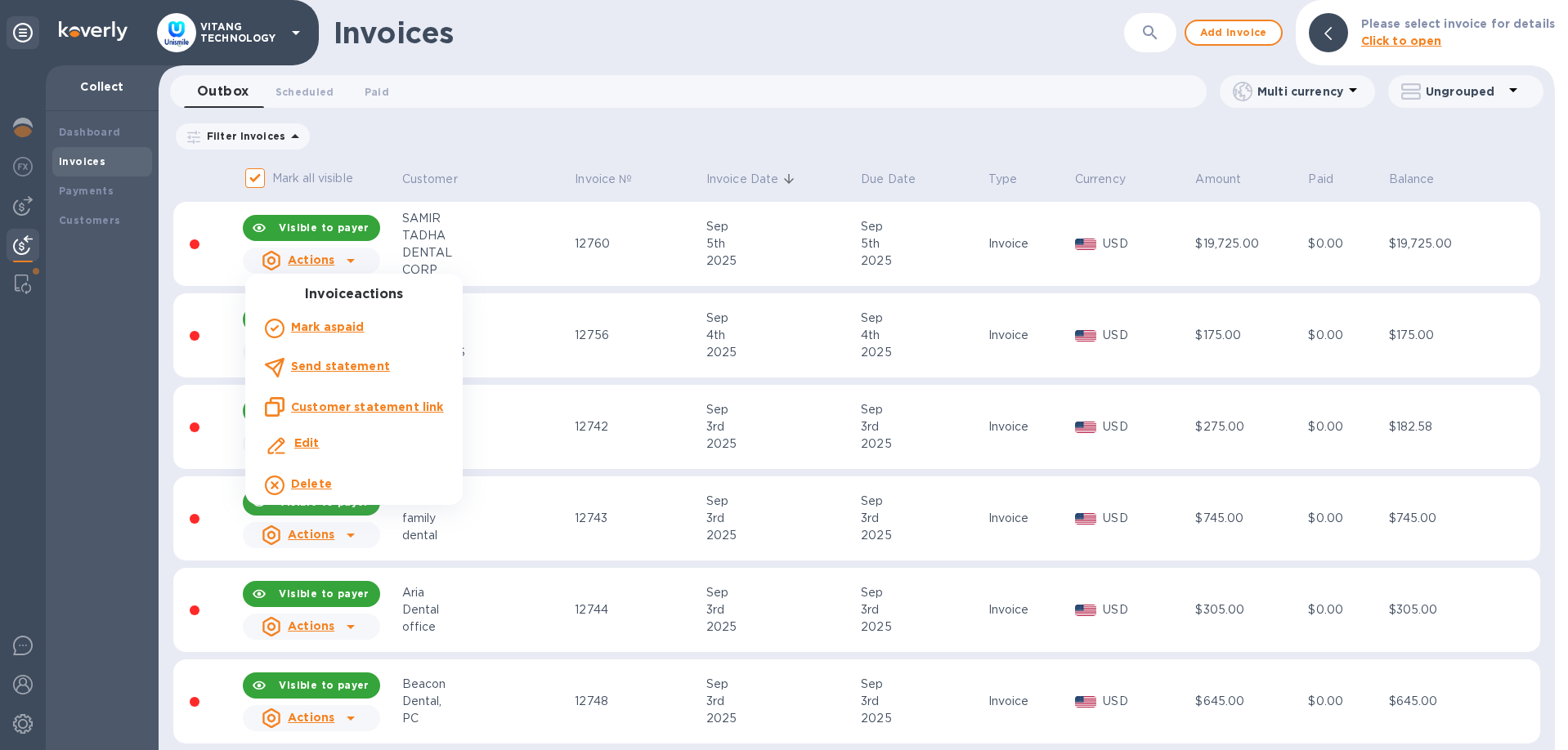
click at [339, 404] on u "Customer statement link" at bounding box center [367, 407] width 152 height 13
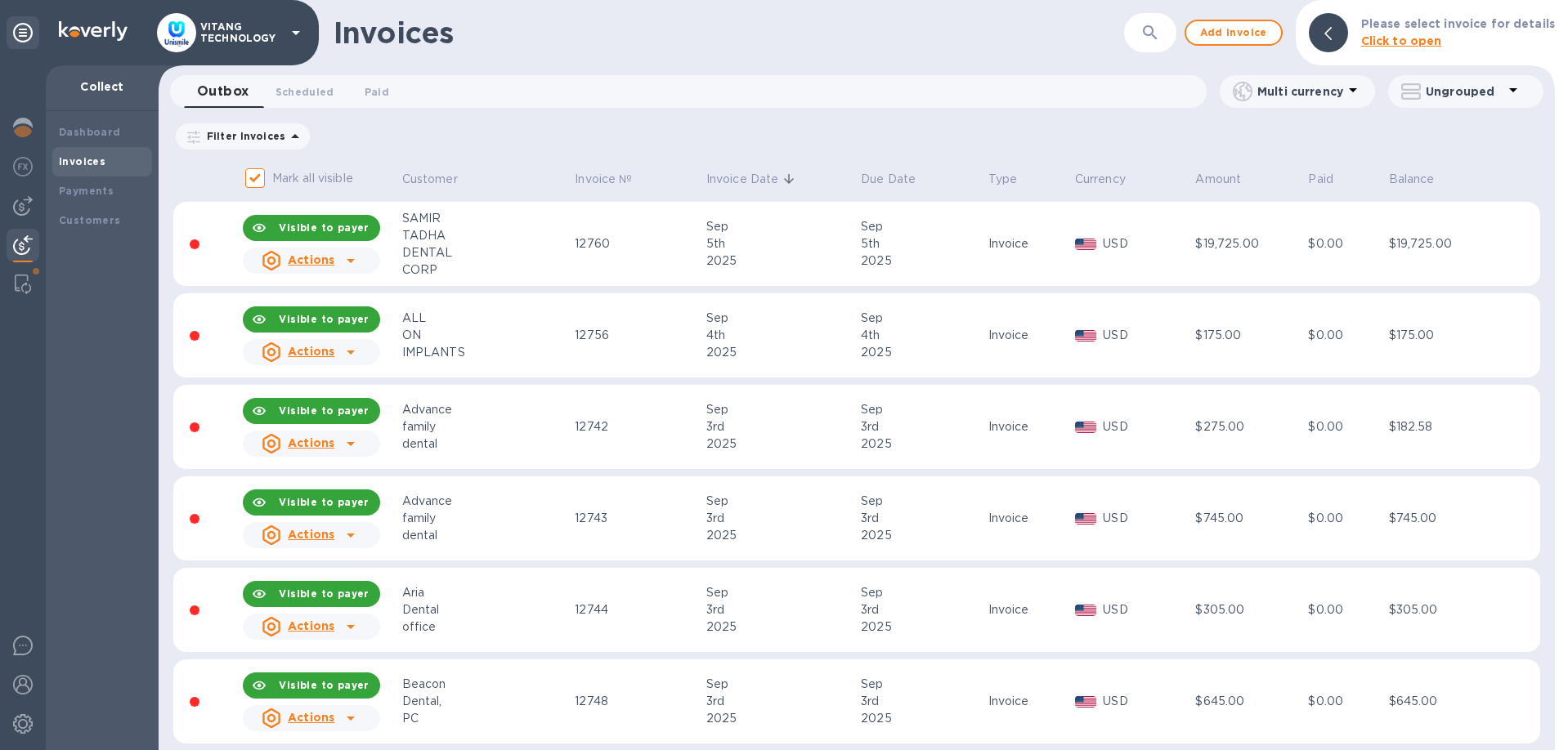
click at [1012, 136] on div "Filter Invoices Amount Paid Balance" at bounding box center [856, 136] width 1366 height 31
click at [78, 194] on b "Payments" at bounding box center [86, 190] width 55 height 12
